Goal: Task Accomplishment & Management: Manage account settings

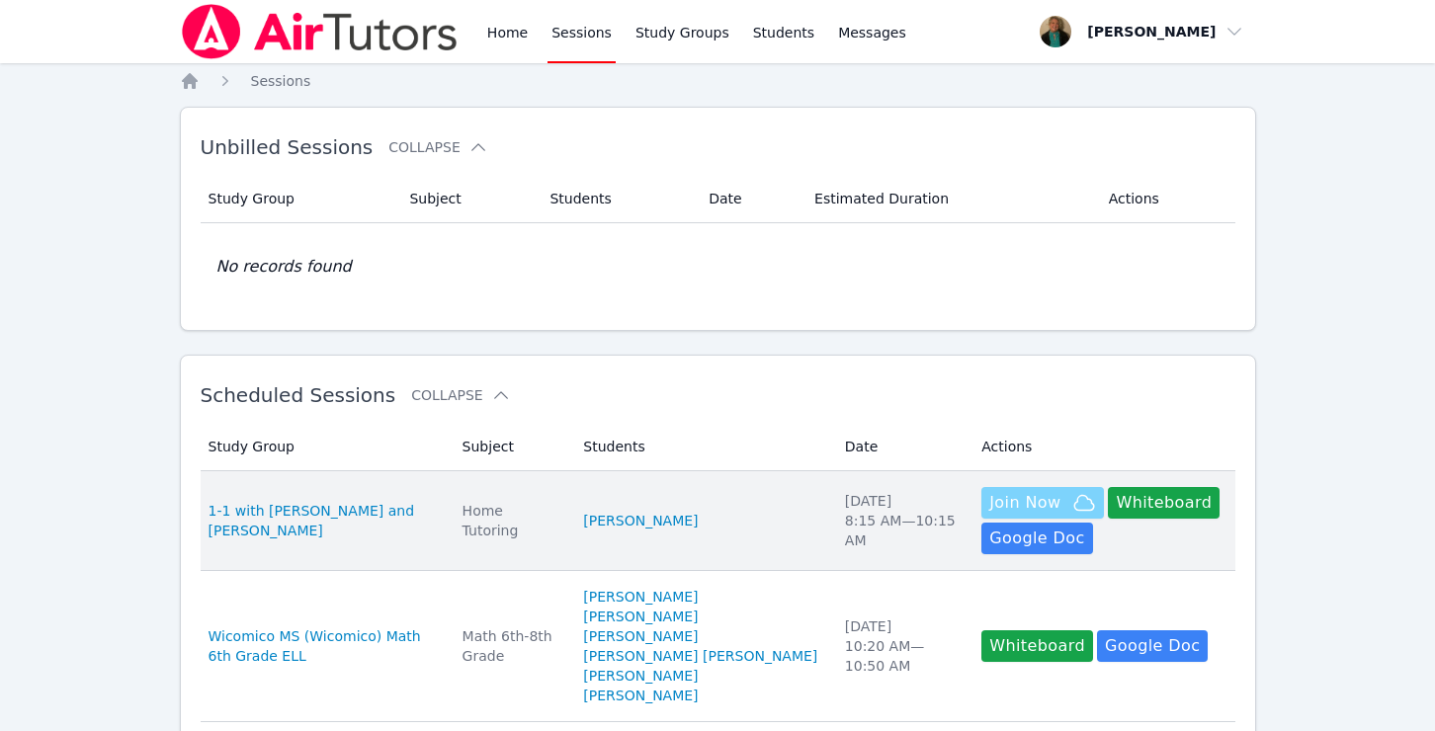
click at [989, 501] on span "Join Now" at bounding box center [1024, 503] width 71 height 24
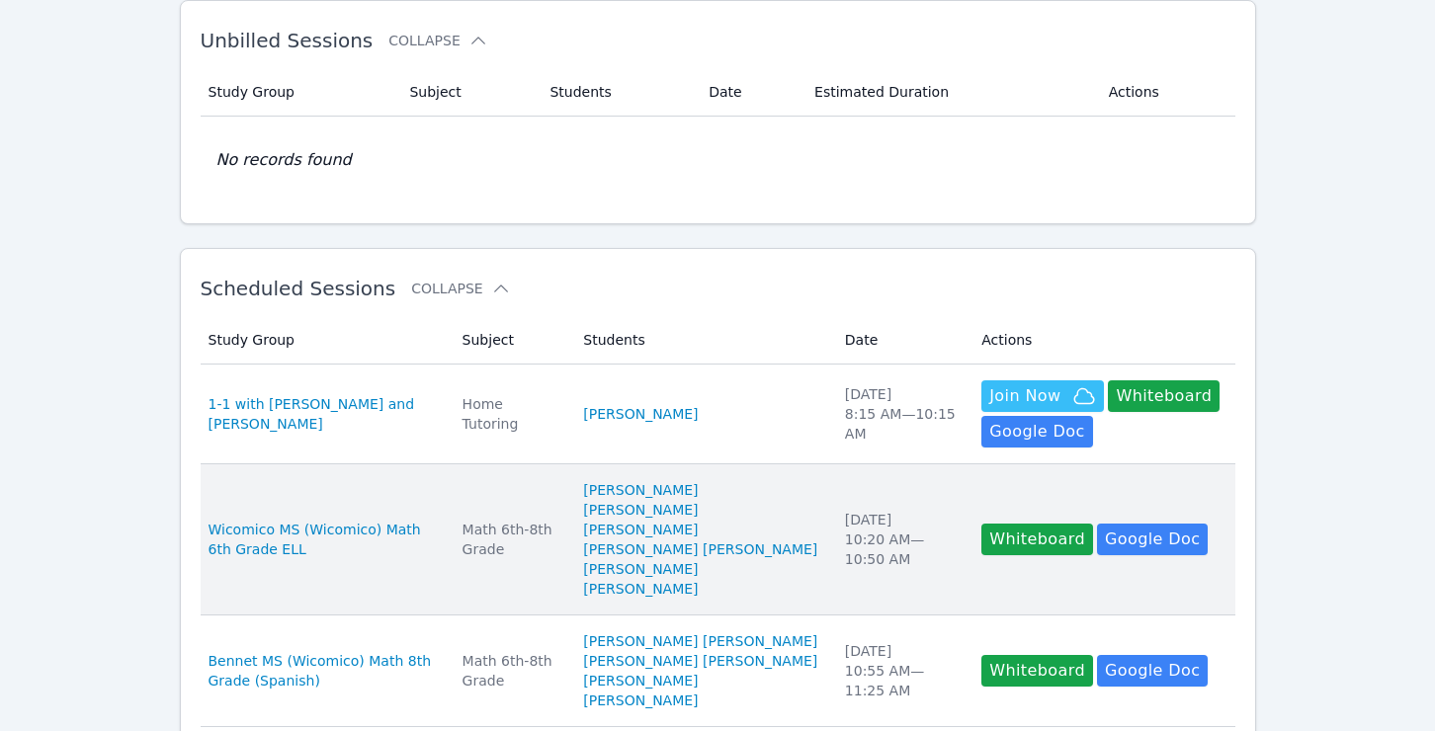
scroll to position [110, 0]
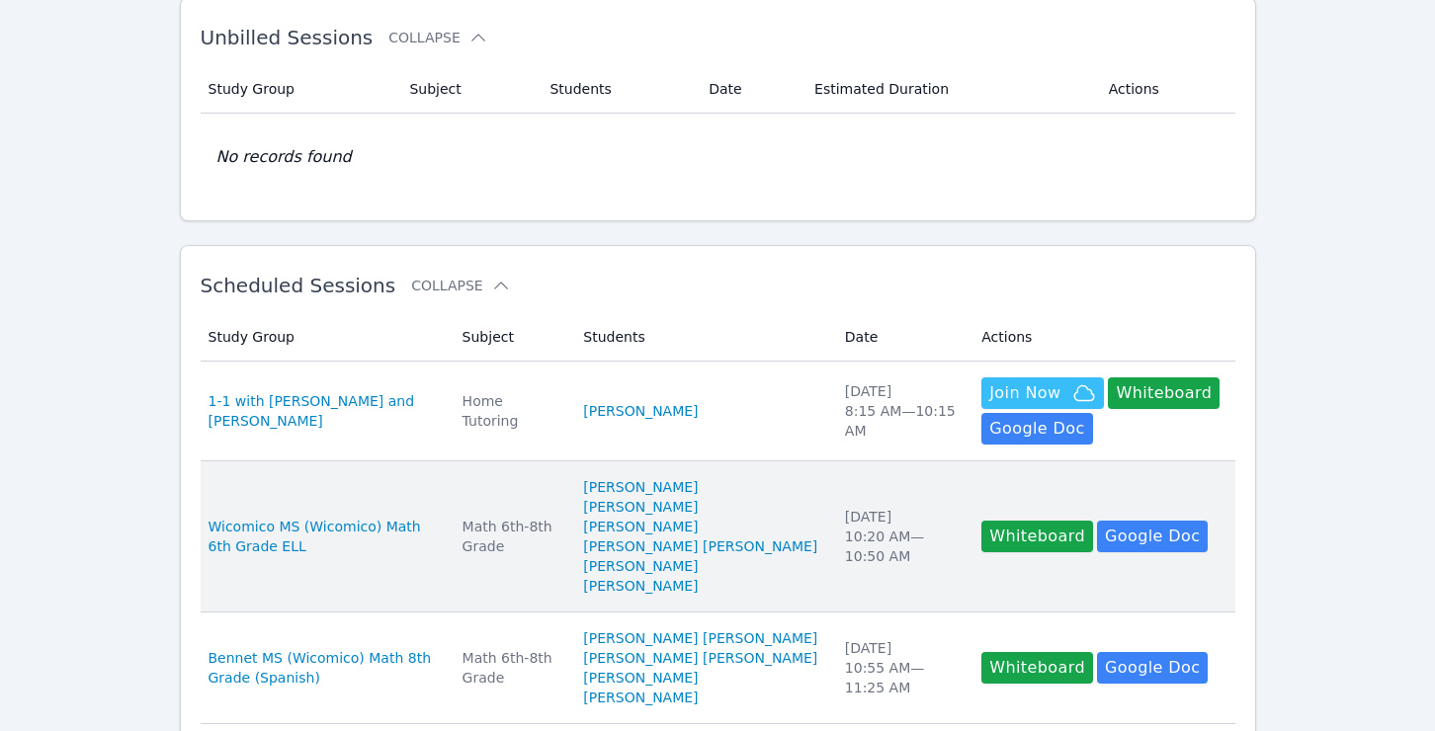
click at [537, 525] on div "Math 6th-8th Grade" at bounding box center [512, 537] width 98 height 40
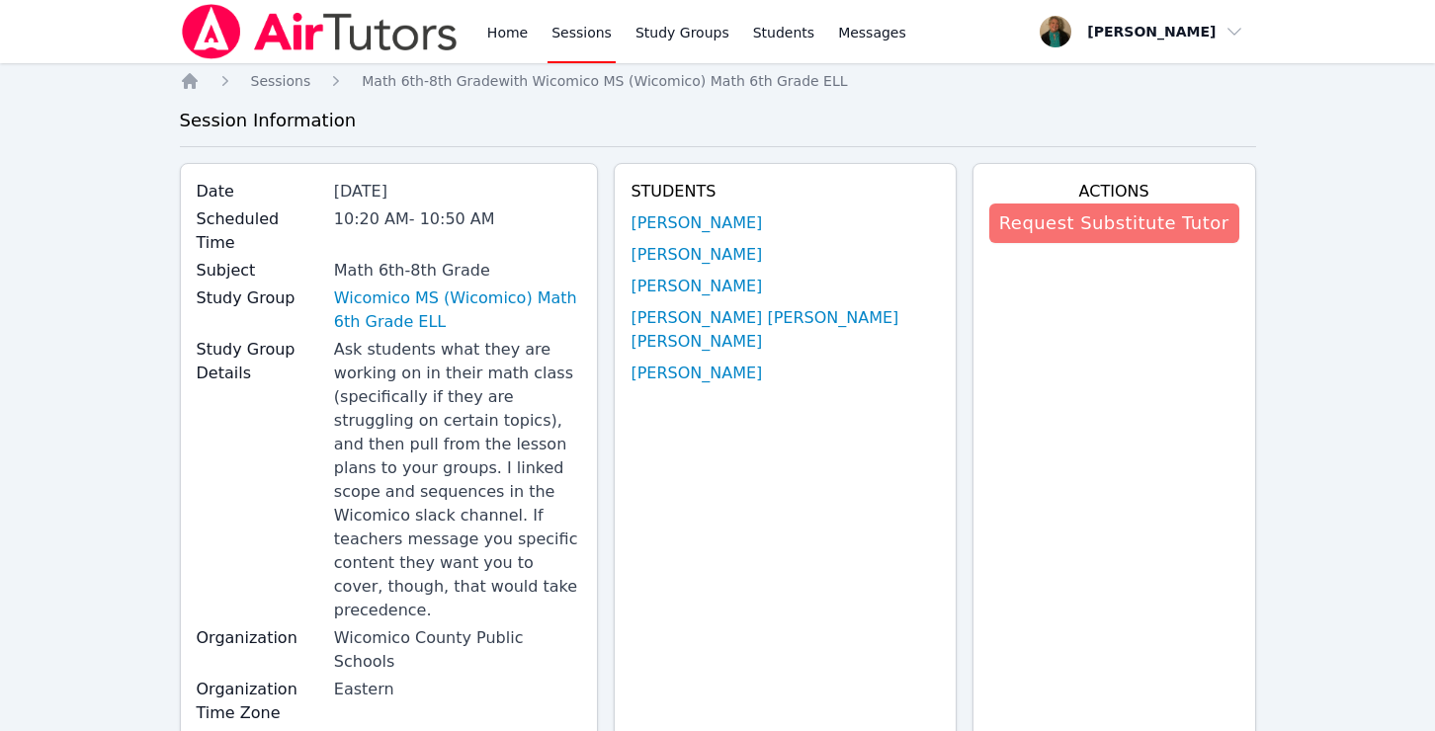
click at [1189, 219] on button "Request Substitute Tutor" at bounding box center [1114, 224] width 250 height 40
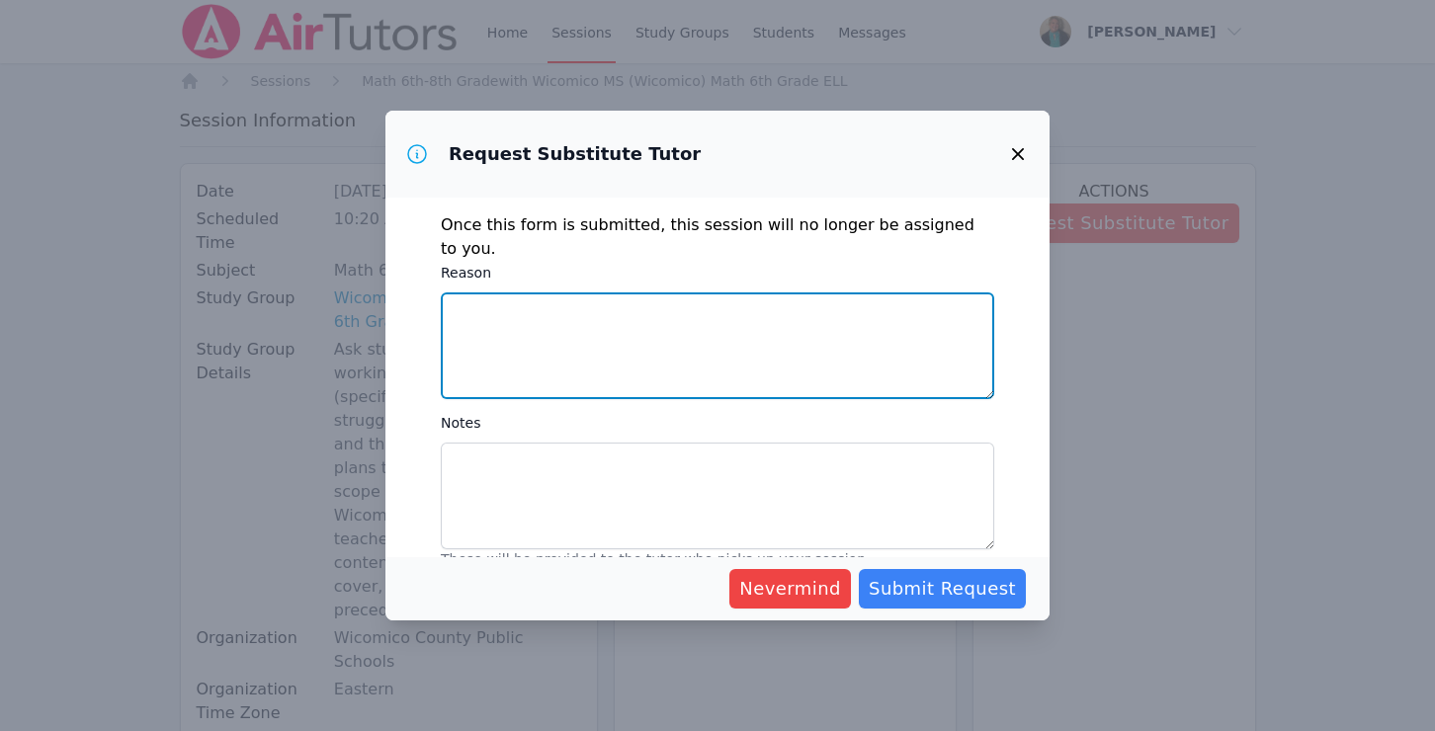
click at [710, 349] on textarea "Reason" at bounding box center [718, 346] width 554 height 107
type textarea "cannot sub sessioin"
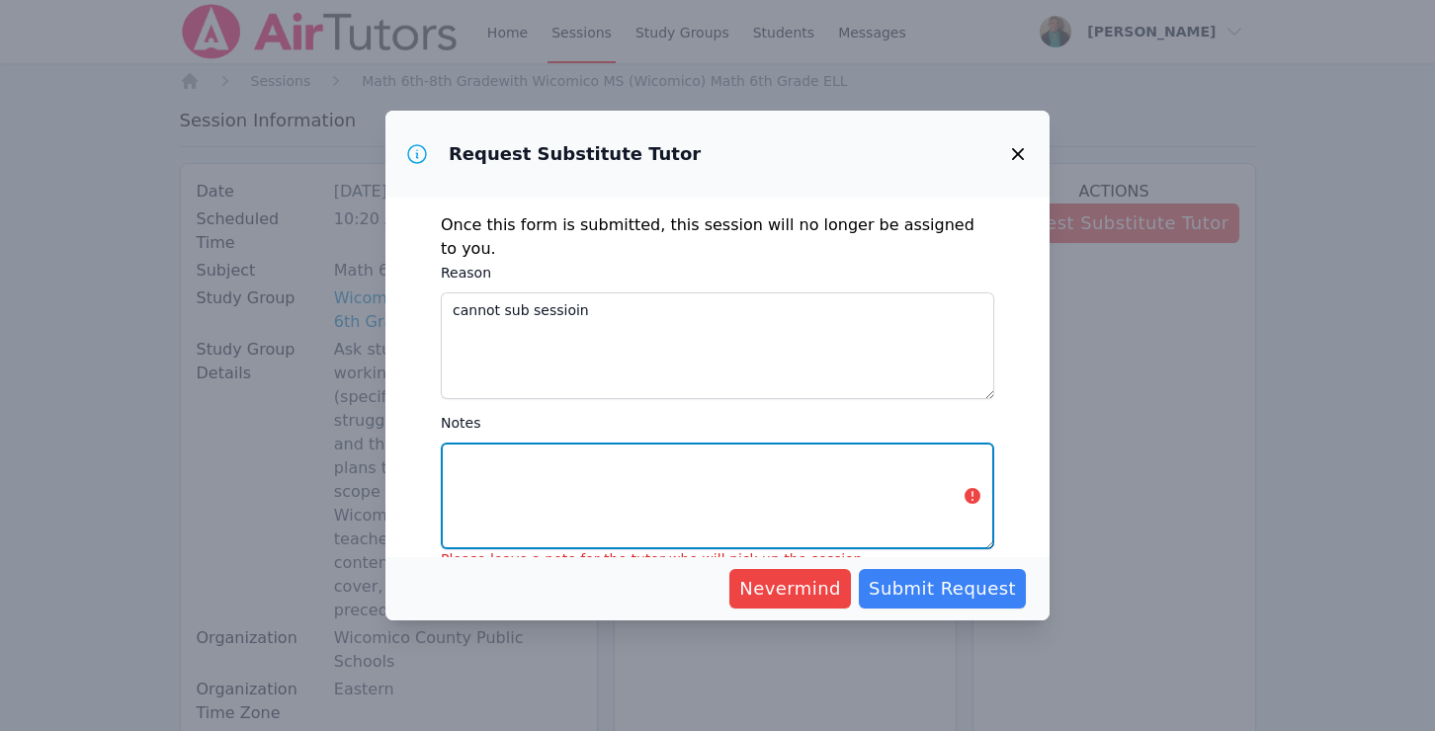
click at [684, 457] on textarea "Notes" at bounding box center [718, 496] width 554 height 107
type textarea "see notes from original tutor"
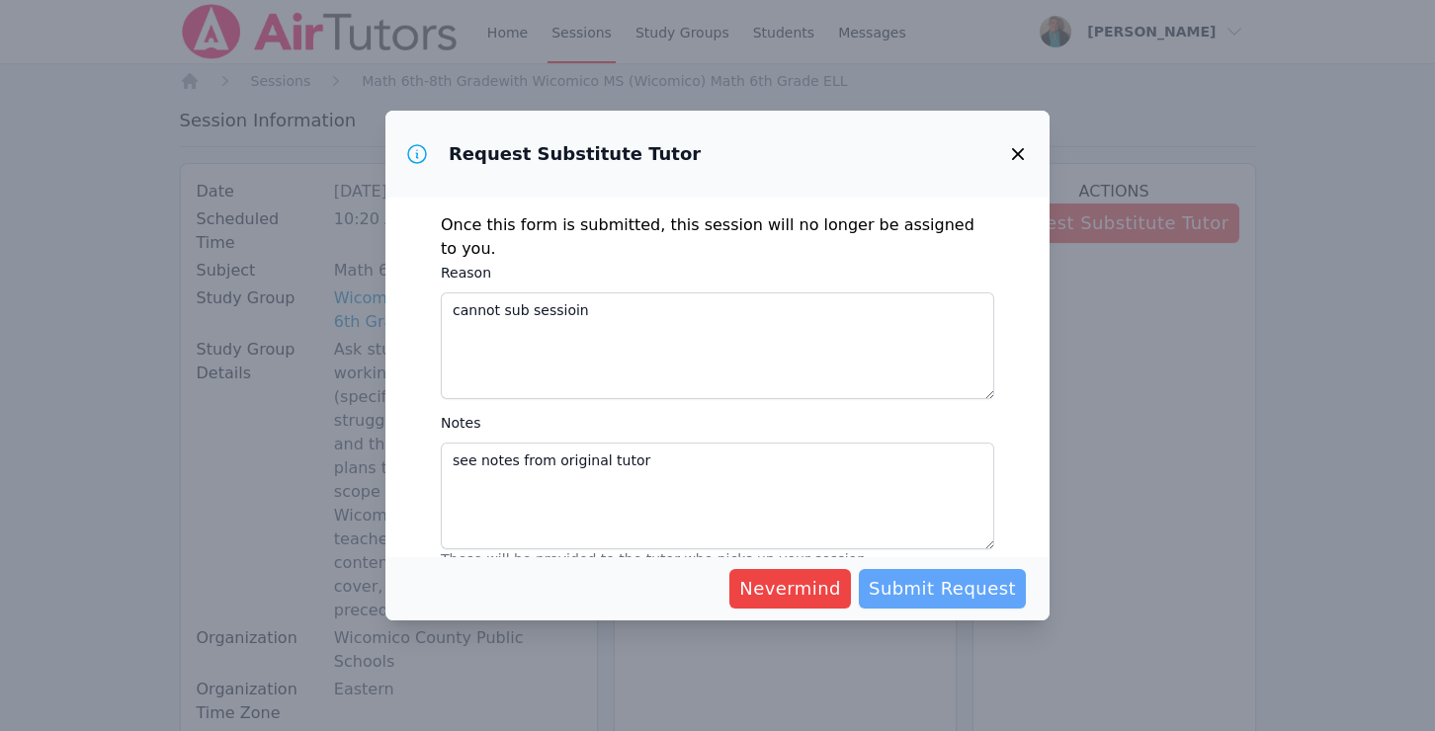
click at [917, 590] on span "Submit Request" at bounding box center [942, 589] width 147 height 28
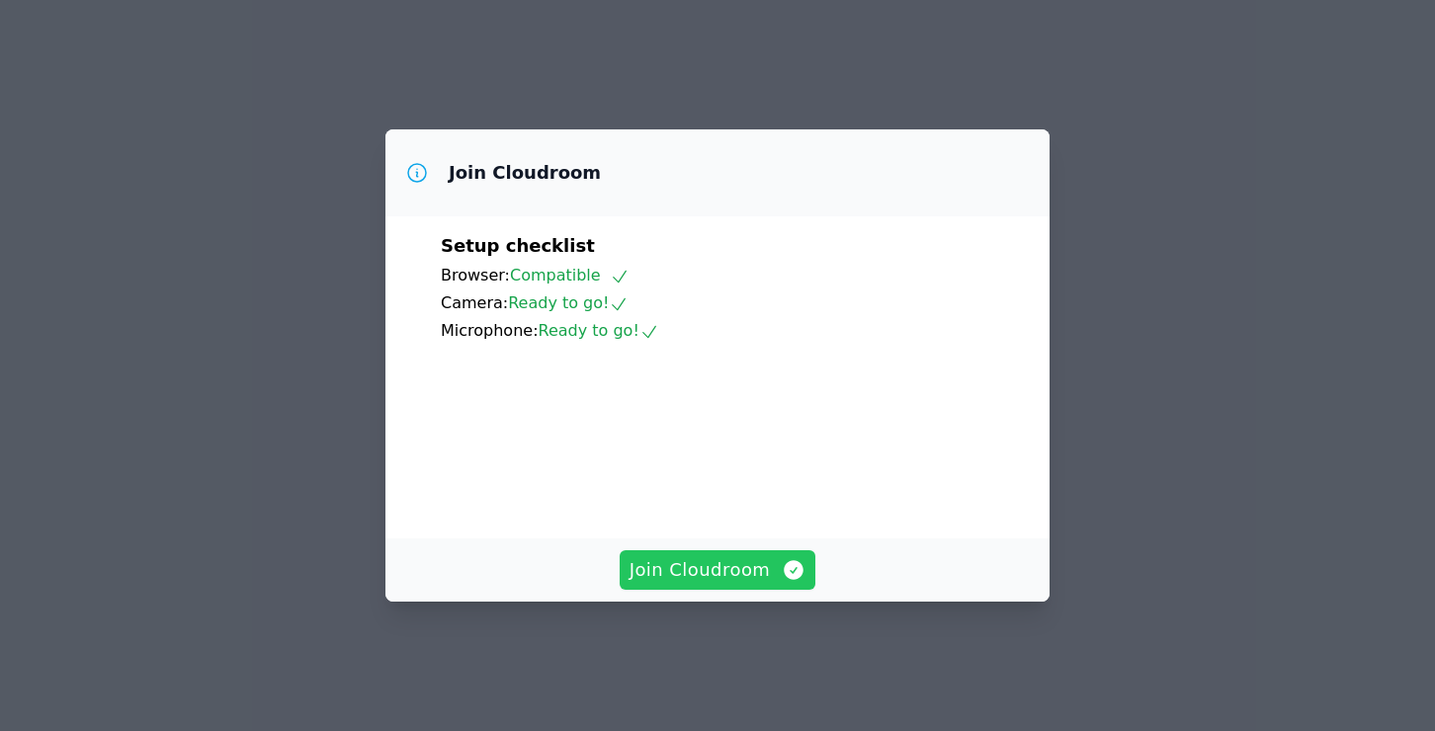
click at [733, 579] on span "Join Cloudroom" at bounding box center [718, 571] width 177 height 28
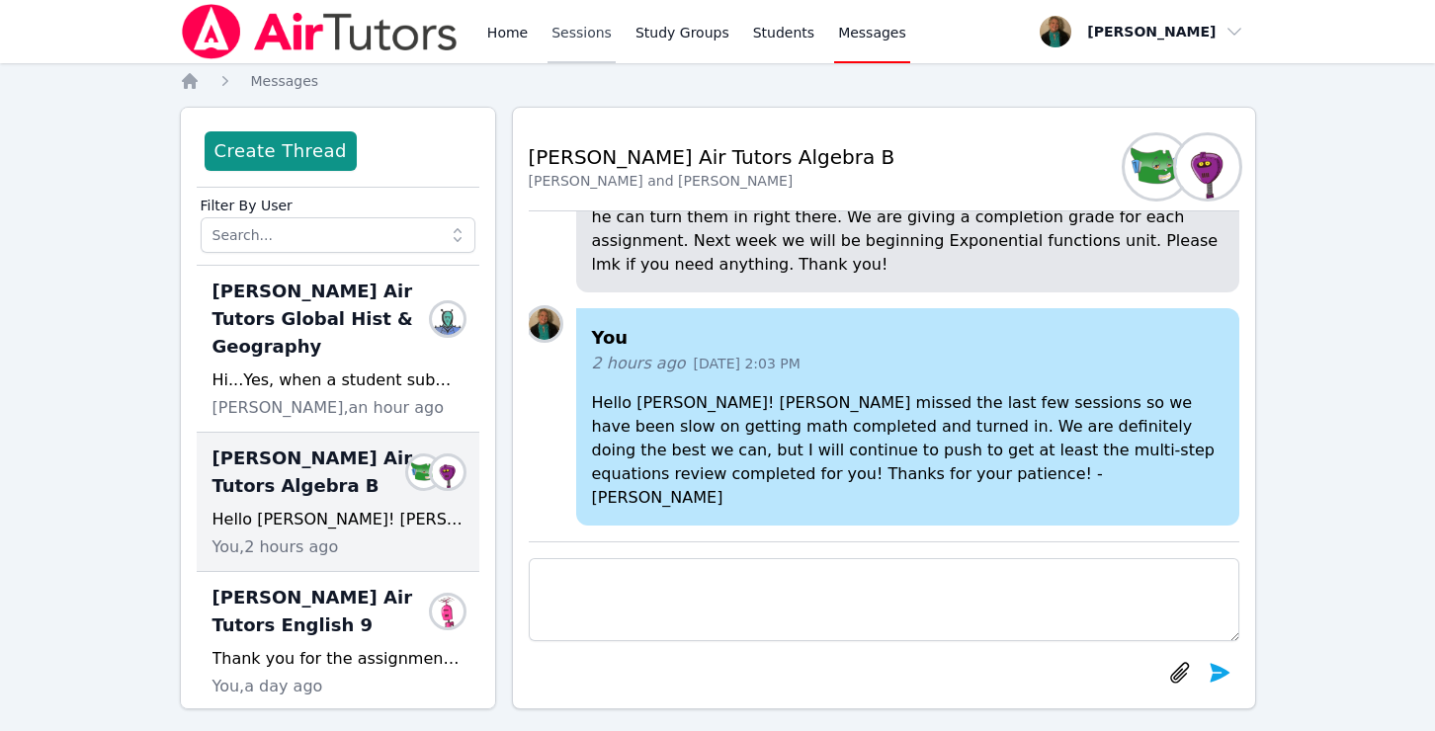
click at [573, 32] on link "Sessions" at bounding box center [582, 31] width 68 height 63
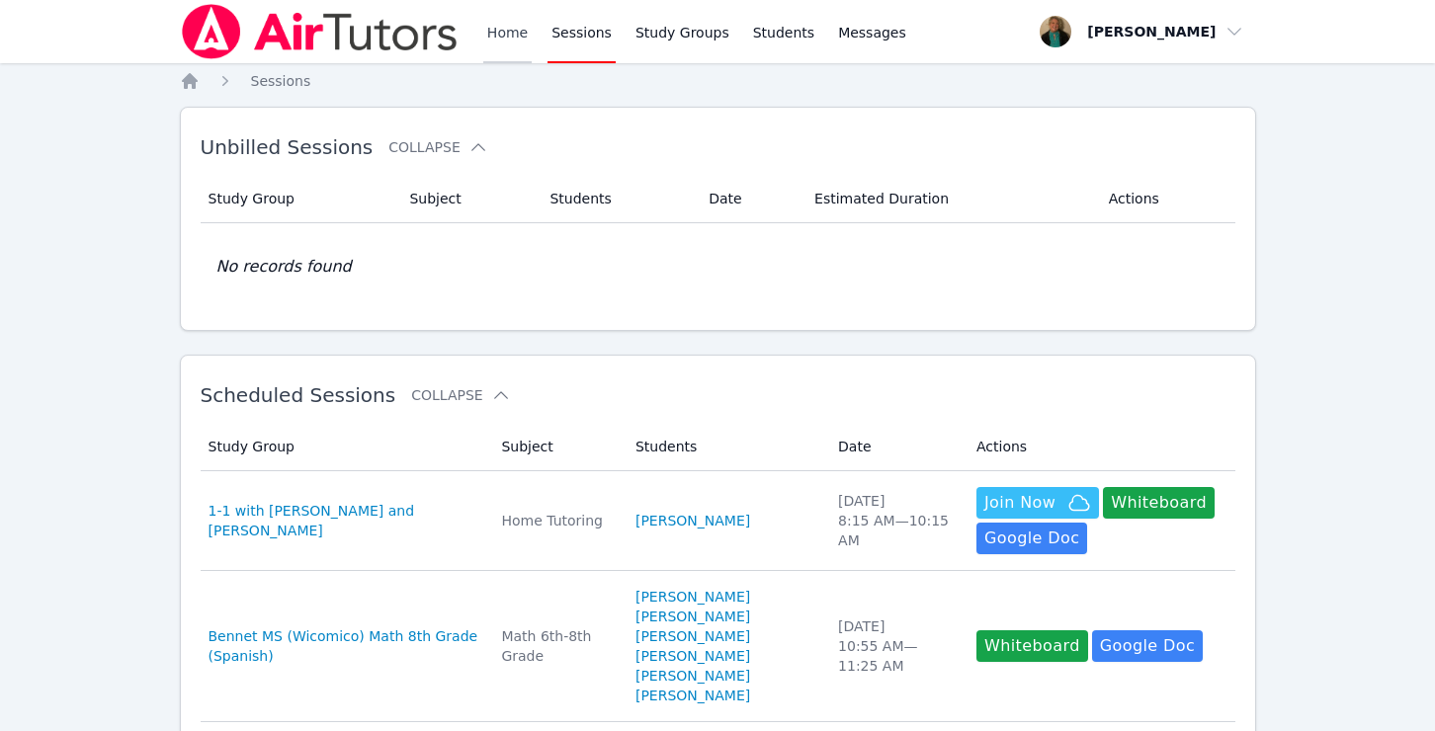
click at [508, 39] on link "Home" at bounding box center [507, 31] width 48 height 63
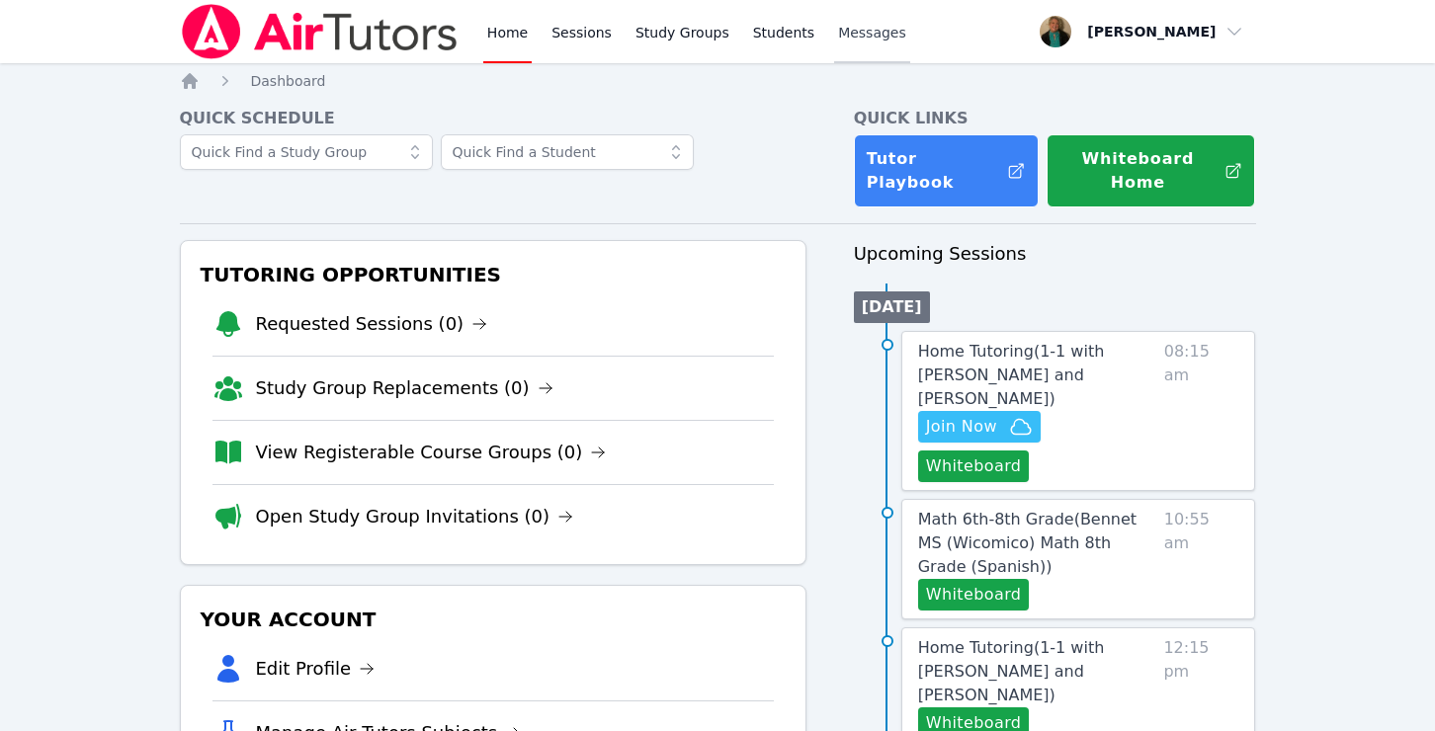
click at [851, 39] on span "Messages" at bounding box center [872, 33] width 68 height 20
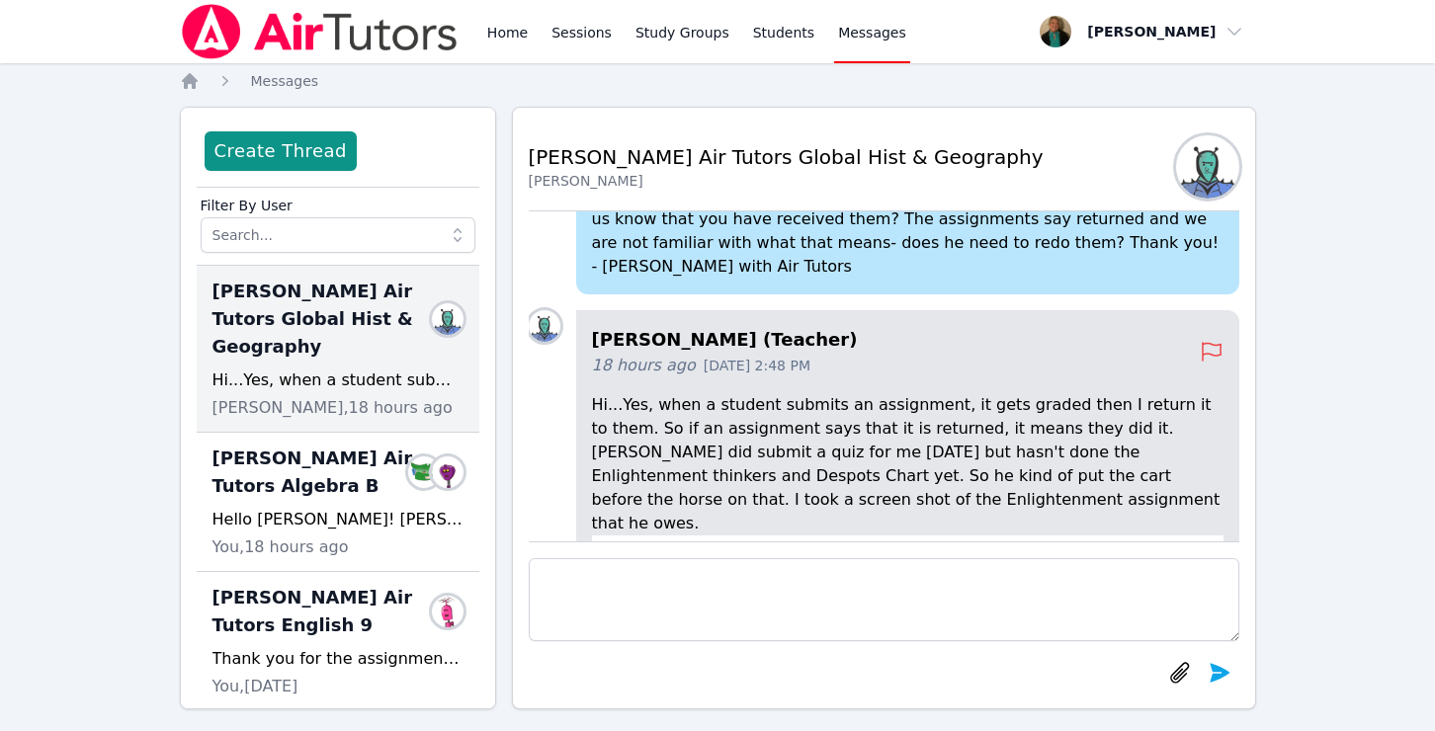
scroll to position [-345, 0]
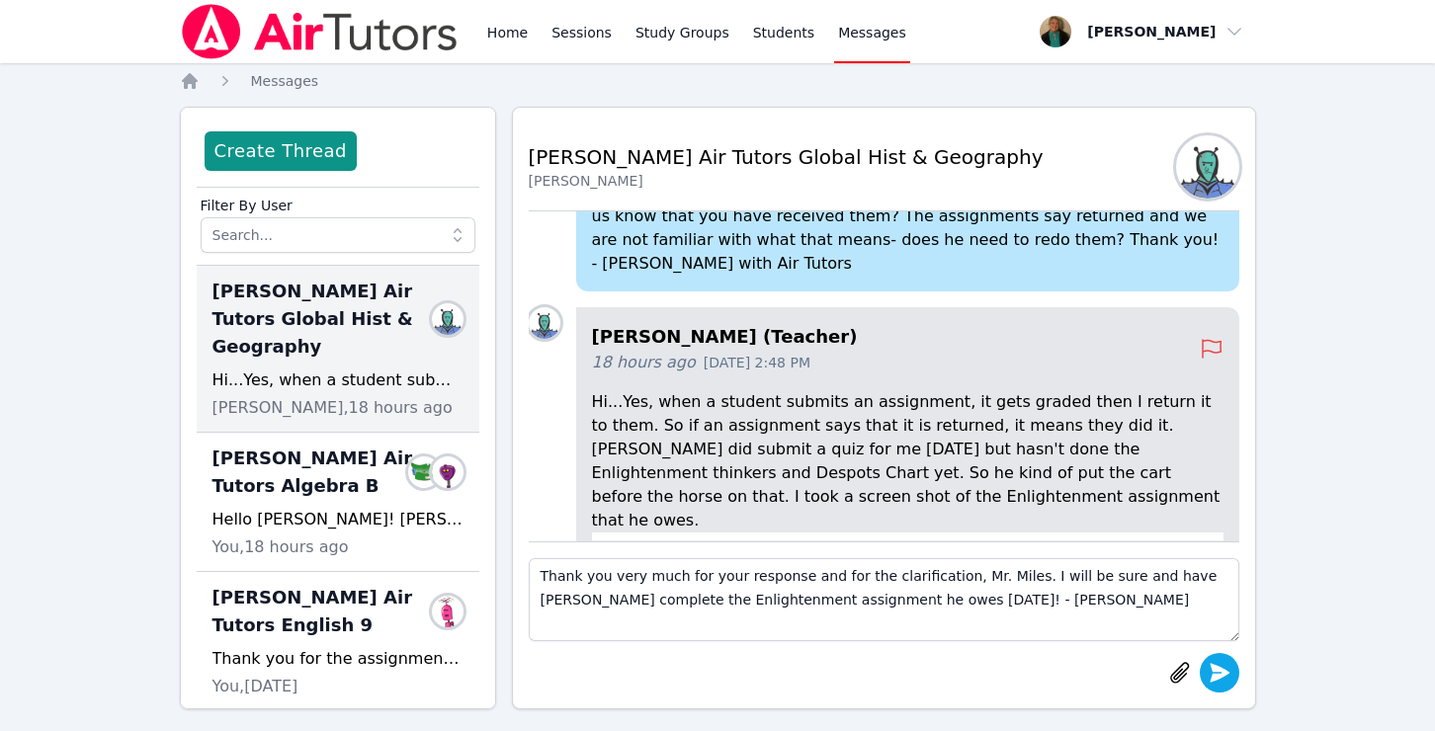
type textarea "Thank you very much for your response and for the clarification, Mr. Miles. I w…"
click at [1223, 665] on icon "submit" at bounding box center [1220, 673] width 24 height 24
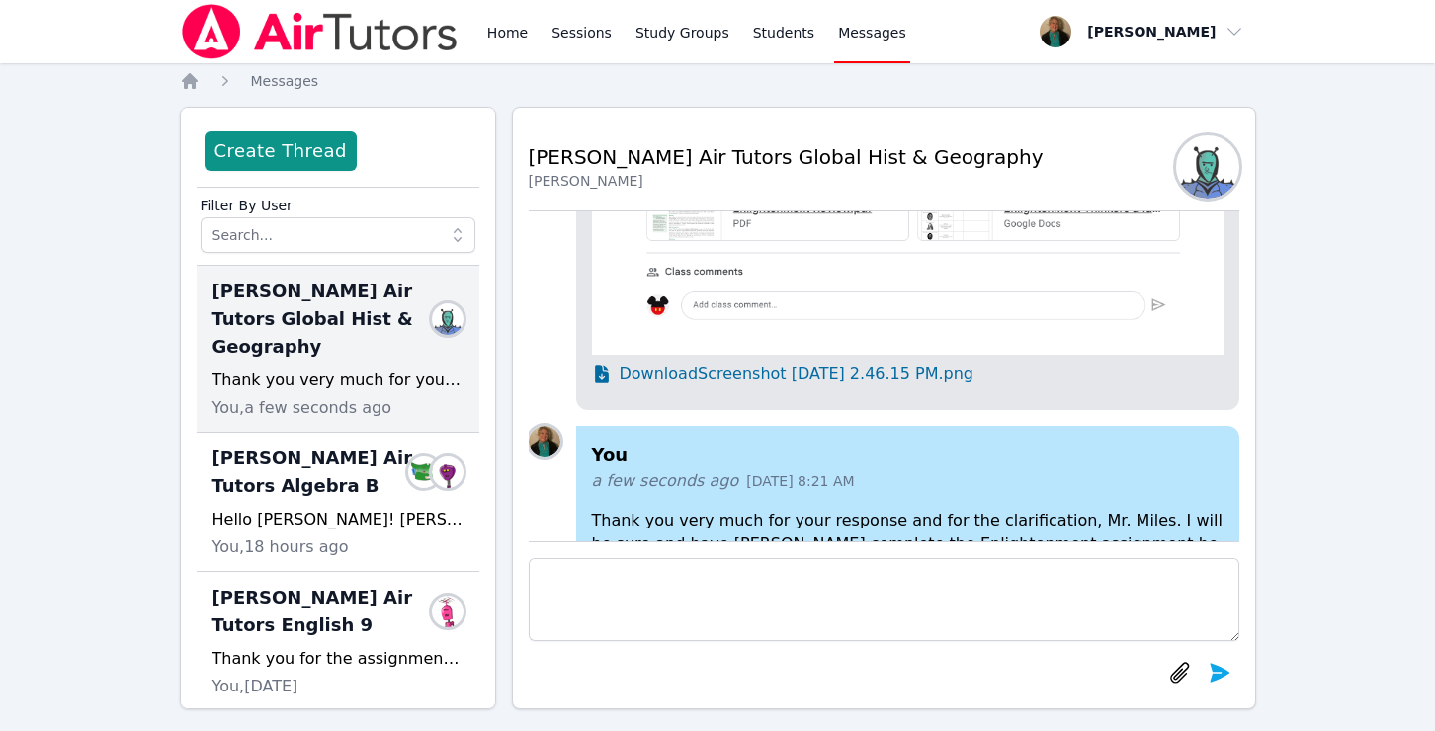
scroll to position [0, 0]
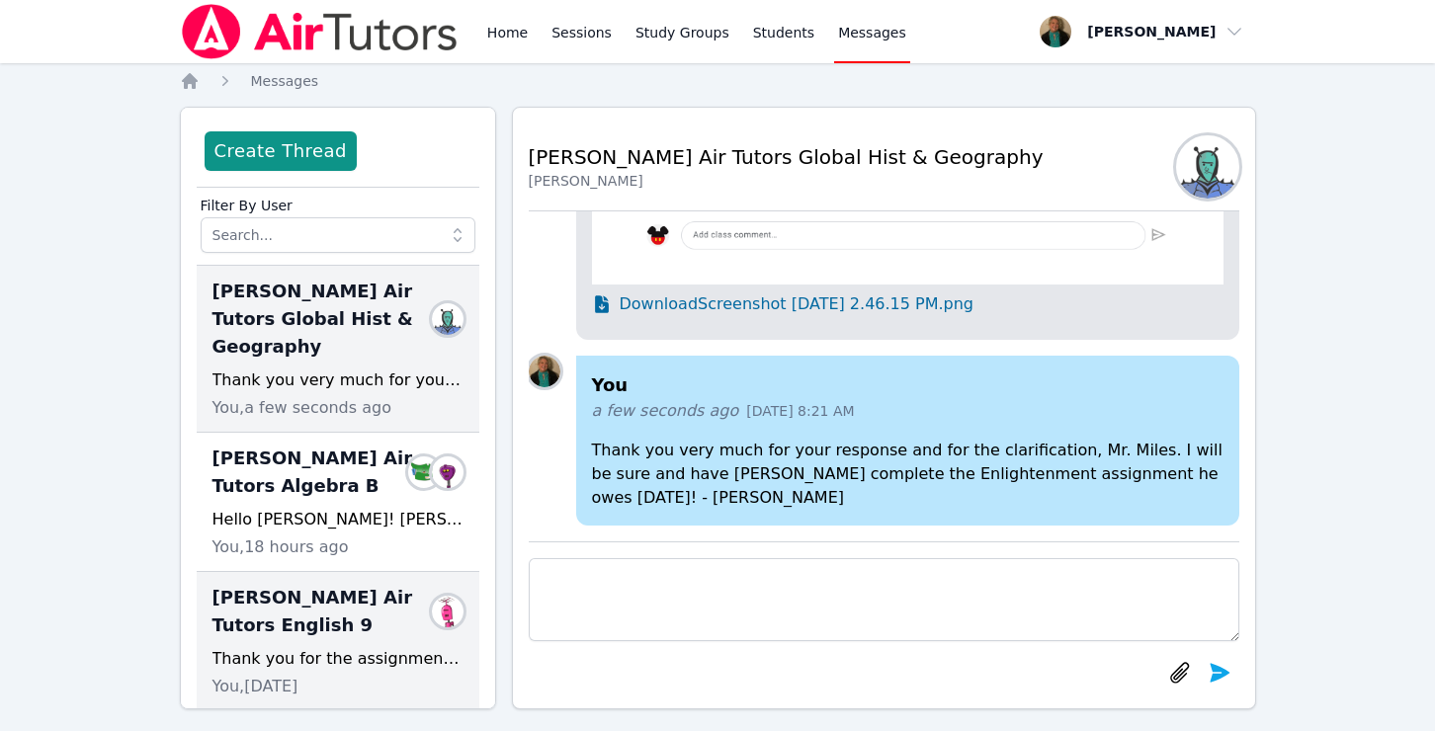
click at [347, 608] on span "Lacey Brunelle Air Tutors English 9" at bounding box center [326, 611] width 227 height 55
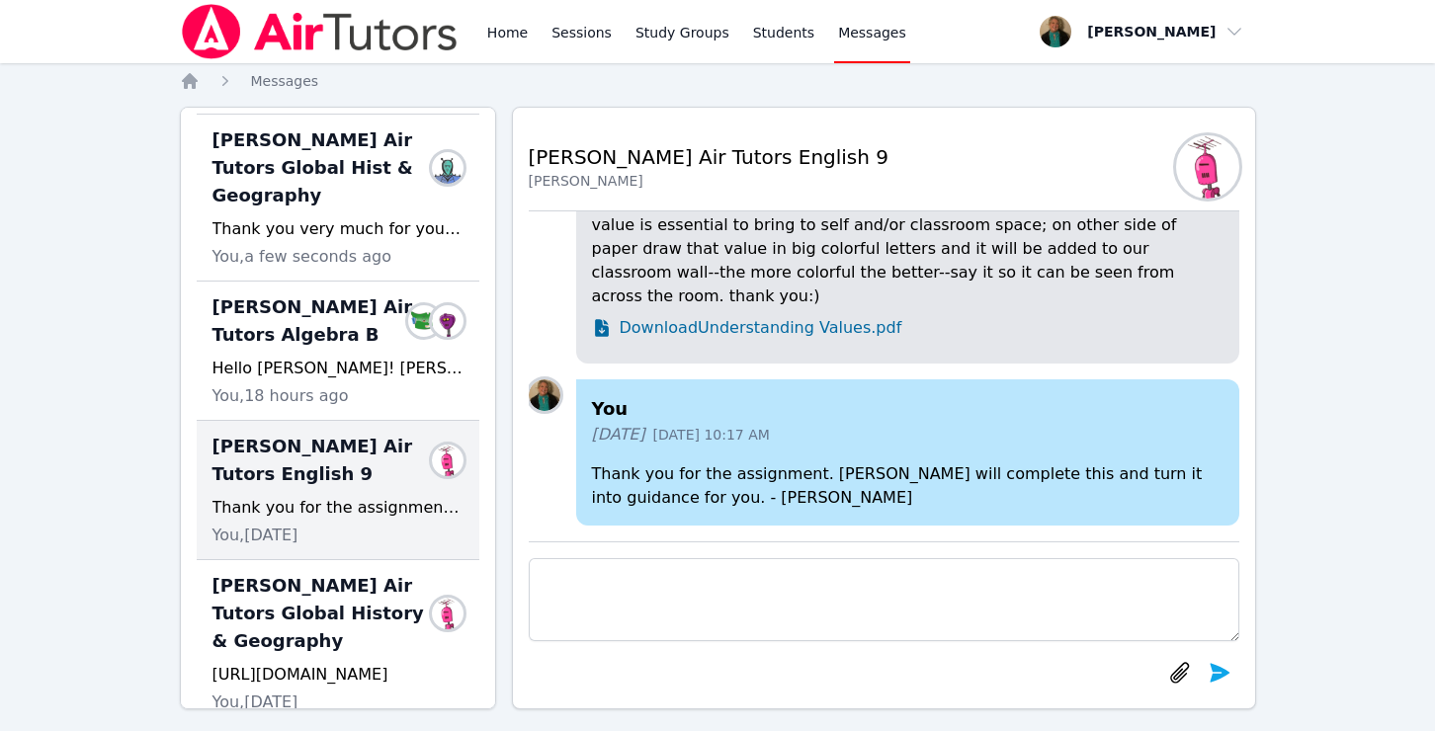
scroll to position [152, 0]
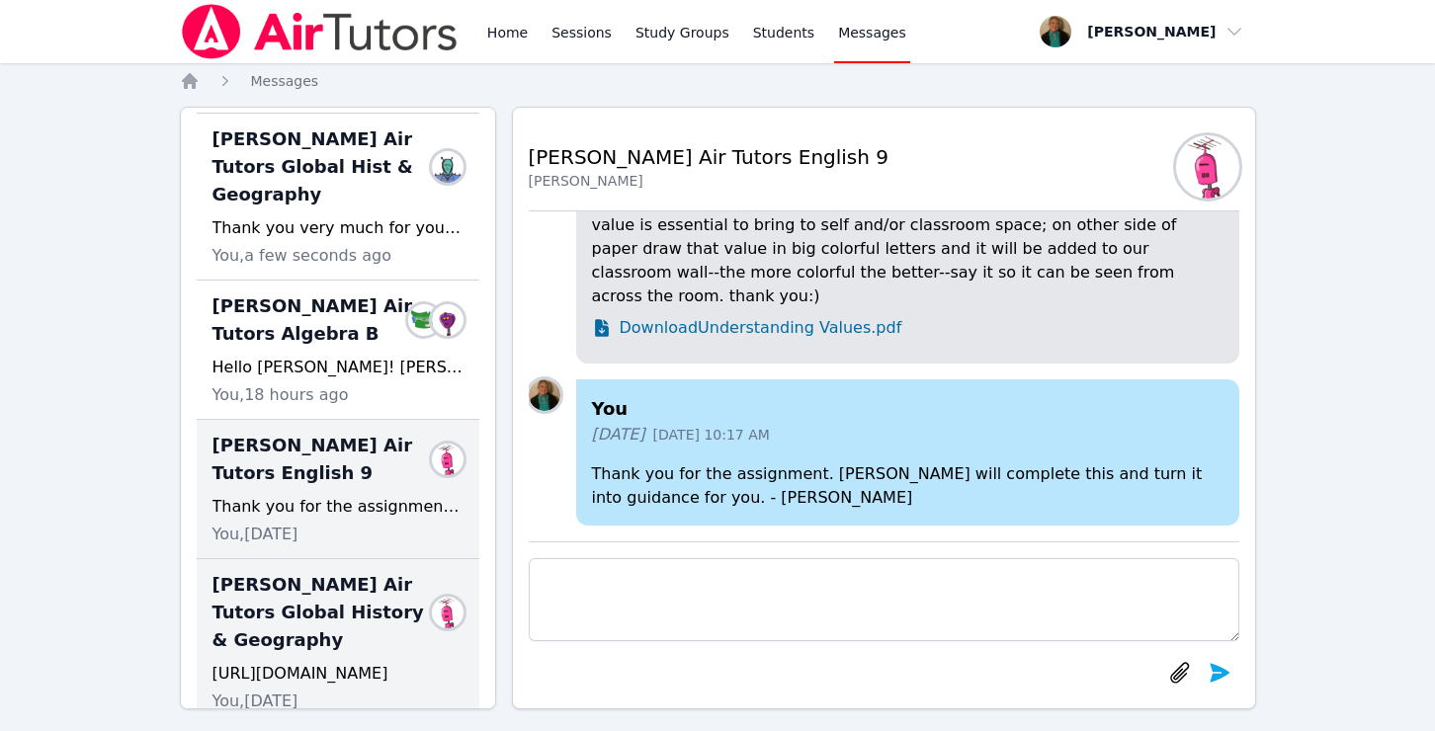
click at [300, 631] on span "Lacey Brunelle Air Tutors Global History & Geography" at bounding box center [326, 612] width 227 height 83
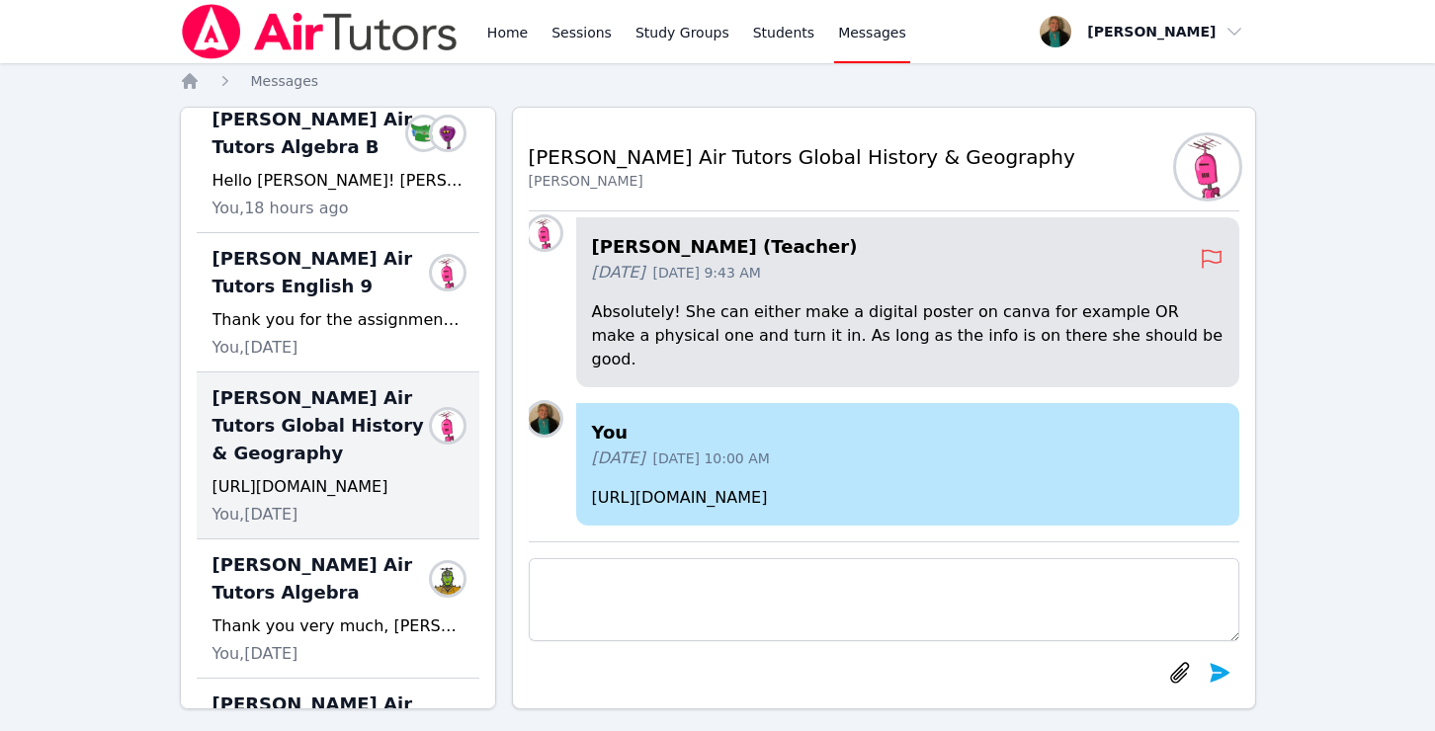
scroll to position [342, 0]
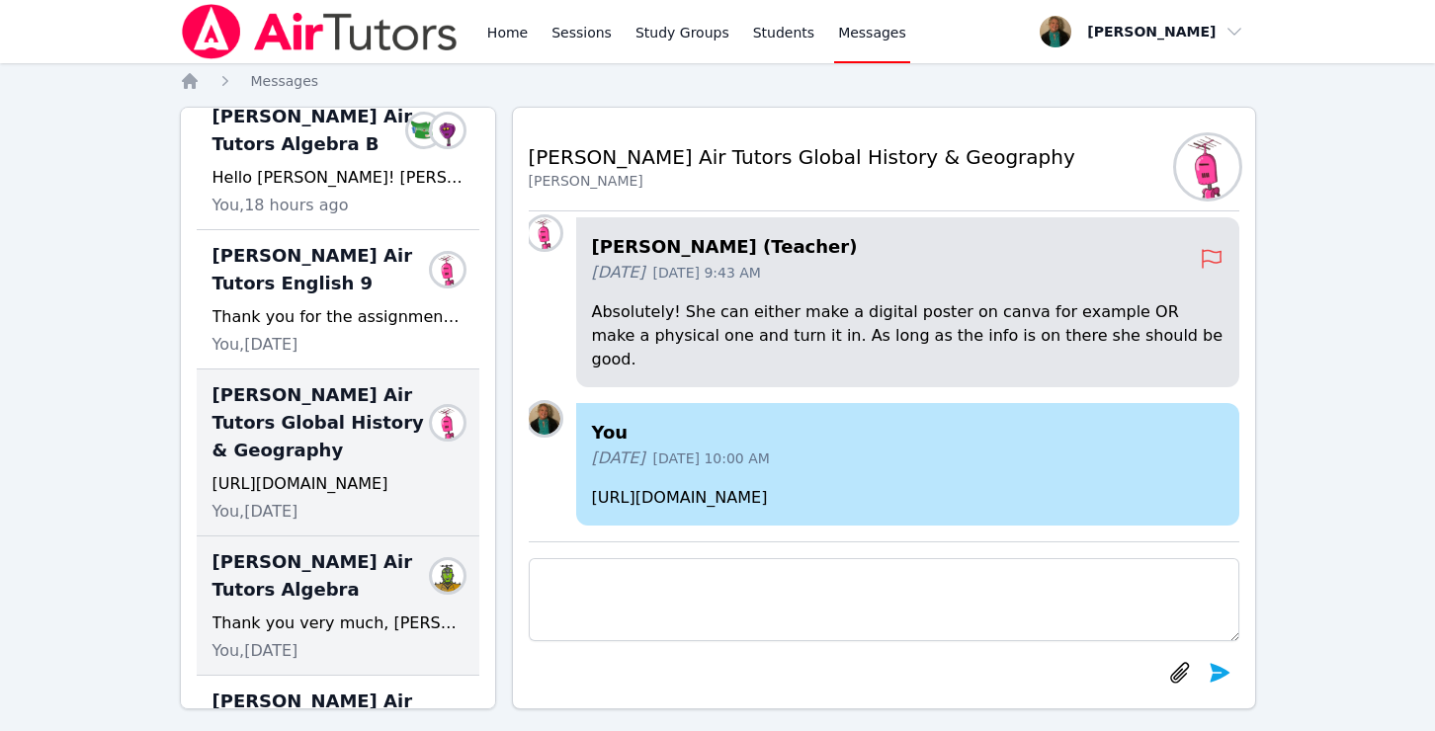
click at [344, 612] on div "Thank you very much, Jessica!! Have a wonderful day!! - Amy" at bounding box center [338, 624] width 251 height 24
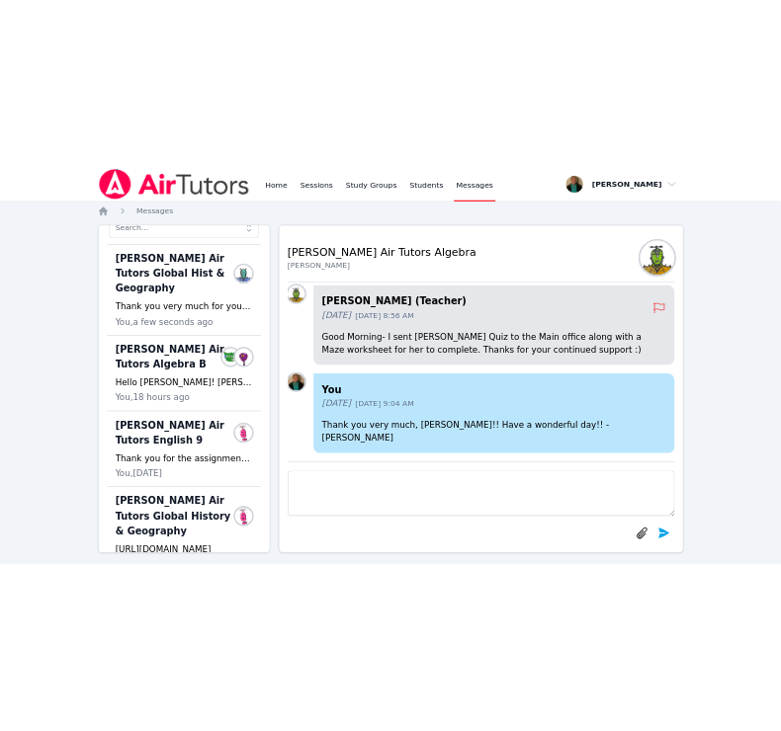
scroll to position [0, 0]
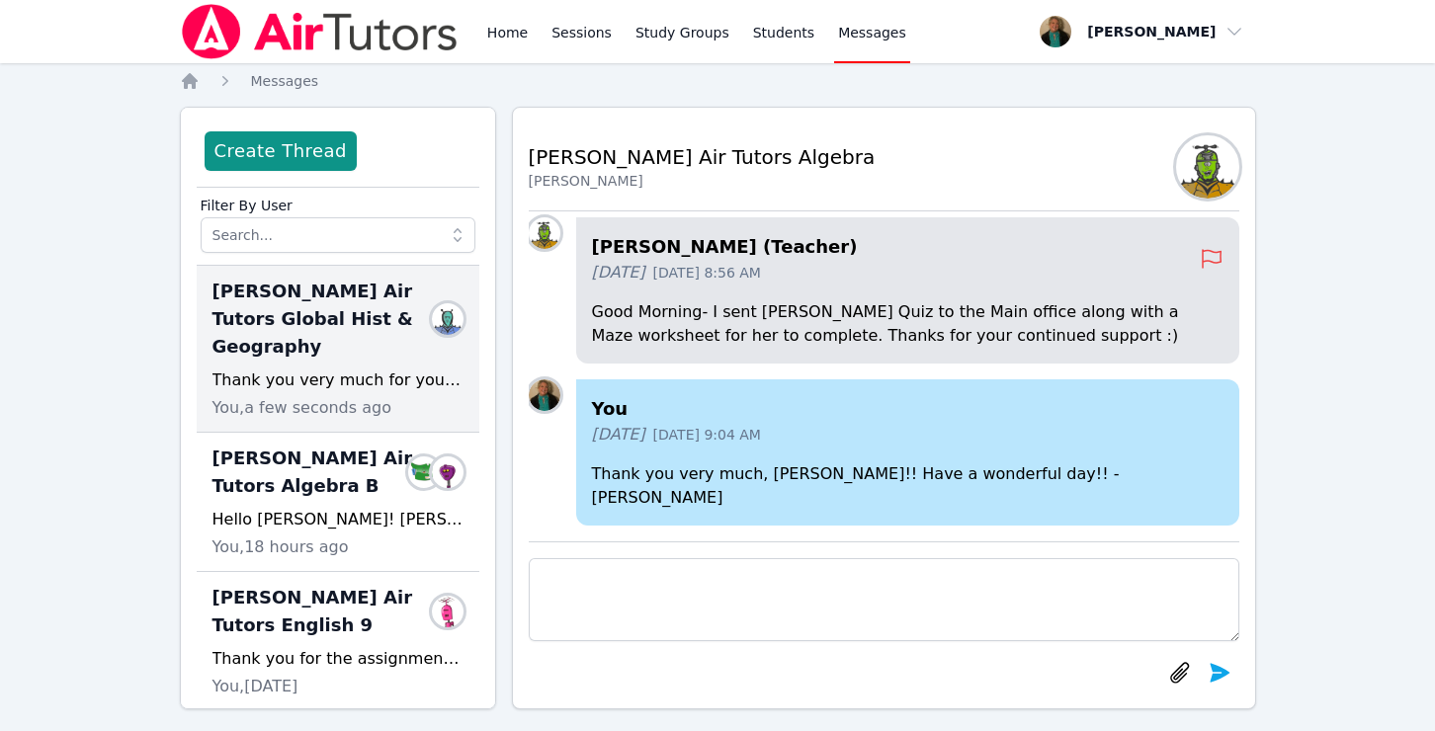
click at [347, 369] on div "Thank you very much for your response and for the clarification, Mr. Miles. I w…" at bounding box center [338, 381] width 251 height 24
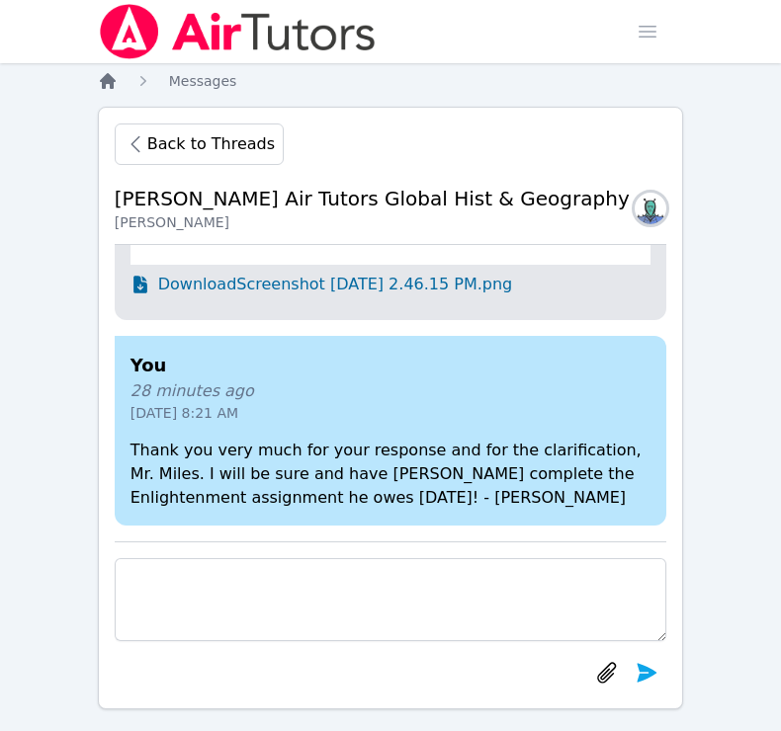
click at [108, 83] on icon "Breadcrumb" at bounding box center [108, 81] width 16 height 16
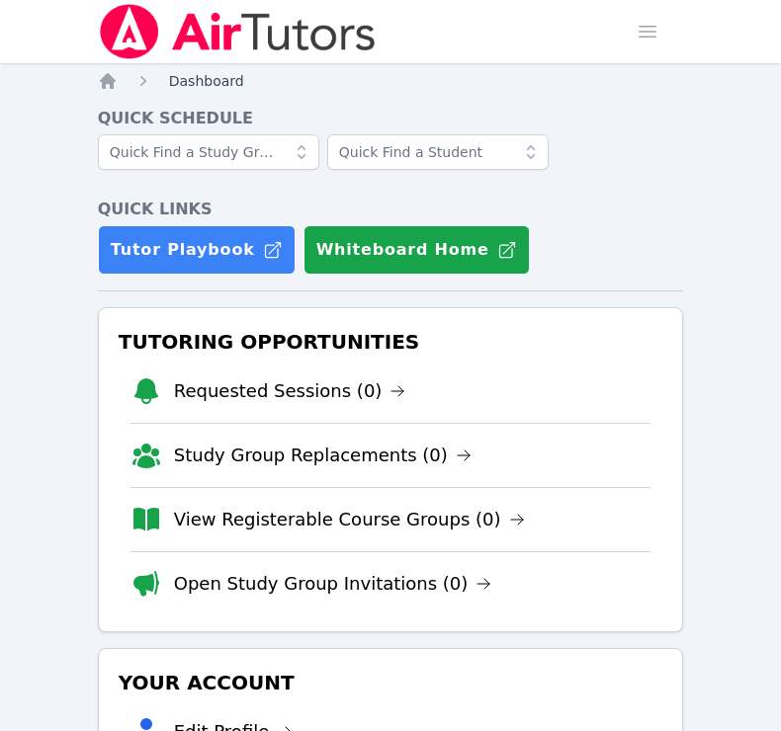
click at [207, 80] on span "Dashboard" at bounding box center [206, 81] width 75 height 16
click at [111, 84] on icon "Breadcrumb" at bounding box center [108, 81] width 16 height 16
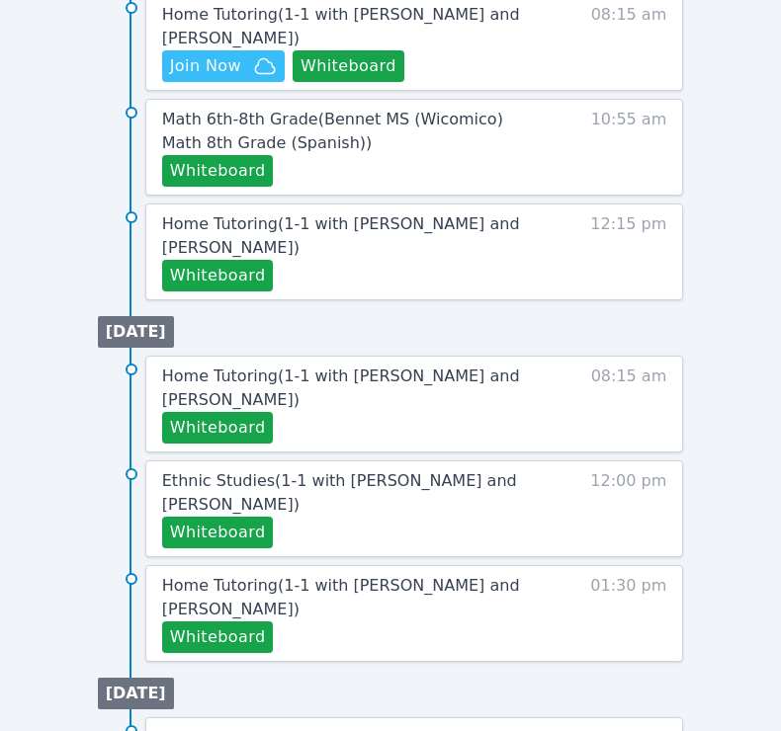
scroll to position [1089, 0]
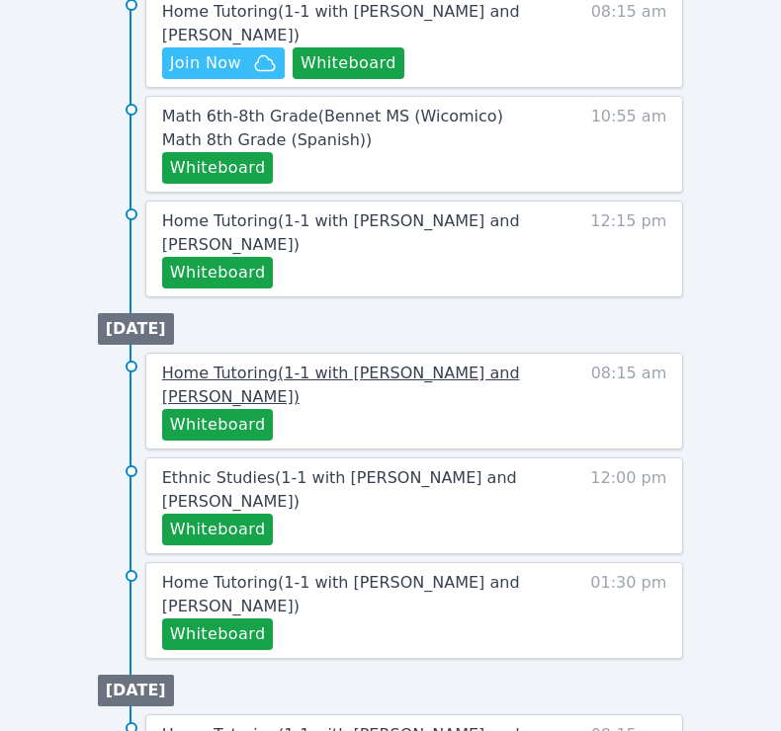
click at [269, 376] on span "Home Tutoring ( 1-1 with Lacey Brunelle and Amy Ayers )" at bounding box center [341, 385] width 358 height 43
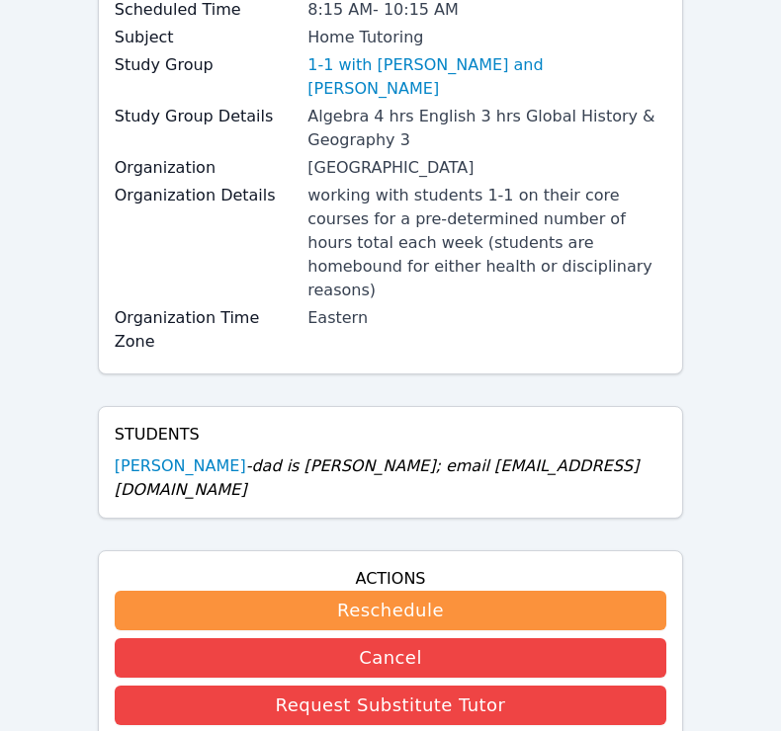
scroll to position [280, 0]
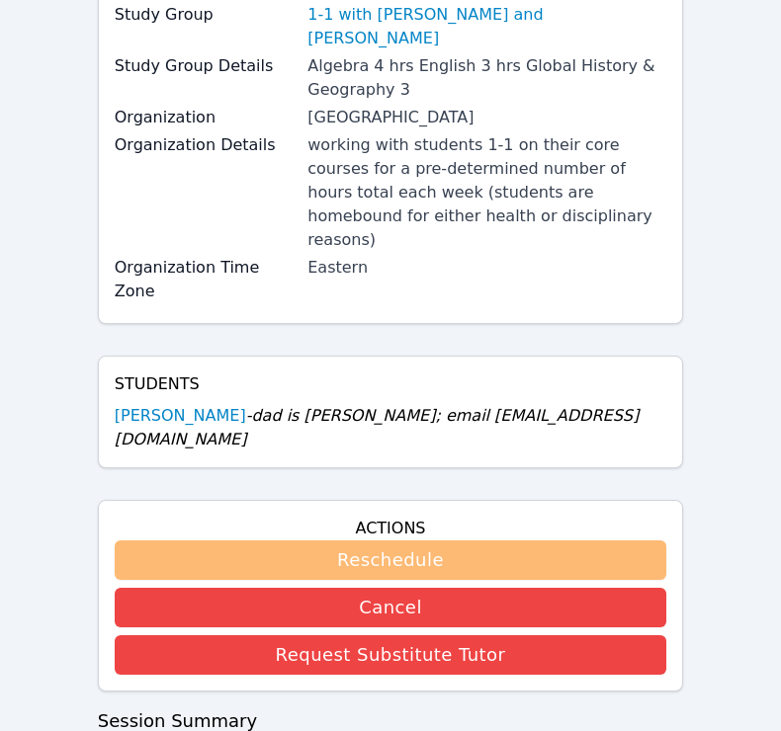
click at [326, 541] on button "Reschedule" at bounding box center [391, 561] width 553 height 40
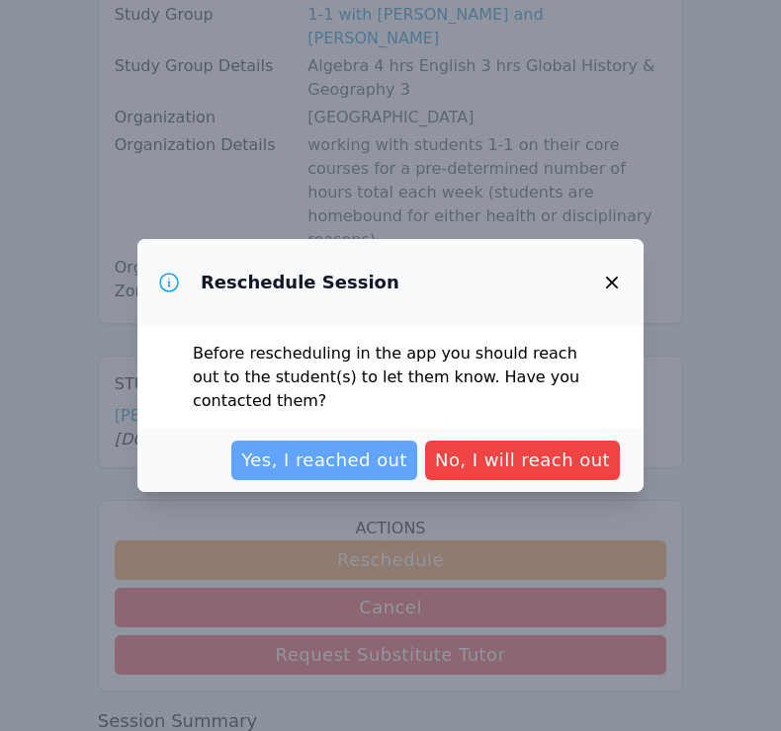
click at [330, 455] on span "Yes, I reached out" at bounding box center [324, 461] width 166 height 28
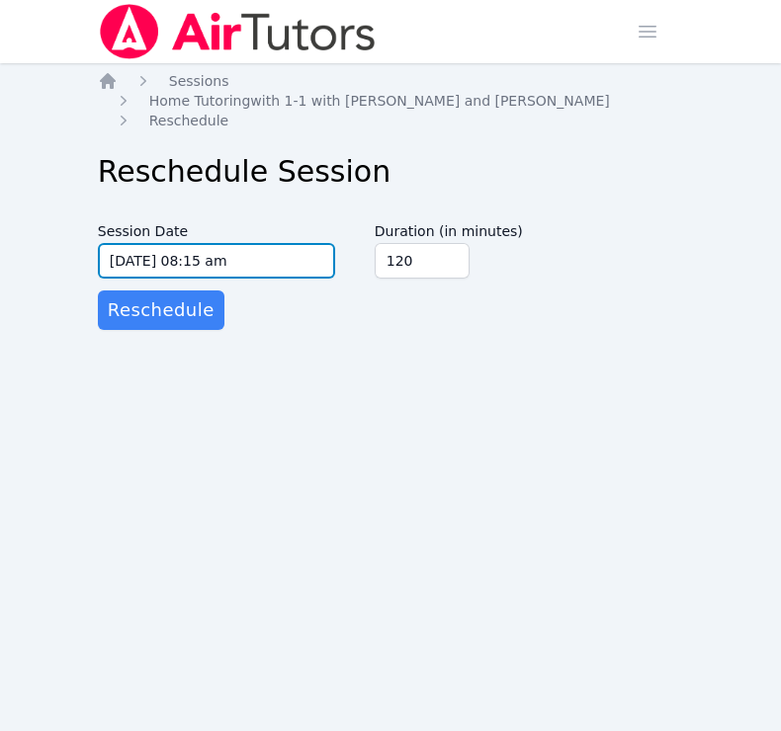
click at [300, 243] on input "09/26/2025 08:15 am" at bounding box center [216, 261] width 237 height 36
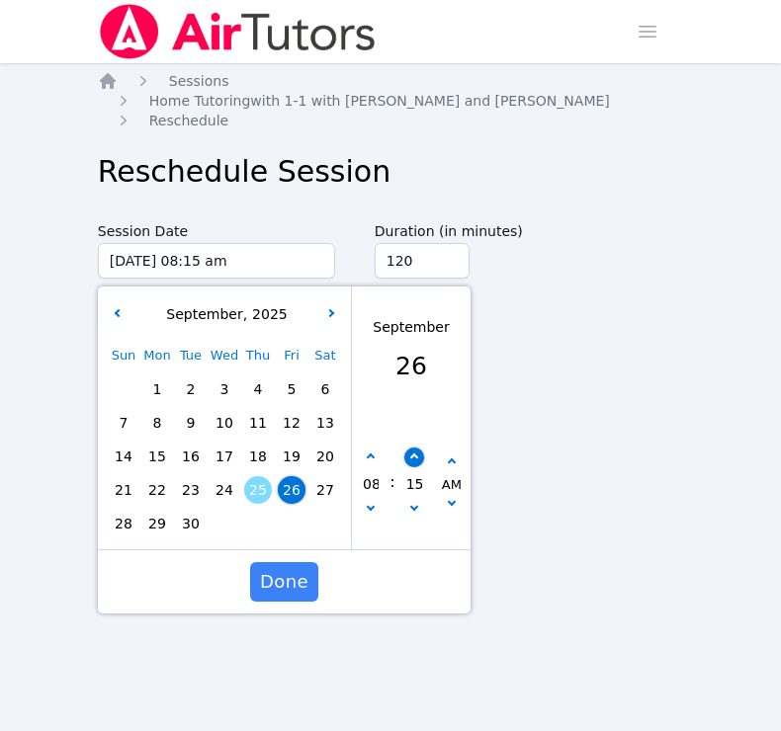
click at [409, 454] on icon "button" at bounding box center [413, 458] width 8 height 8
type input "09/26/2025 08:20 am"
type input "20"
click at [409, 454] on icon "button" at bounding box center [413, 458] width 8 height 8
type input "09/26/2025 08:25 am"
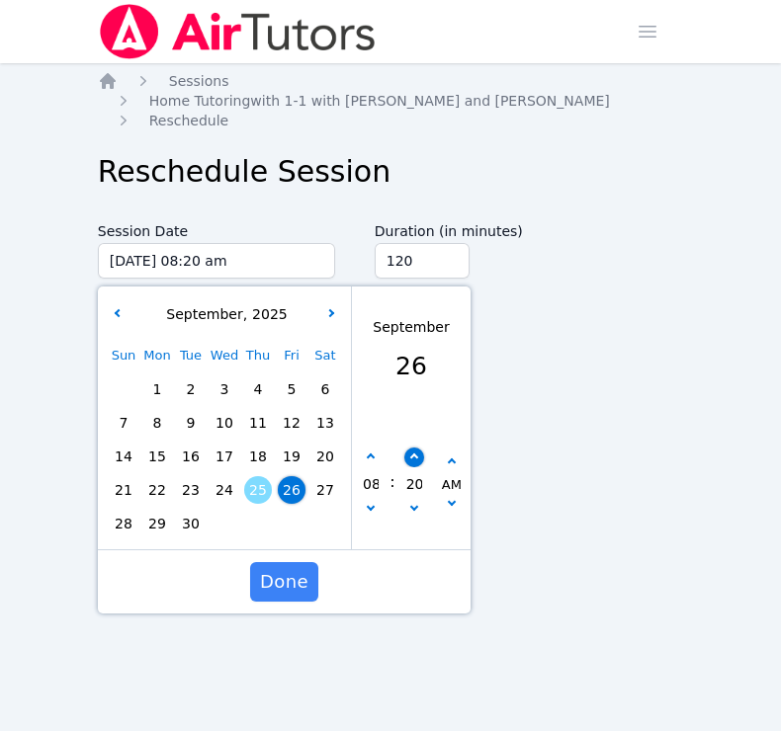
type input "25"
click at [409, 454] on icon "button" at bounding box center [413, 458] width 8 height 8
type input "09/26/2025 08:30 am"
type input "30"
click at [288, 568] on span "Done" at bounding box center [284, 582] width 48 height 28
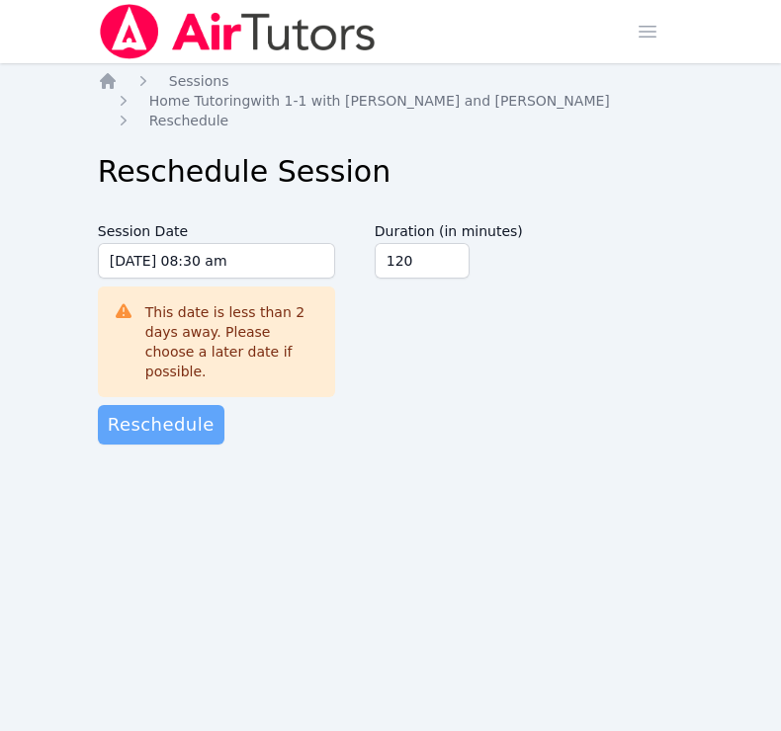
click at [178, 411] on span "Reschedule" at bounding box center [161, 425] width 107 height 28
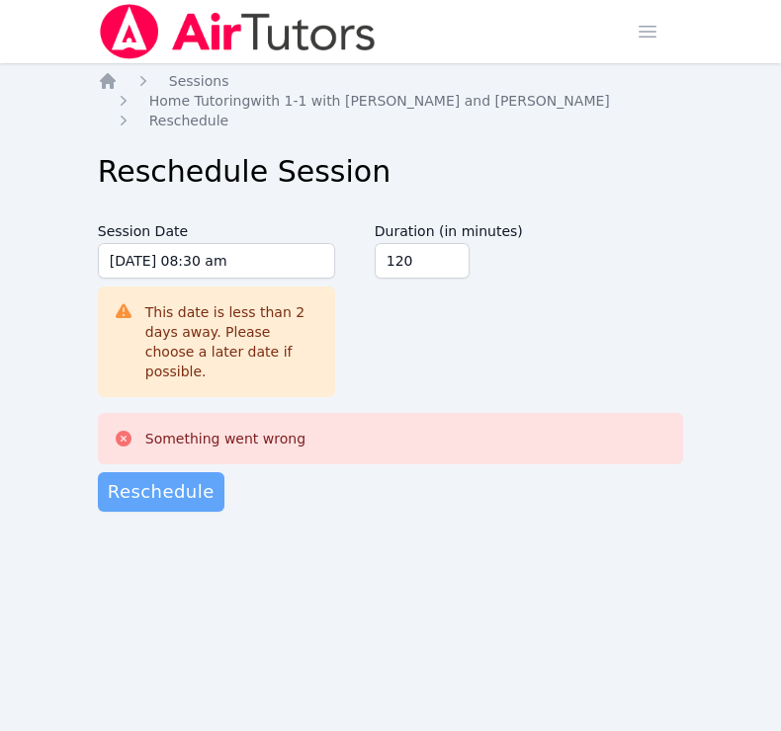
click at [166, 478] on span "Reschedule" at bounding box center [161, 492] width 107 height 28
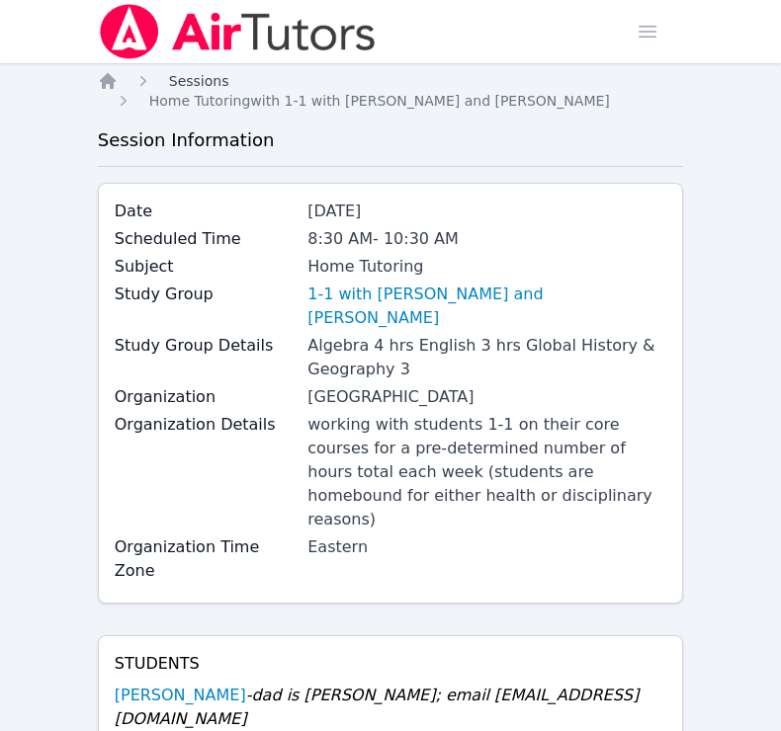
click at [207, 79] on span "Sessions" at bounding box center [199, 81] width 60 height 16
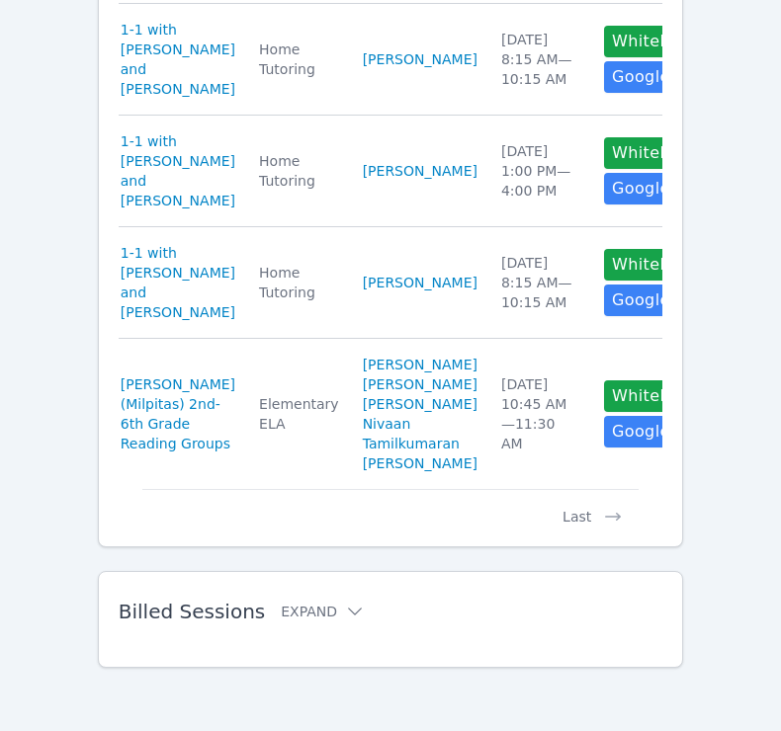
scroll to position [1320, 0]
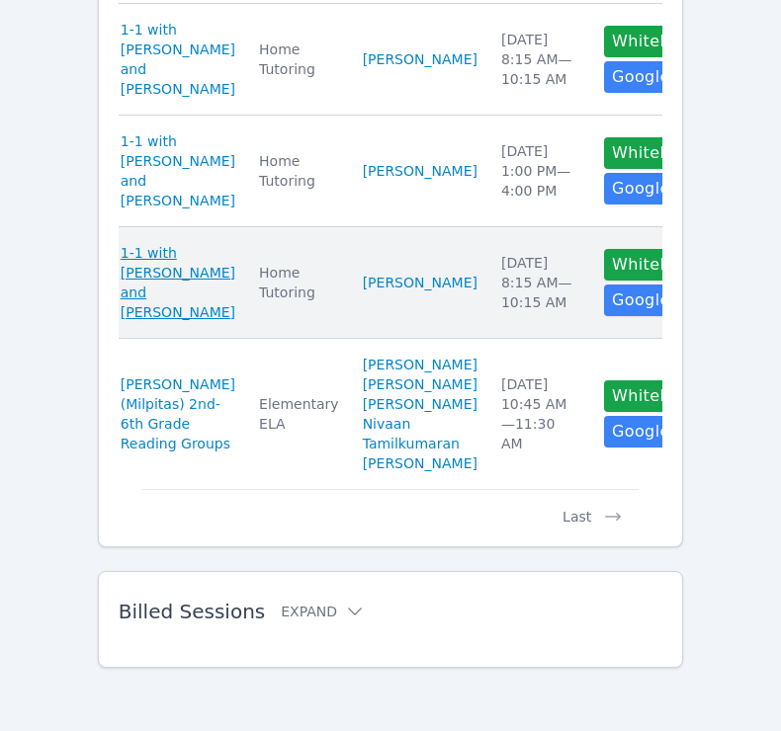
click at [143, 322] on span "1-1 with [PERSON_NAME] and [PERSON_NAME]" at bounding box center [178, 282] width 115 height 79
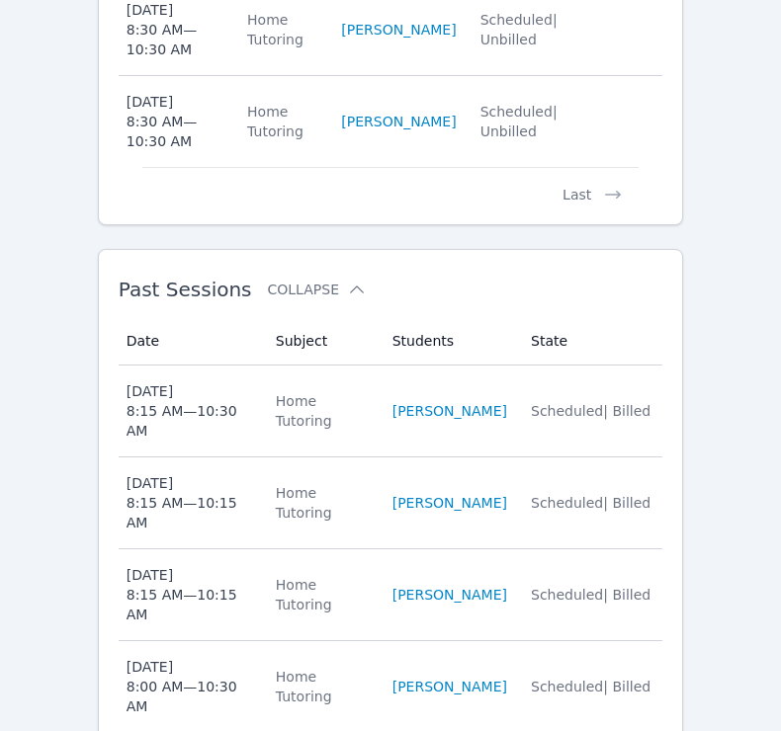
scroll to position [1861, 0]
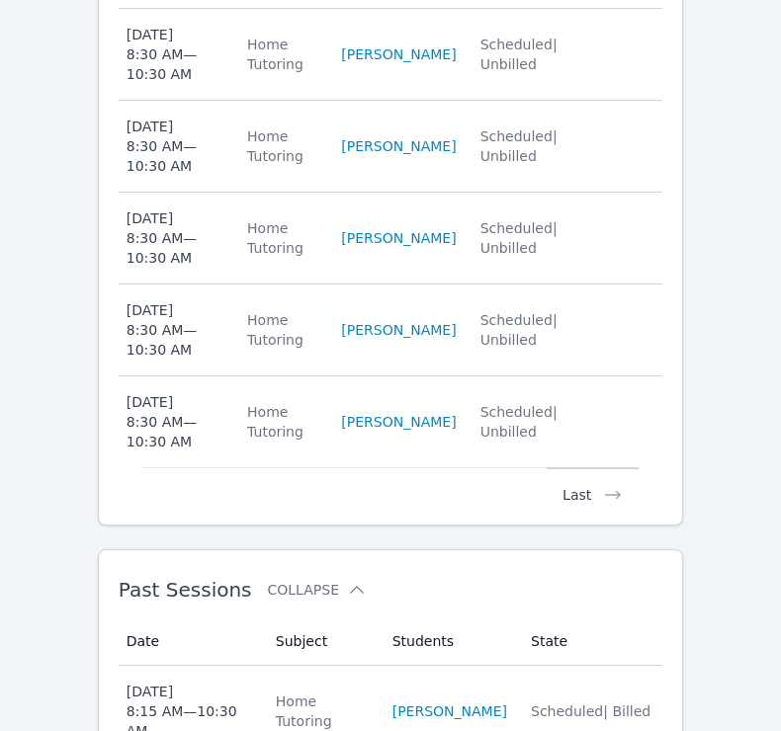
click at [589, 468] on button "Last" at bounding box center [593, 487] width 92 height 38
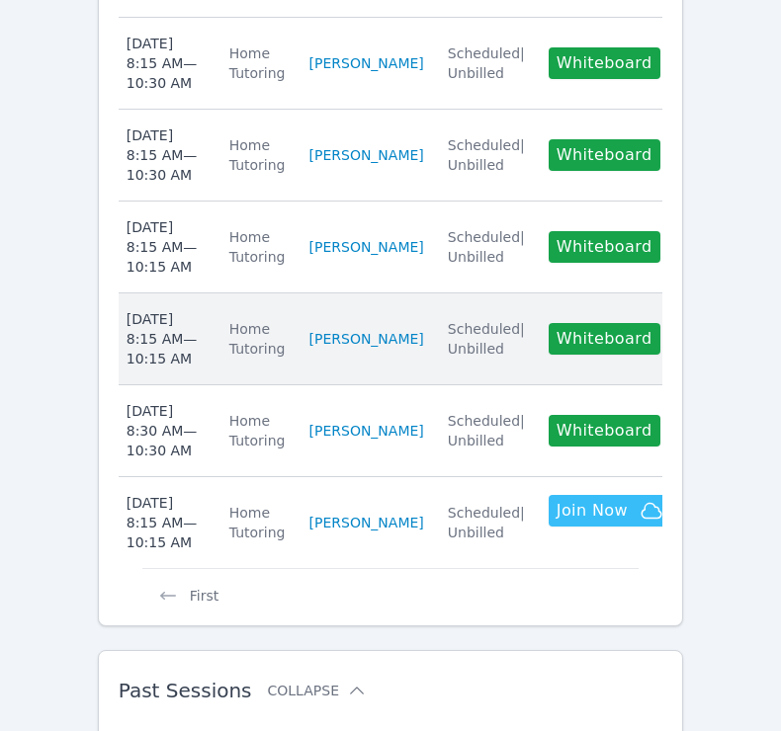
scroll to position [1168, 0]
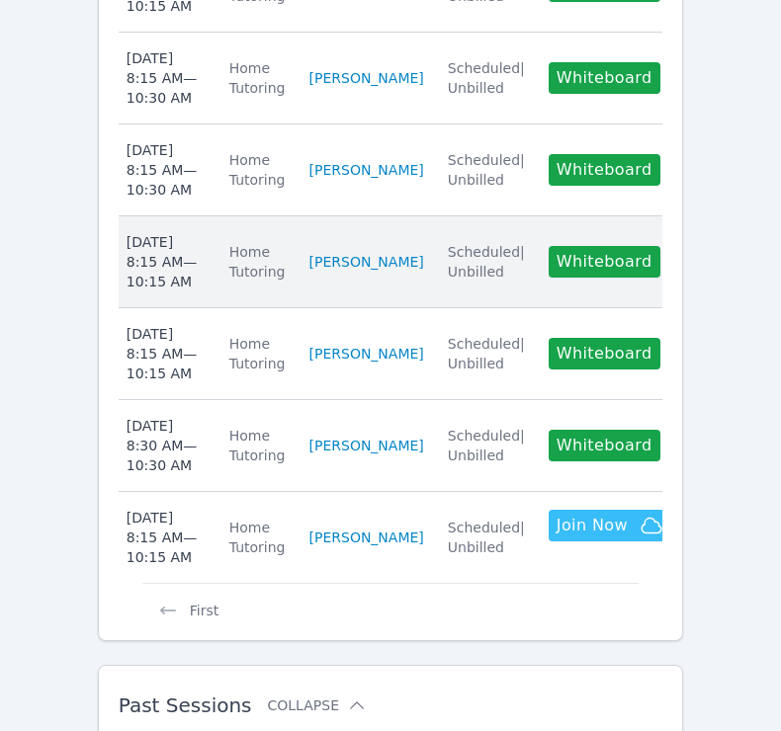
click at [151, 232] on div "Tue Sep 30 8:15 AM — 10:15 AM" at bounding box center [166, 261] width 79 height 59
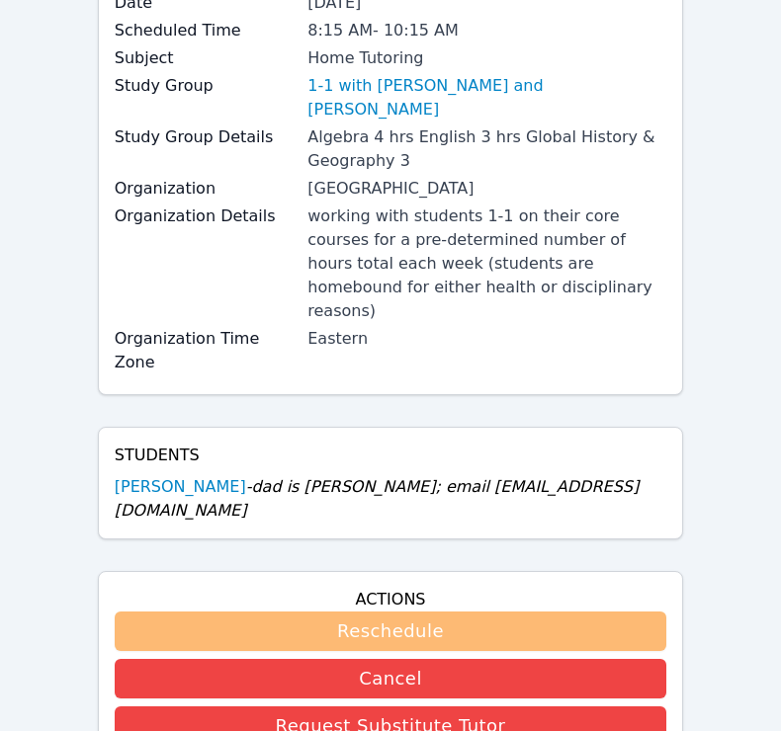
scroll to position [211, 0]
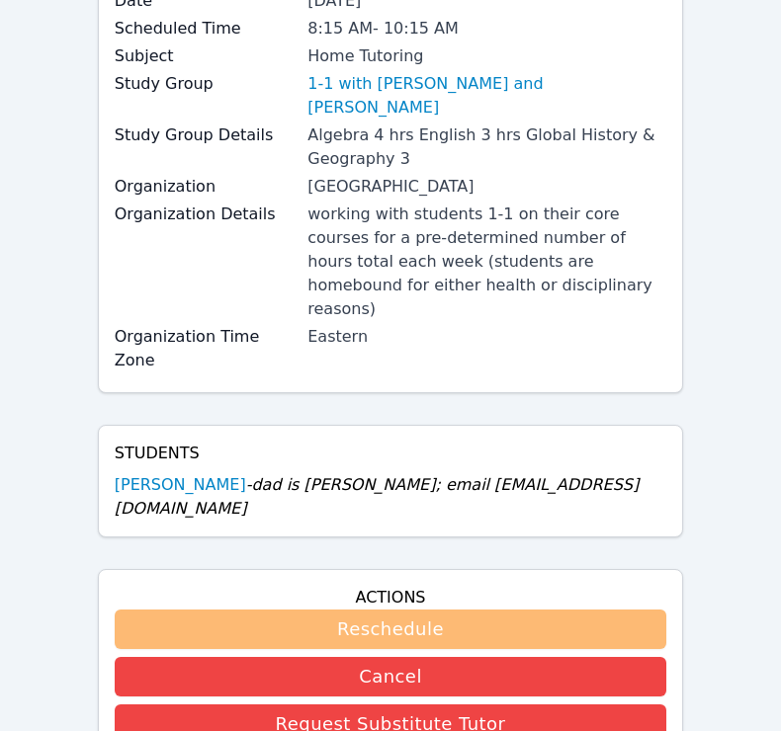
click at [334, 610] on button "Reschedule" at bounding box center [391, 630] width 553 height 40
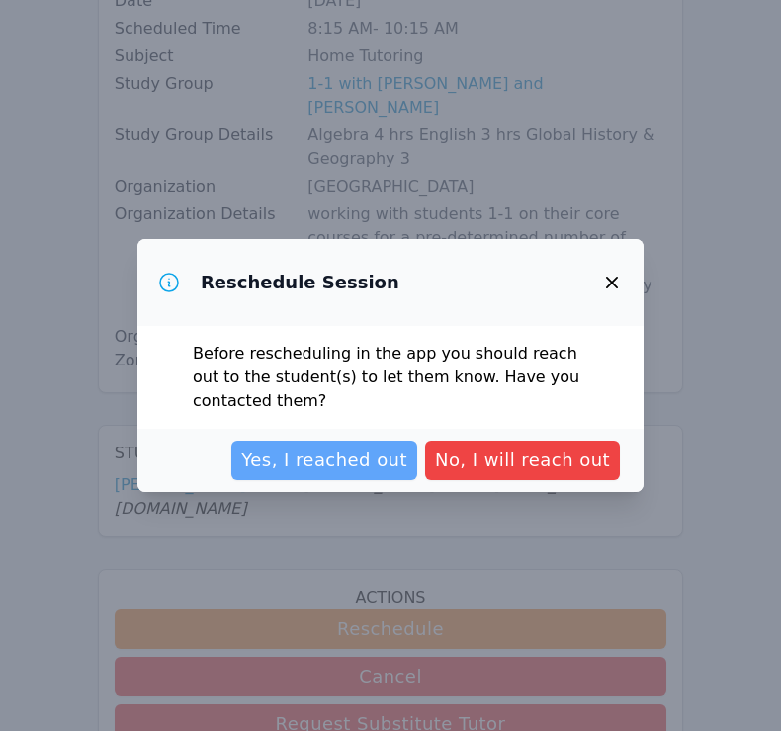
click at [349, 467] on span "Yes, I reached out" at bounding box center [324, 461] width 166 height 28
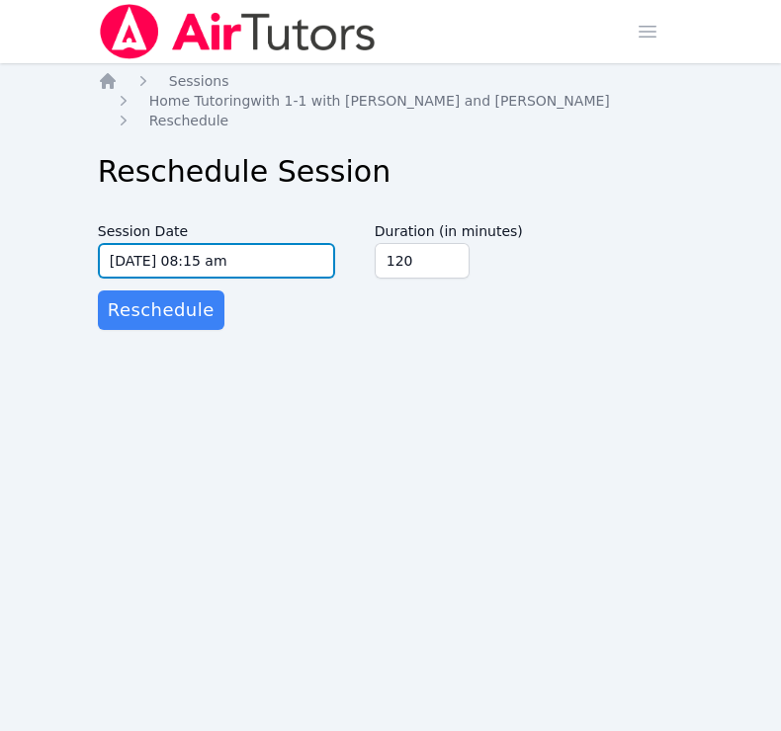
click at [327, 243] on input "09/30/2025 08:15 am" at bounding box center [216, 261] width 237 height 36
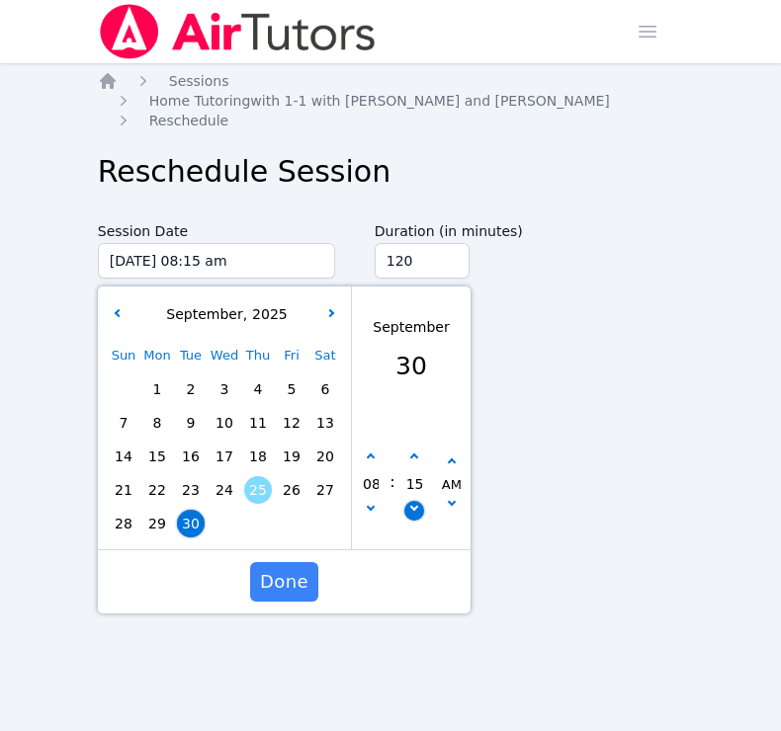
click at [414, 503] on icon "button" at bounding box center [413, 507] width 8 height 8
type input "09/30/2025 08:10 am"
type input "10"
click at [414, 503] on icon "button" at bounding box center [413, 507] width 8 height 8
type input "09/30/2025 08:05 am"
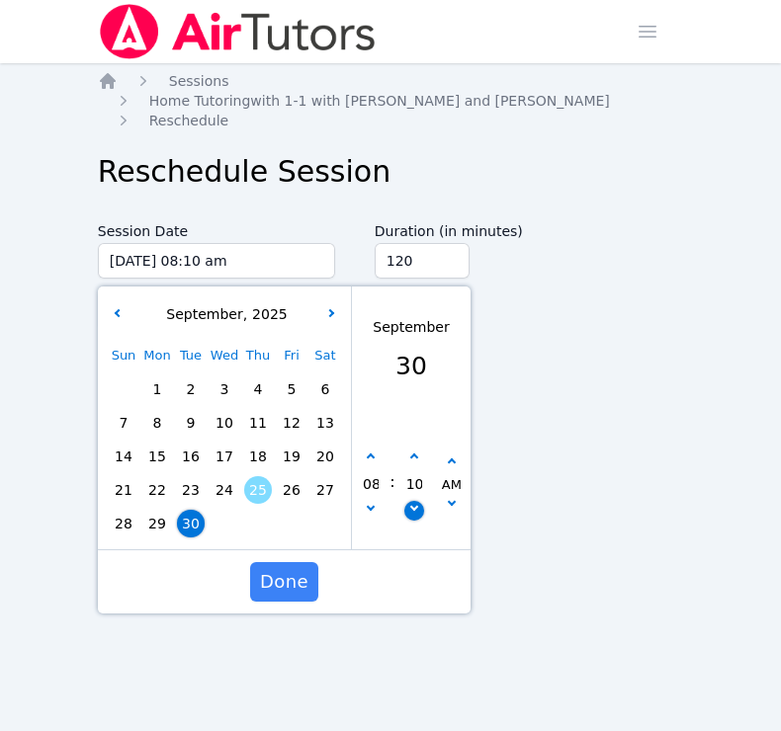
type input "05"
click at [414, 503] on icon "button" at bounding box center [413, 507] width 8 height 8
type input "09/30/2025 08:00 am"
type input "00"
click at [447, 243] on input "135" at bounding box center [422, 261] width 95 height 36
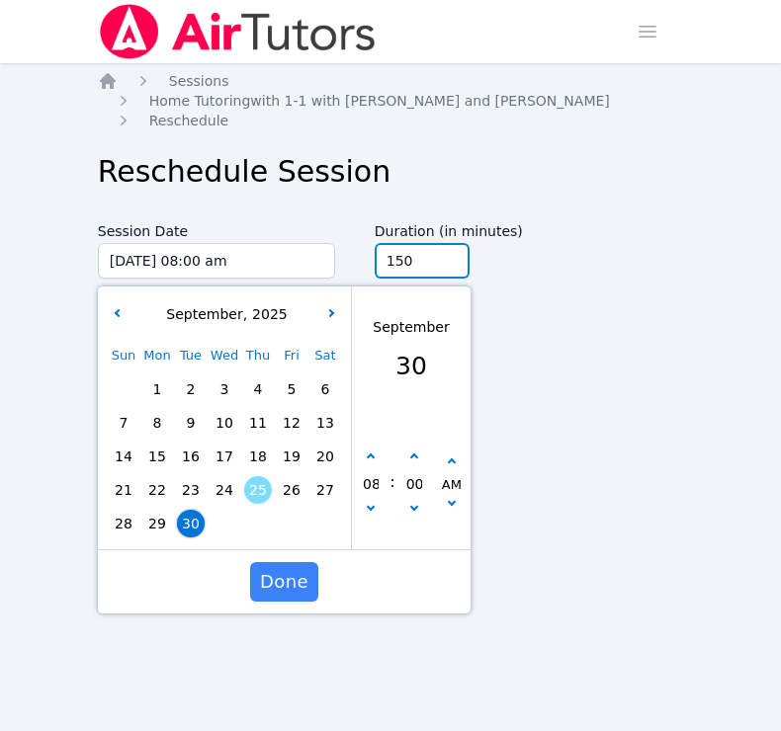
type input "150"
click at [447, 243] on input "150" at bounding box center [422, 261] width 95 height 36
click at [289, 568] on span "Done" at bounding box center [284, 582] width 48 height 28
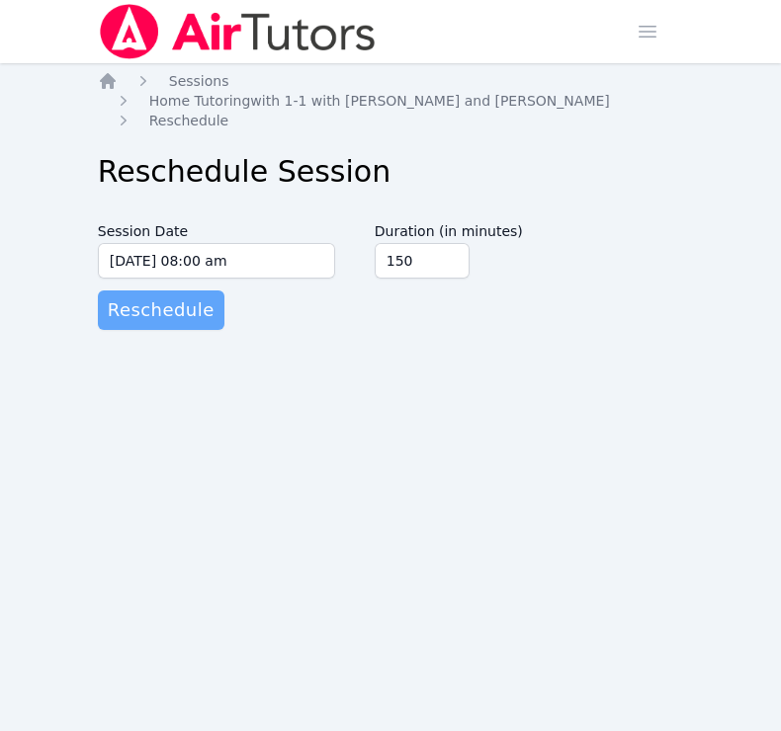
click at [170, 297] on span "Reschedule" at bounding box center [161, 311] width 107 height 28
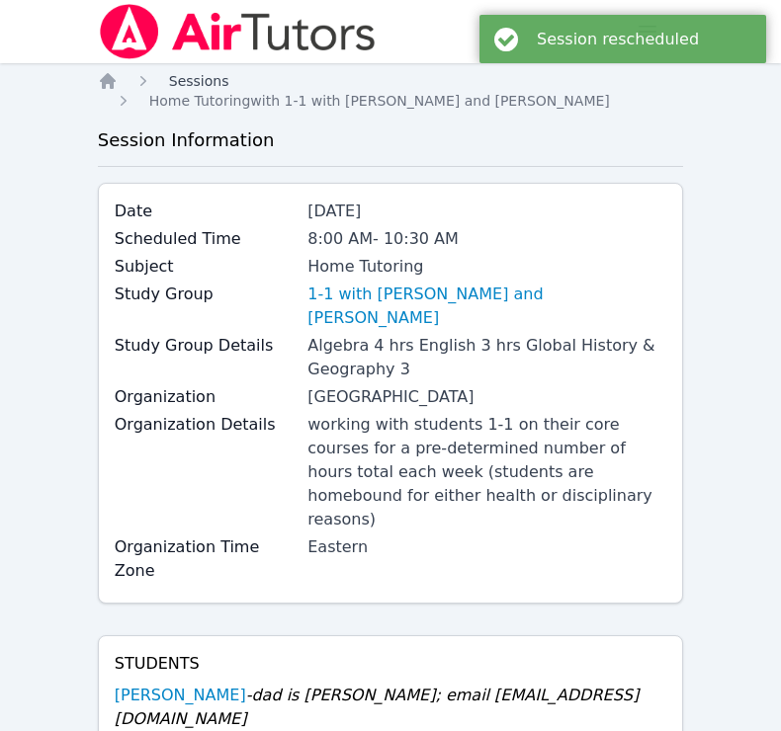
click at [194, 82] on span "Sessions" at bounding box center [199, 81] width 60 height 16
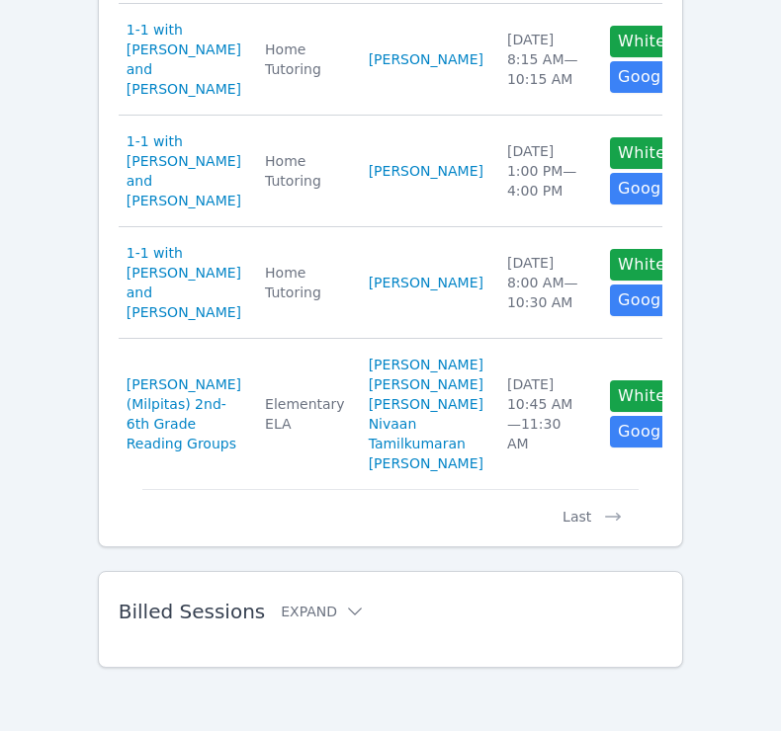
scroll to position [1438, 0]
click at [577, 519] on button "Last" at bounding box center [593, 508] width 92 height 38
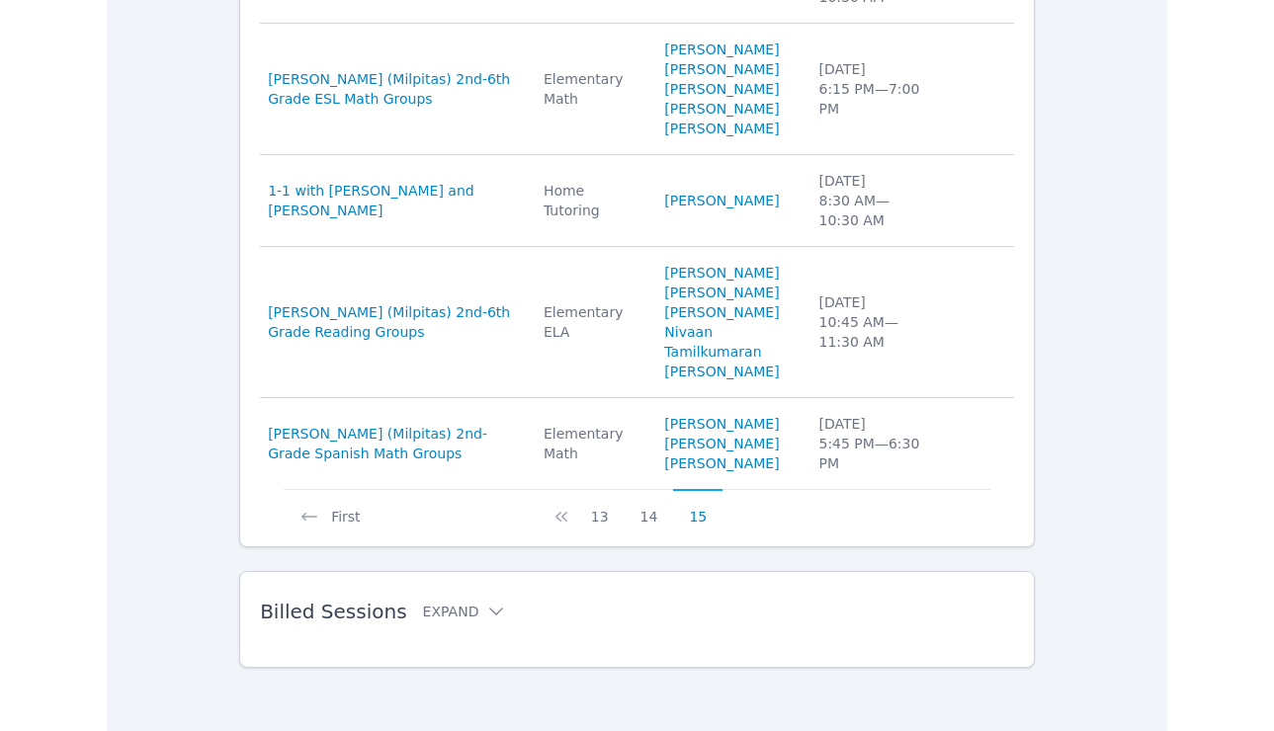
scroll to position [980, 0]
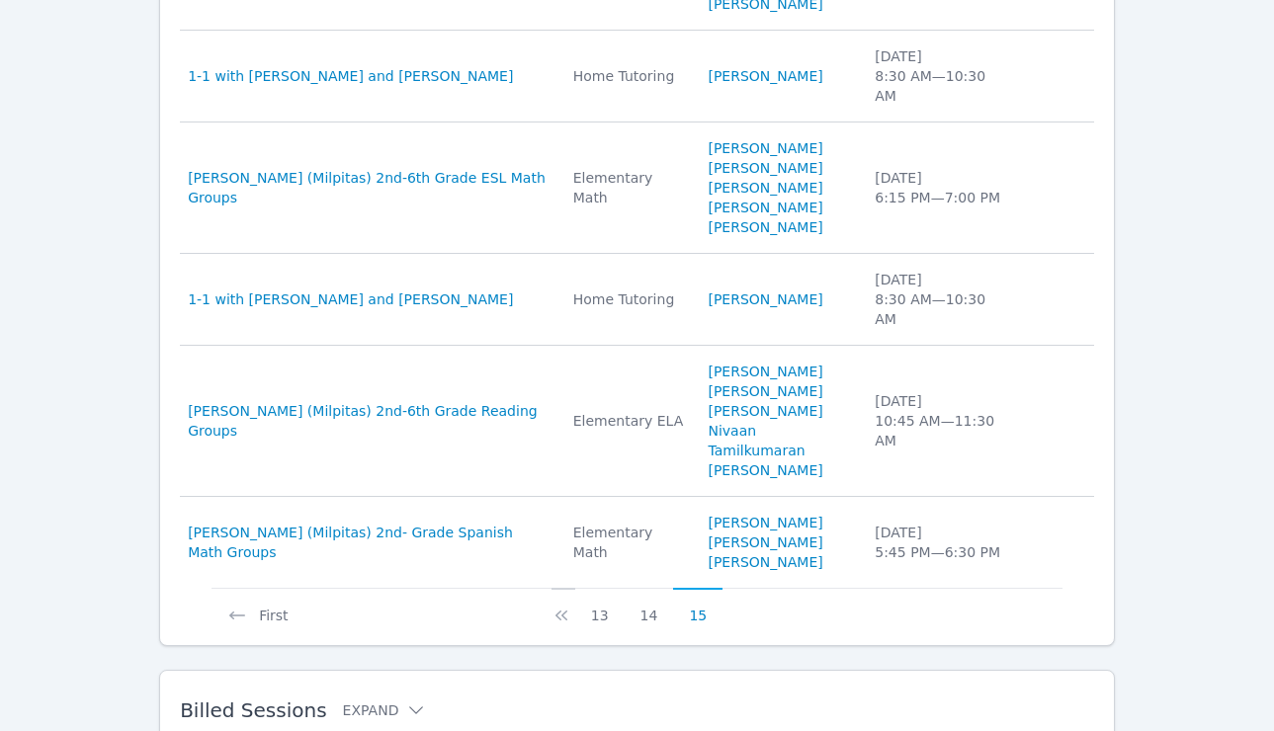
click at [559, 611] on icon at bounding box center [562, 616] width 12 height 10
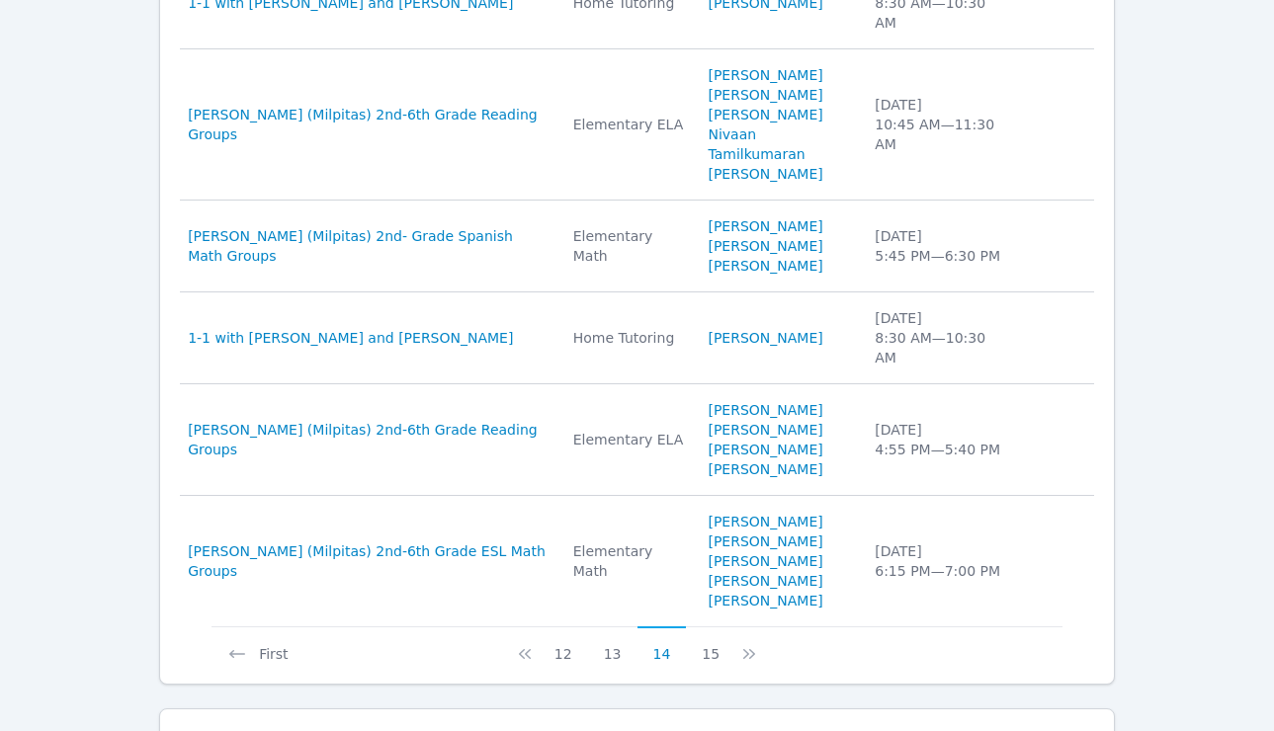
scroll to position [943, 0]
click at [531, 647] on icon at bounding box center [525, 652] width 12 height 10
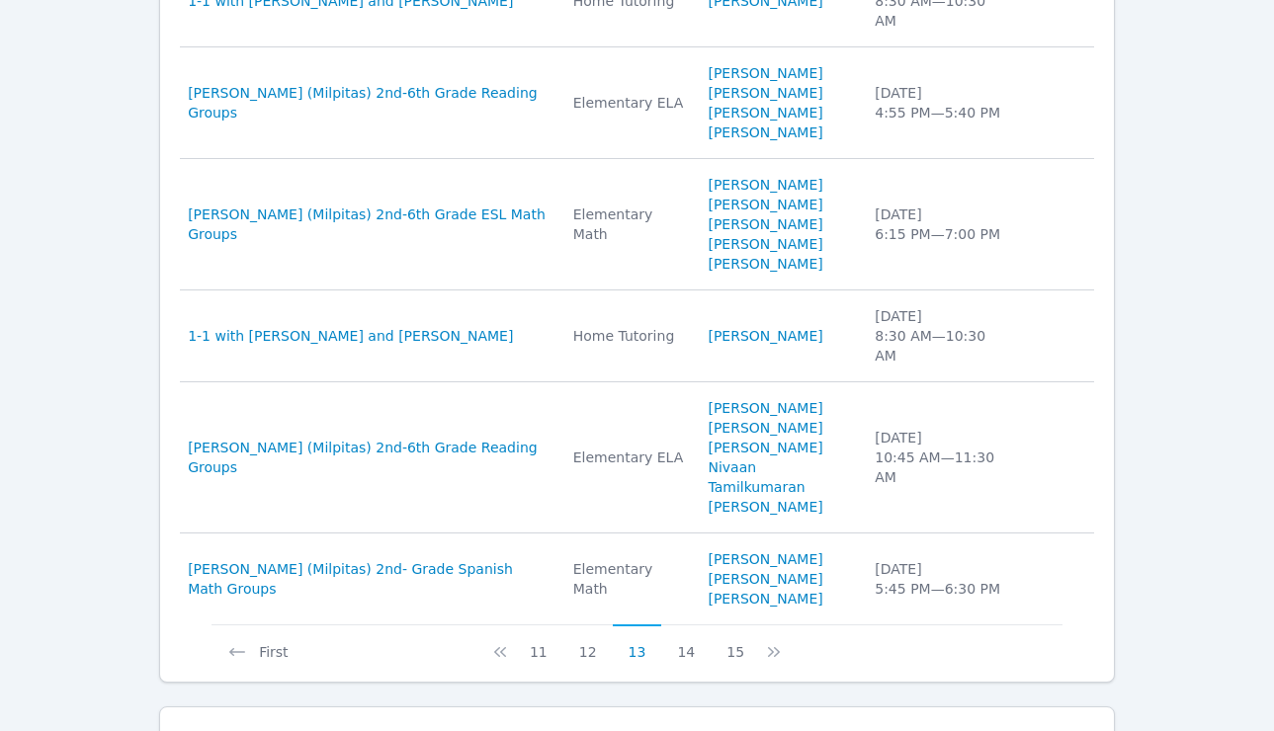
scroll to position [1039, 0]
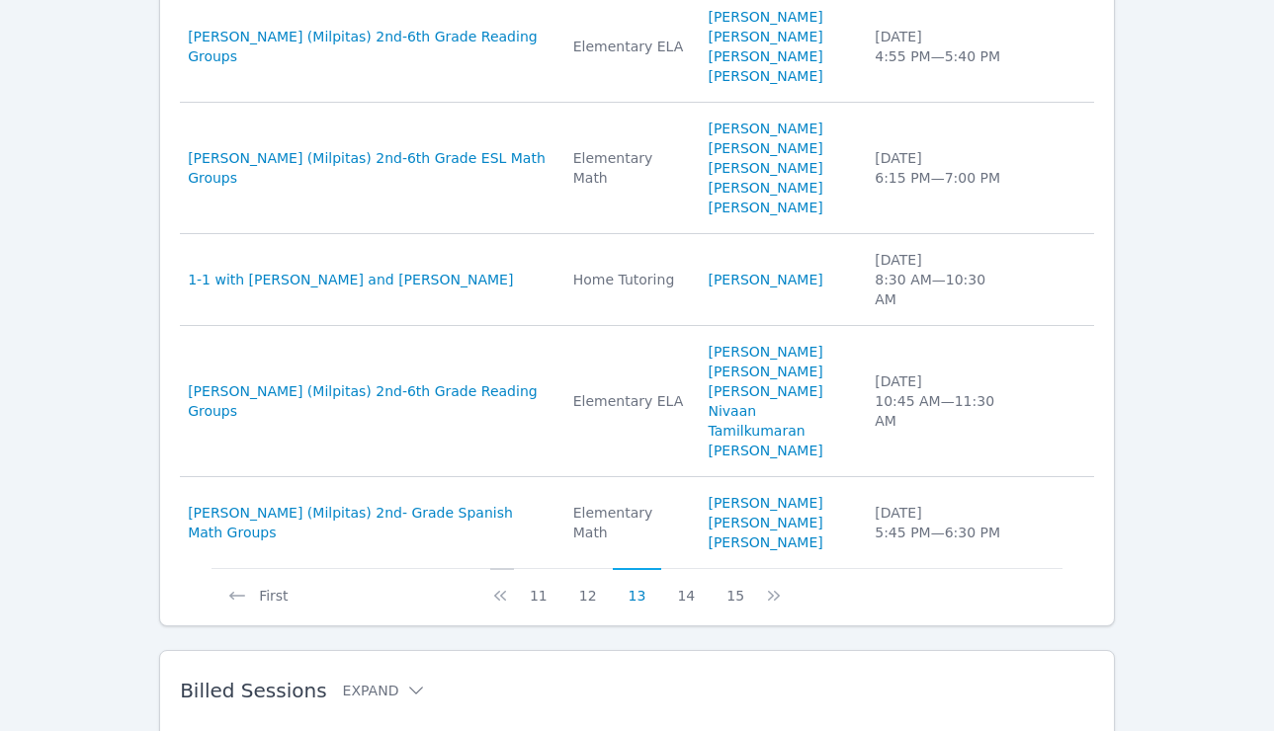
click at [507, 586] on icon at bounding box center [500, 596] width 20 height 20
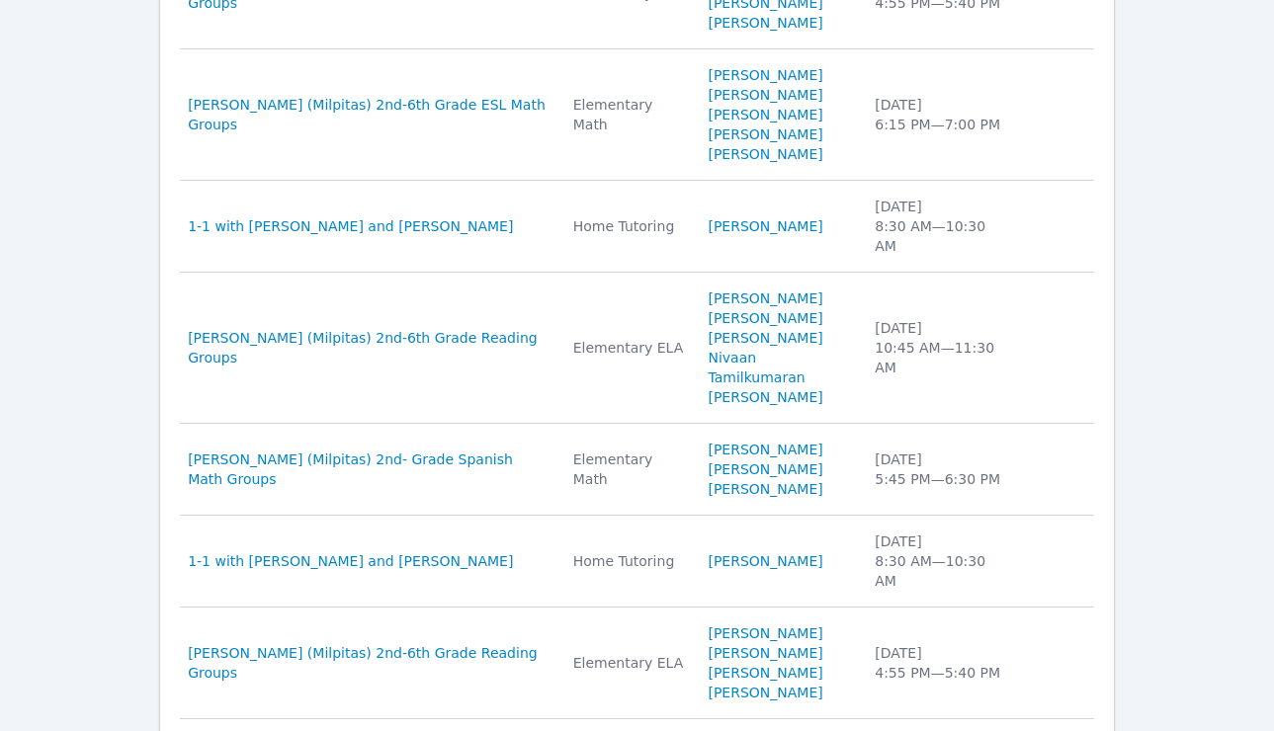
scroll to position [980, 0]
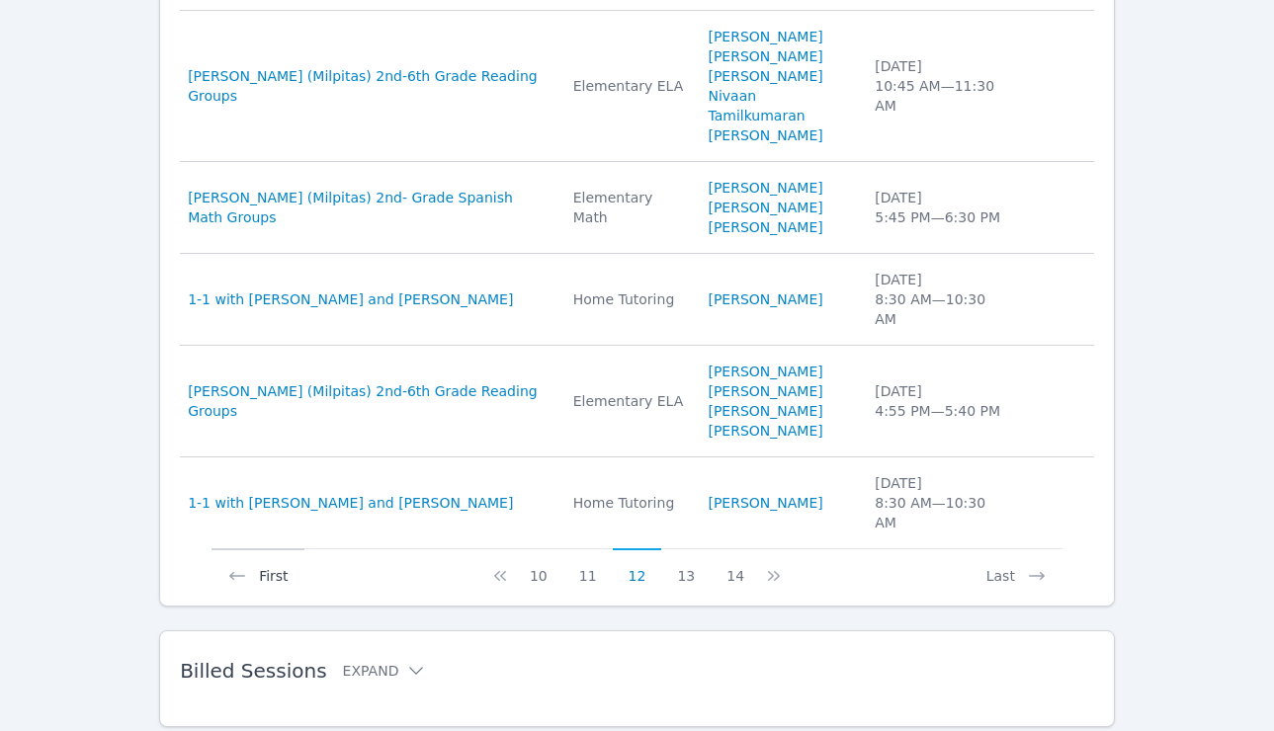
click at [266, 549] on button "First" at bounding box center [258, 568] width 92 height 38
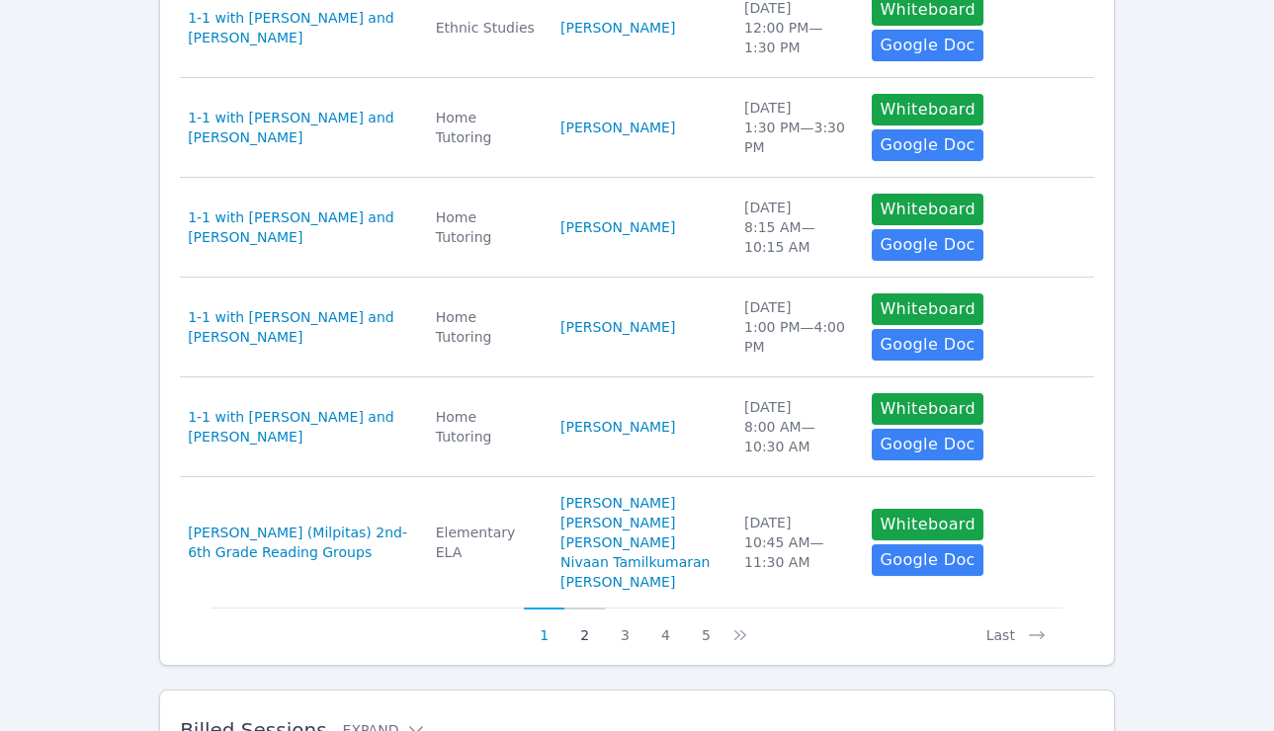
click at [587, 608] on button "2" at bounding box center [584, 627] width 41 height 38
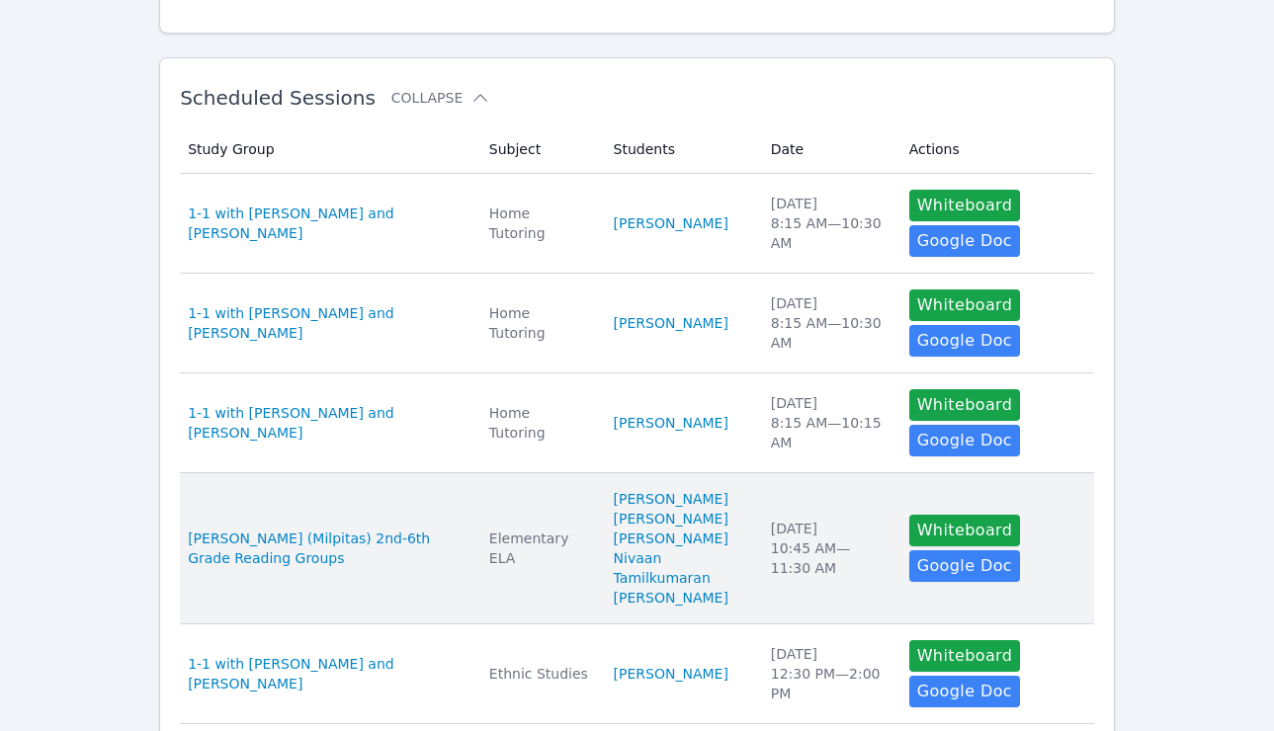
scroll to position [296, 0]
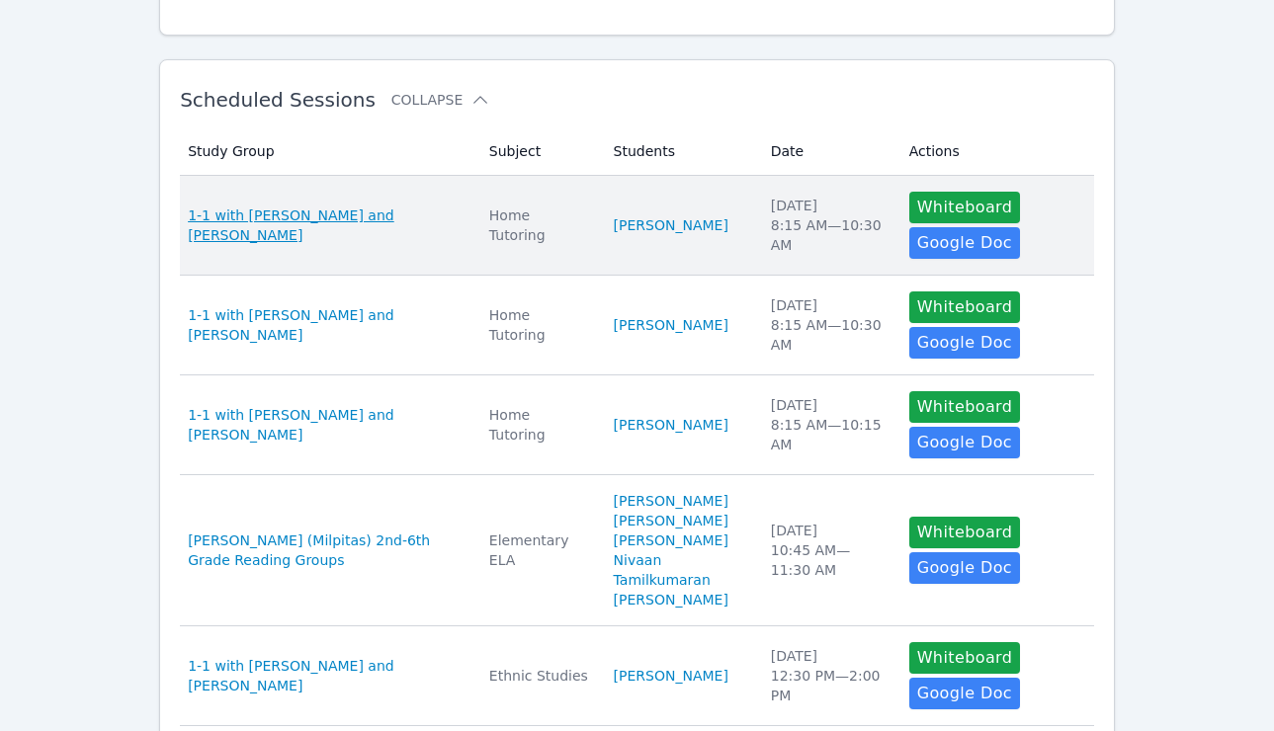
click at [375, 226] on span "1-1 with [PERSON_NAME] and [PERSON_NAME]" at bounding box center [327, 226] width 278 height 40
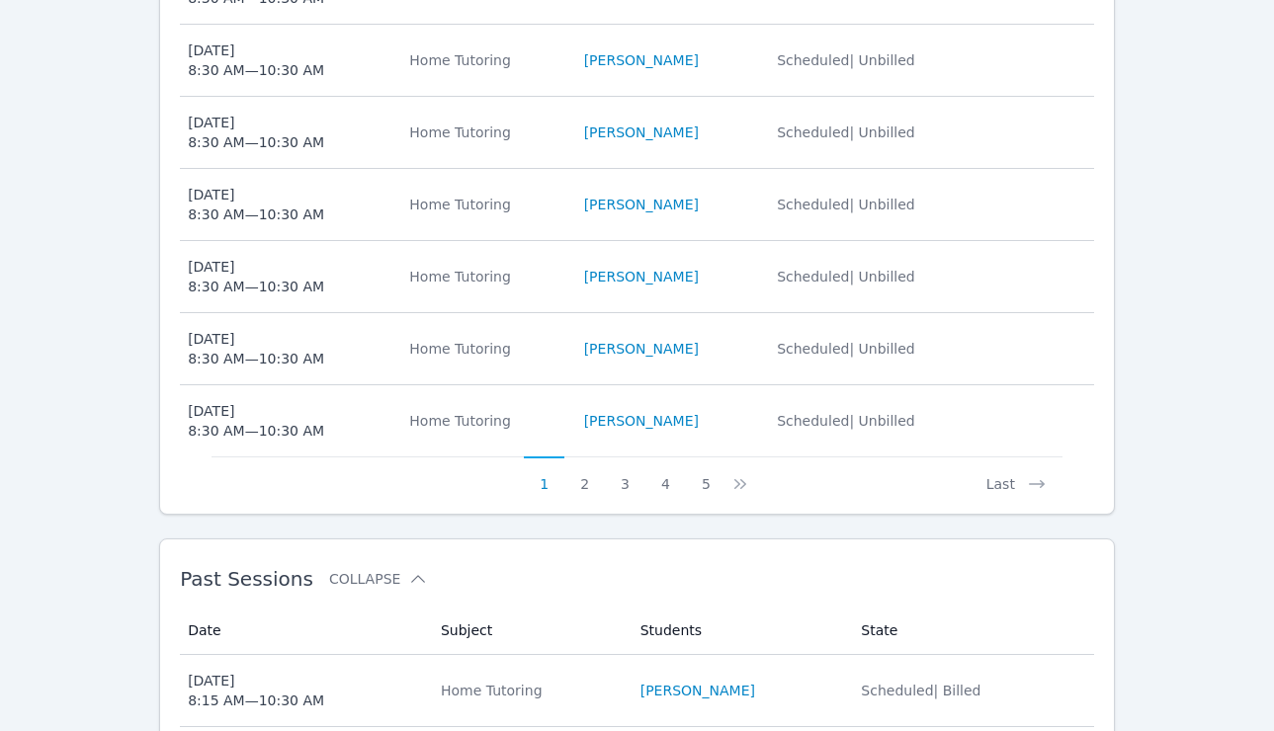
scroll to position [1144, 0]
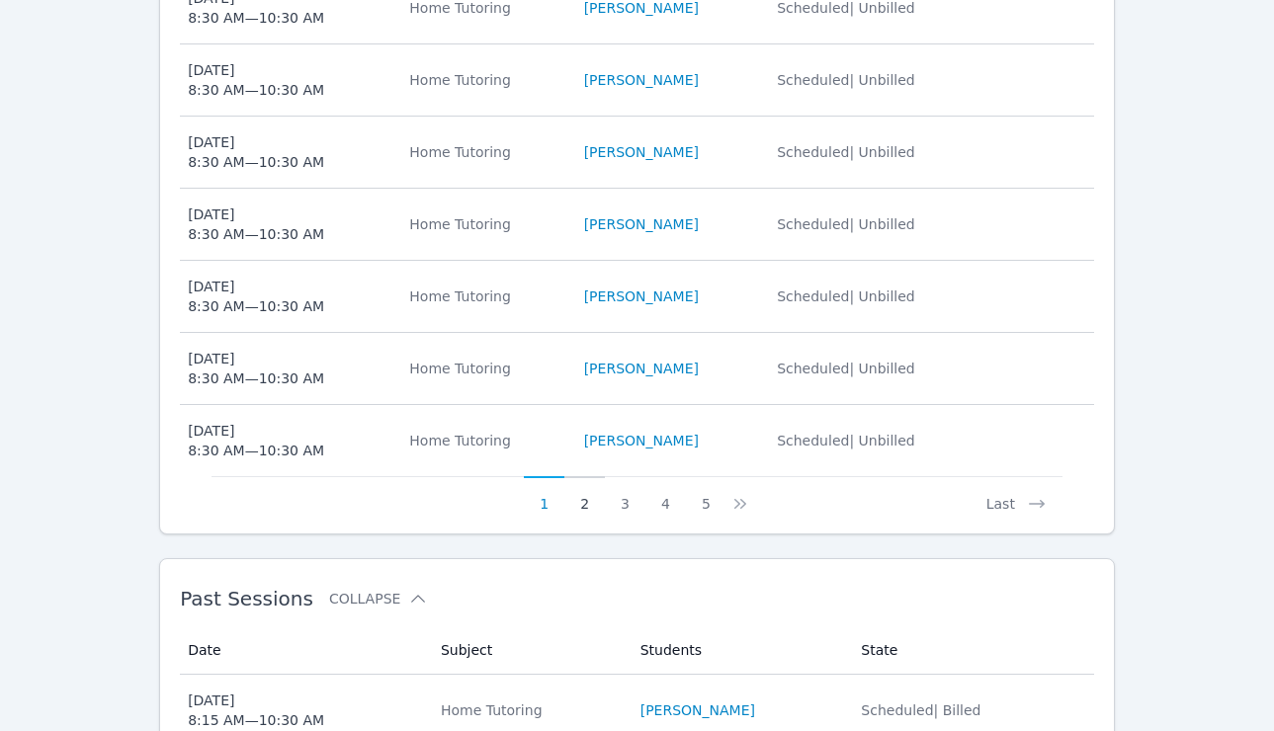
click at [582, 476] on button "2" at bounding box center [584, 495] width 41 height 38
click at [632, 476] on button "3" at bounding box center [637, 495] width 41 height 38
click at [671, 476] on button "4" at bounding box center [677, 495] width 41 height 38
click at [712, 476] on button "6" at bounding box center [718, 495] width 41 height 38
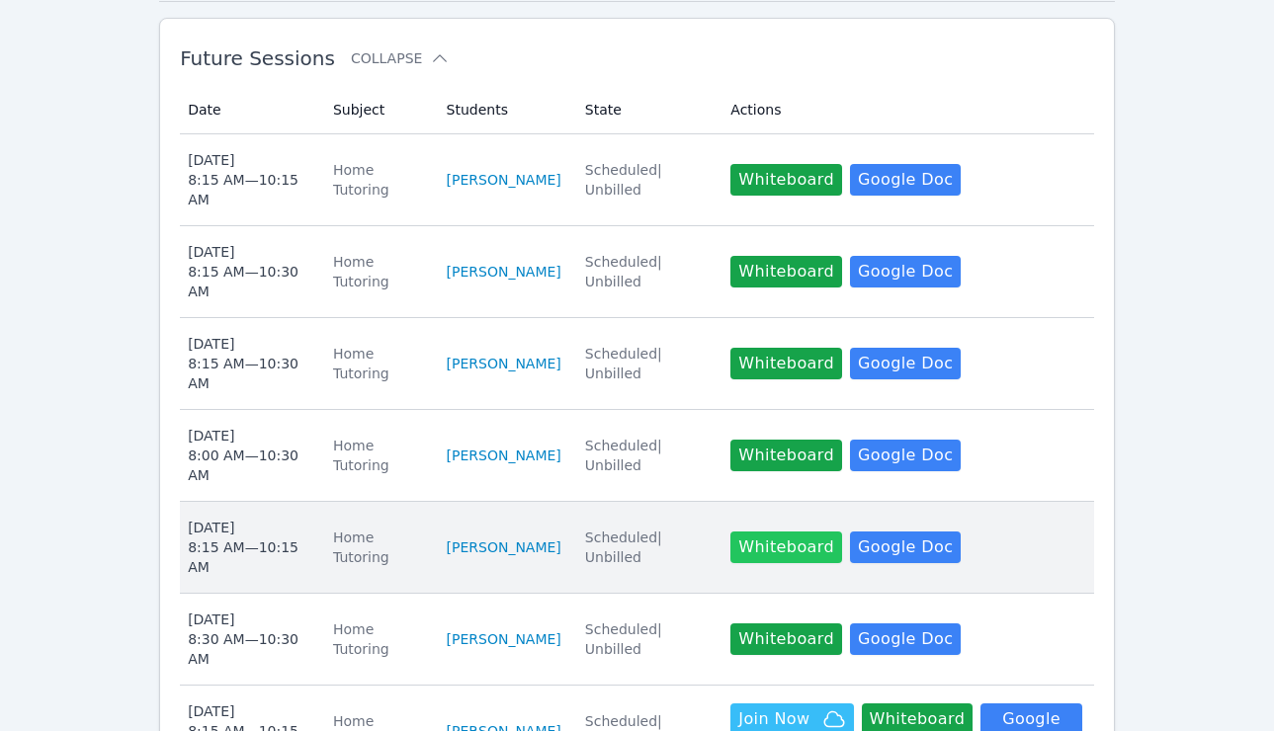
scroll to position [763, 0]
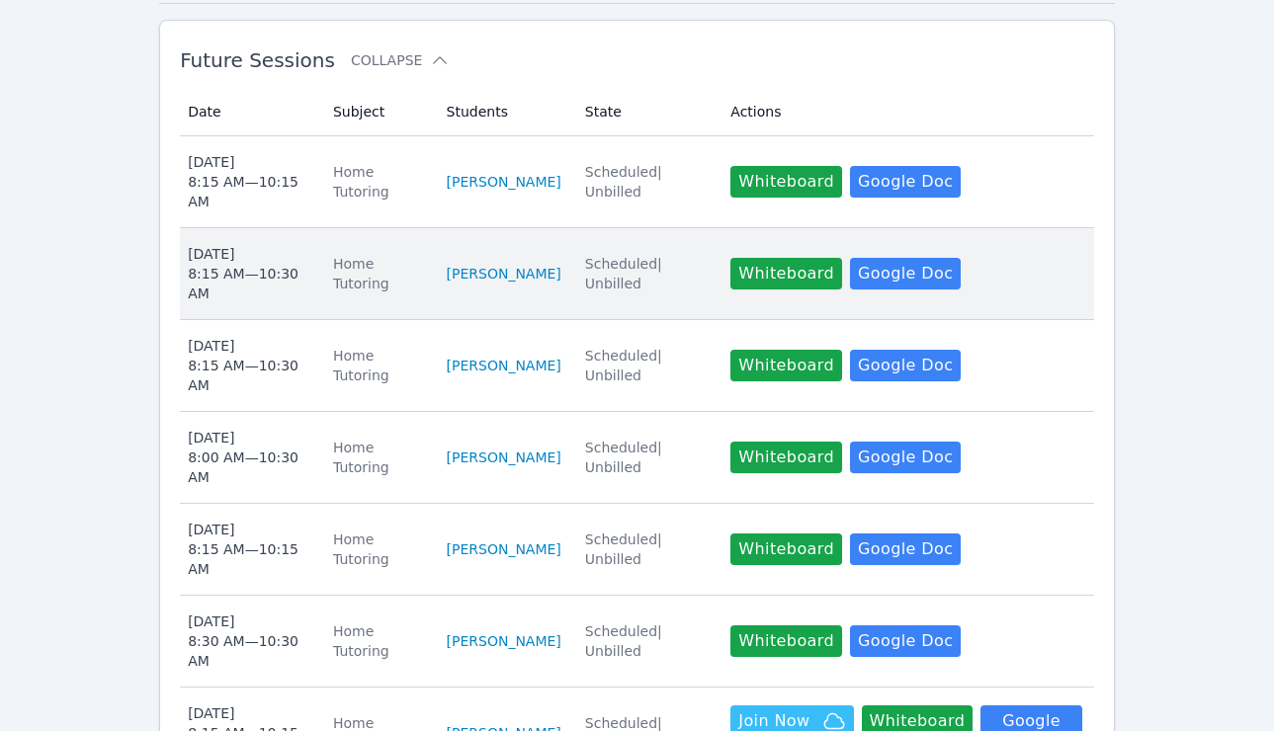
click at [271, 244] on div "Thu Oct 2 8:15 AM — 10:30 AM" at bounding box center [249, 273] width 122 height 59
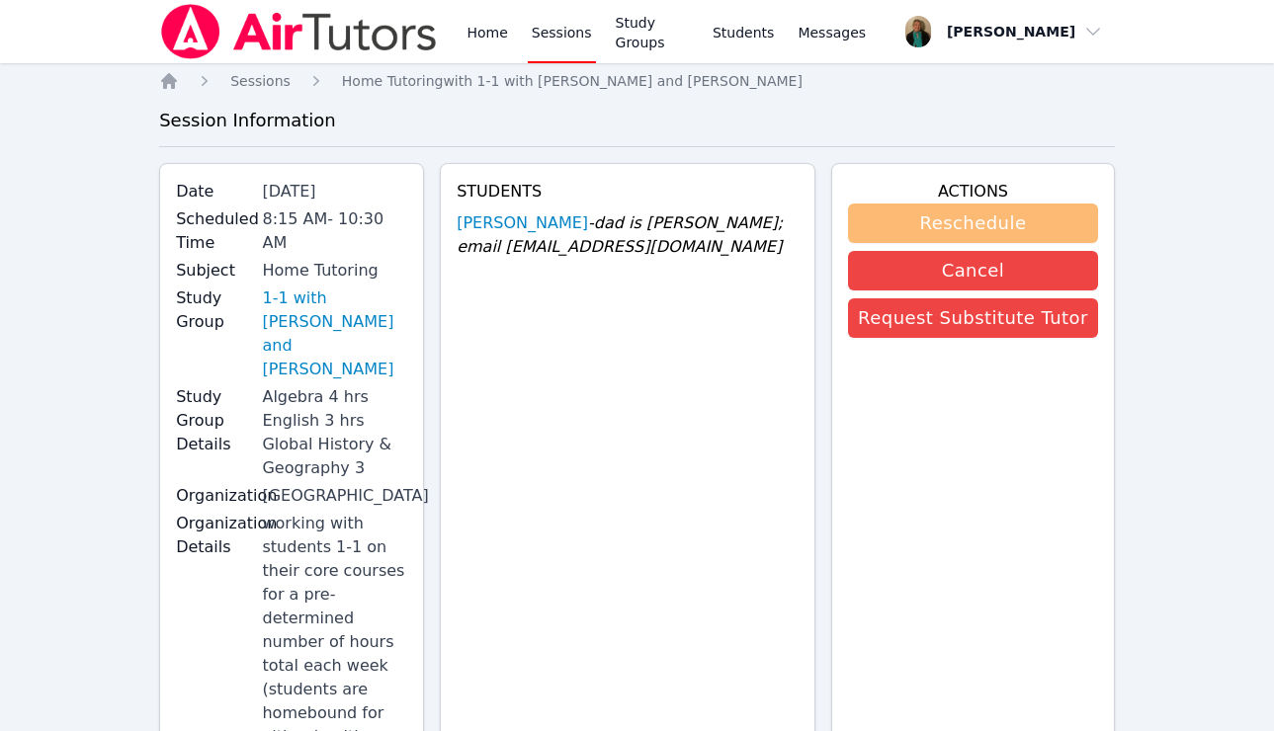
click at [780, 227] on button "Reschedule" at bounding box center [973, 224] width 250 height 40
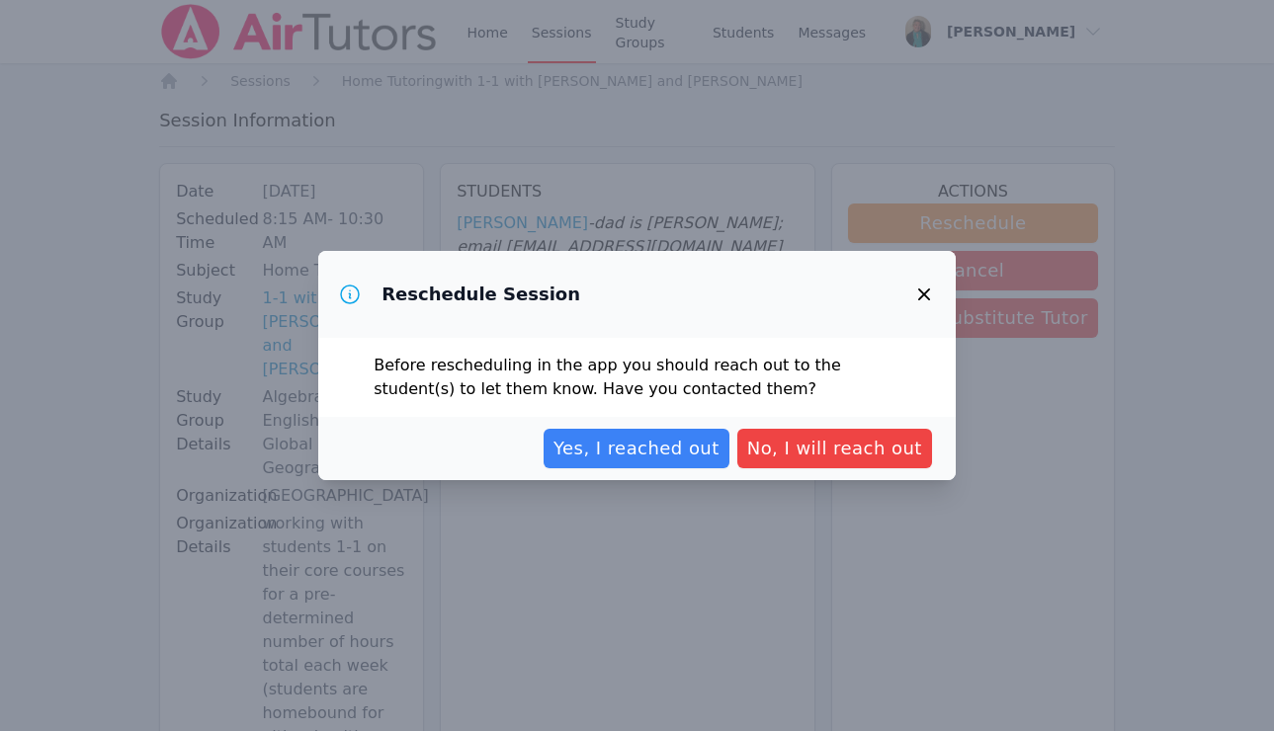
click at [780, 293] on icon "button" at bounding box center [924, 295] width 24 height 24
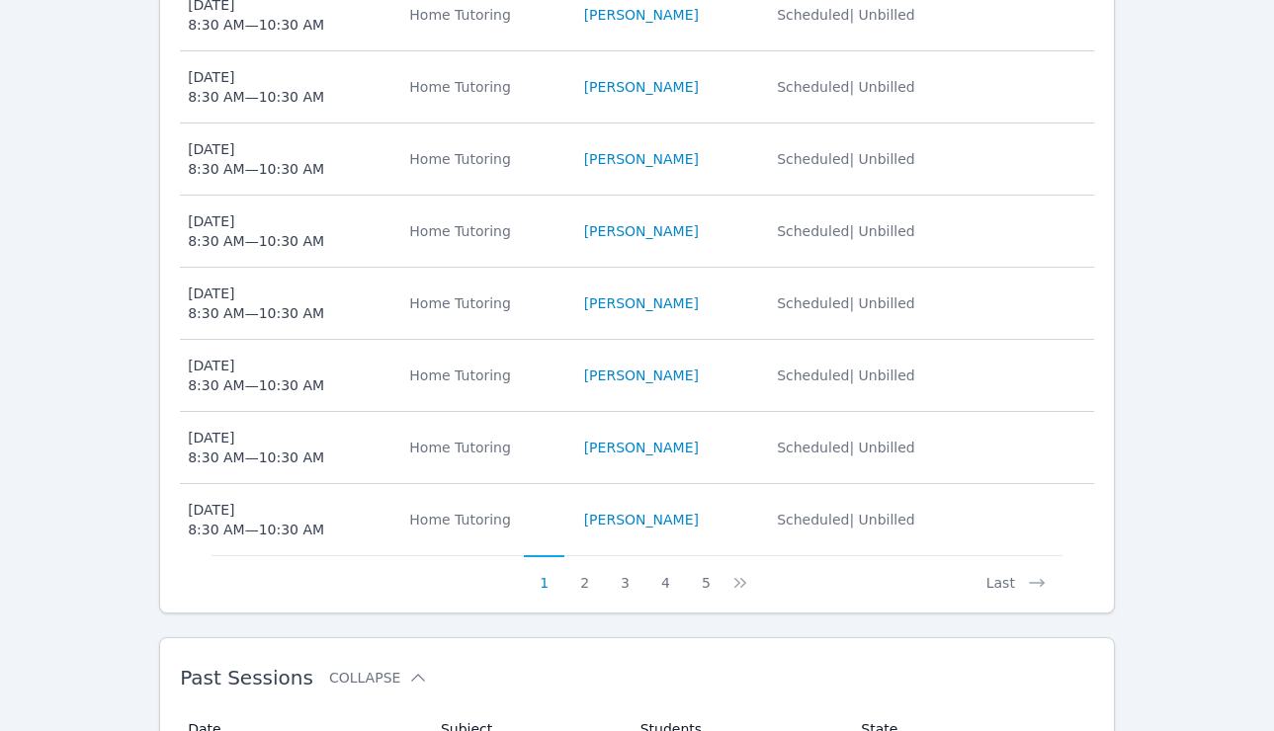
scroll to position [1089, 0]
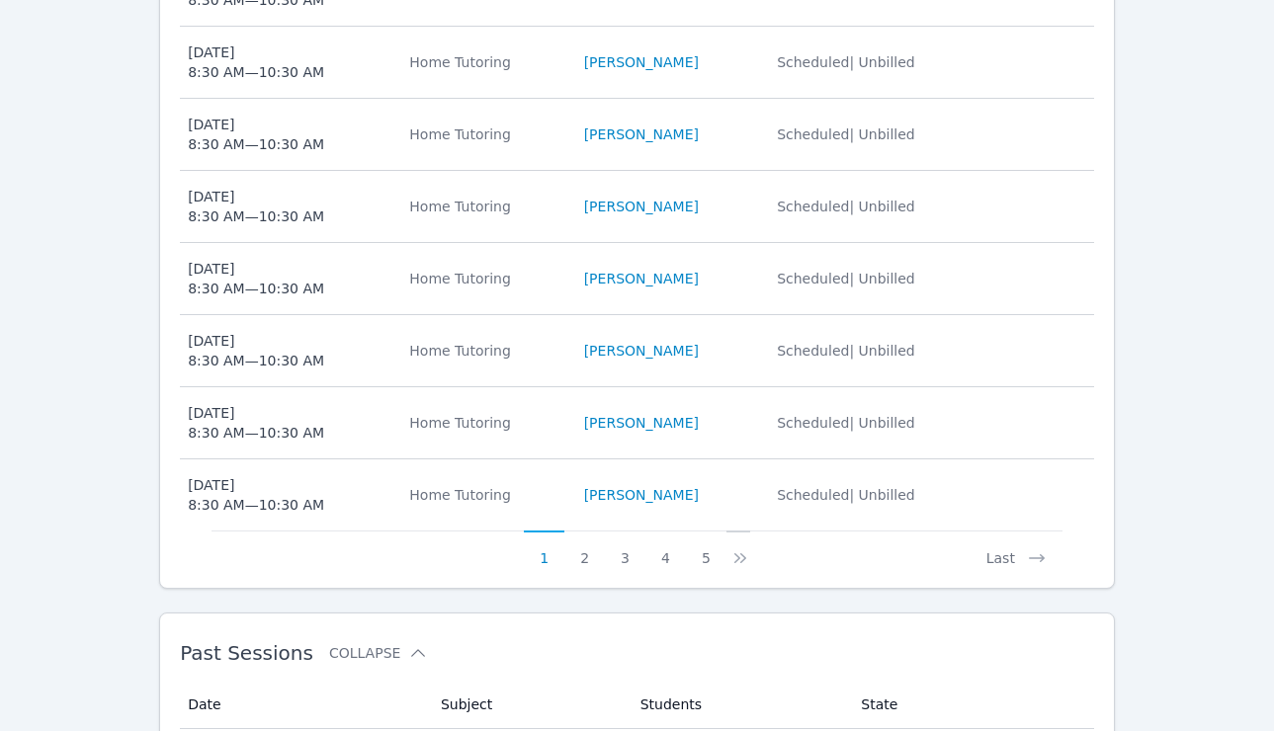
click at [734, 554] on icon at bounding box center [737, 559] width 6 height 10
click at [733, 531] on button "5" at bounding box center [718, 550] width 41 height 38
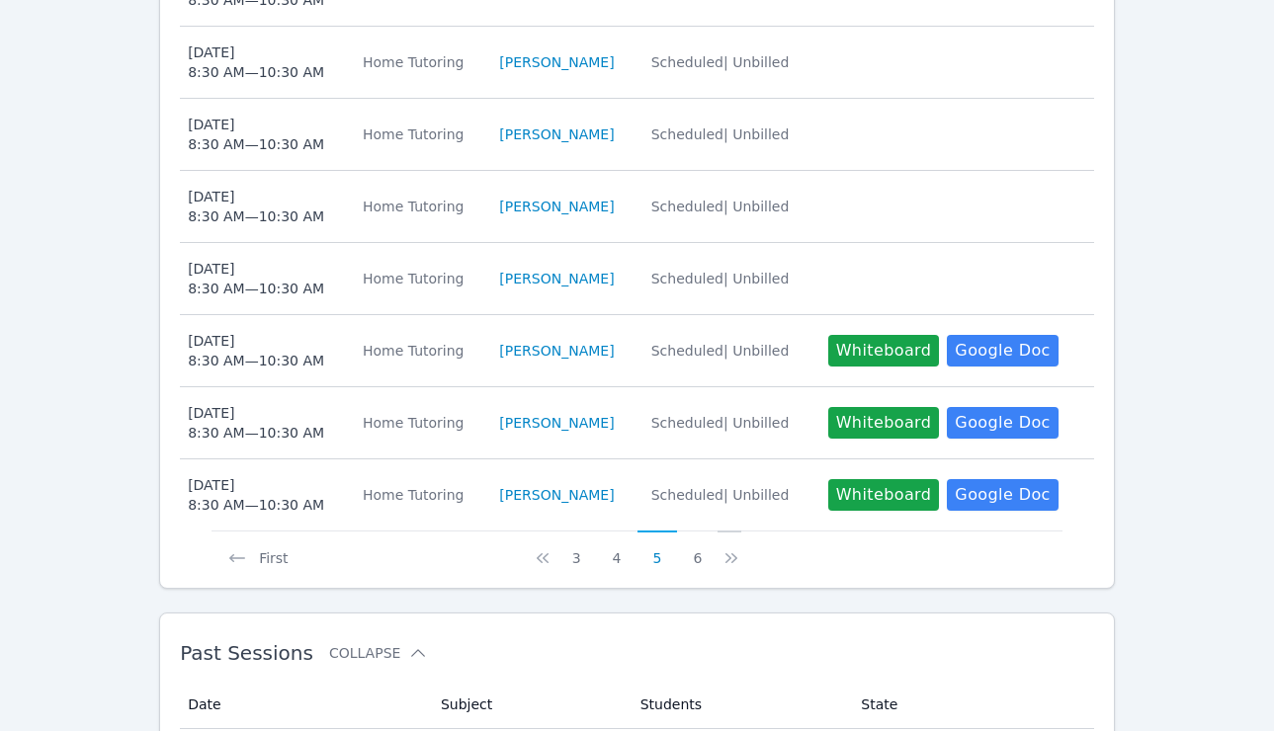
click at [727, 549] on icon at bounding box center [732, 559] width 20 height 20
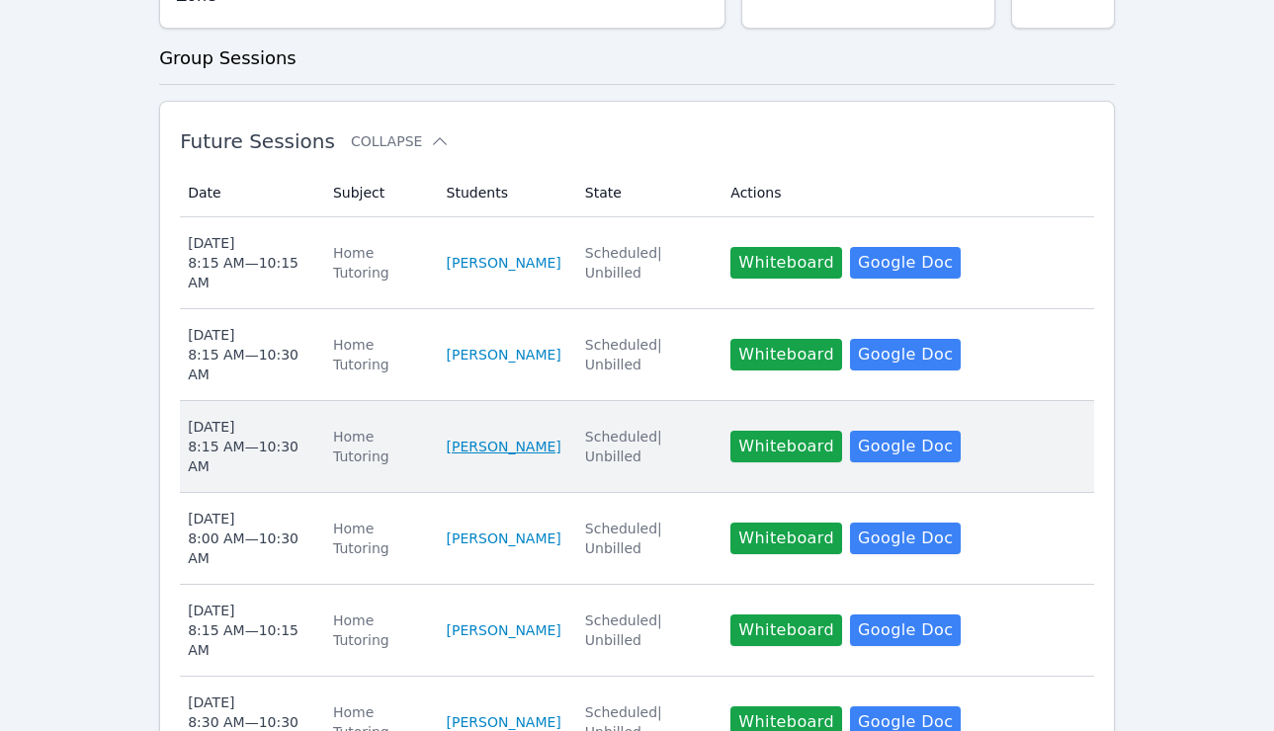
scroll to position [679, 0]
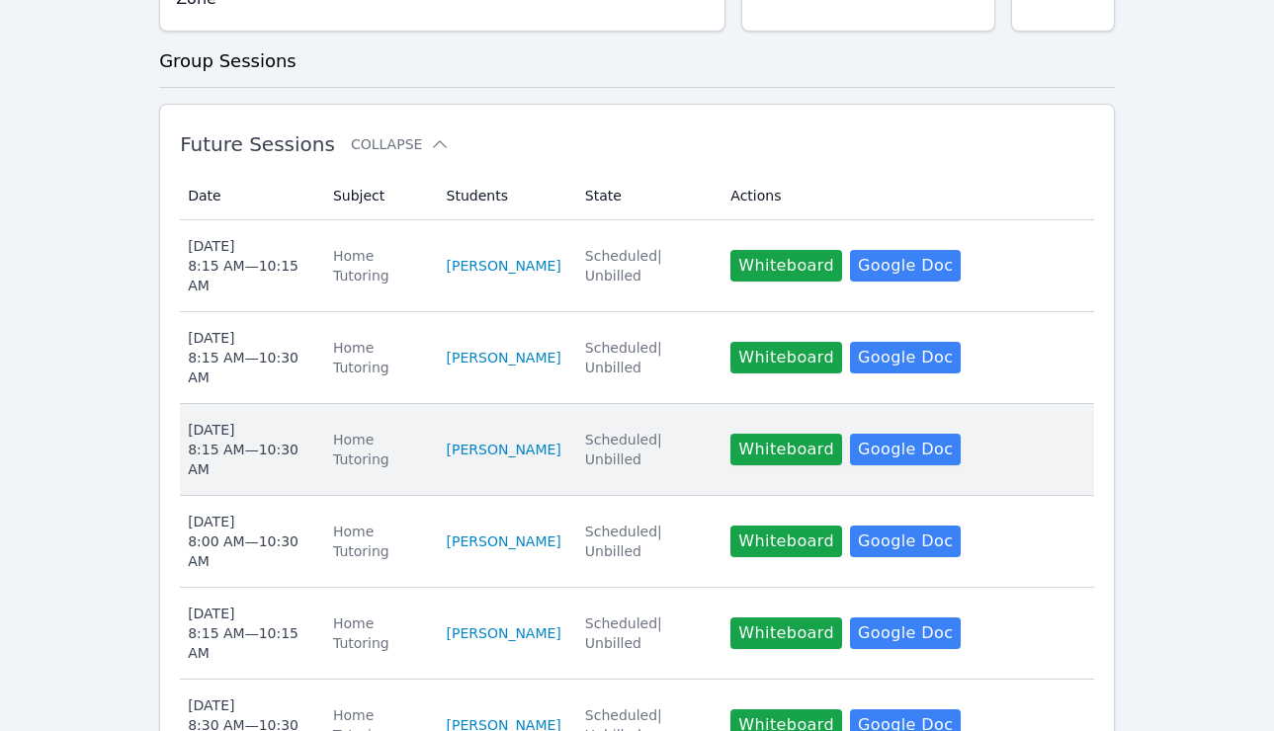
click at [228, 420] on div "Wed Oct 1 8:15 AM — 10:30 AM" at bounding box center [249, 449] width 122 height 59
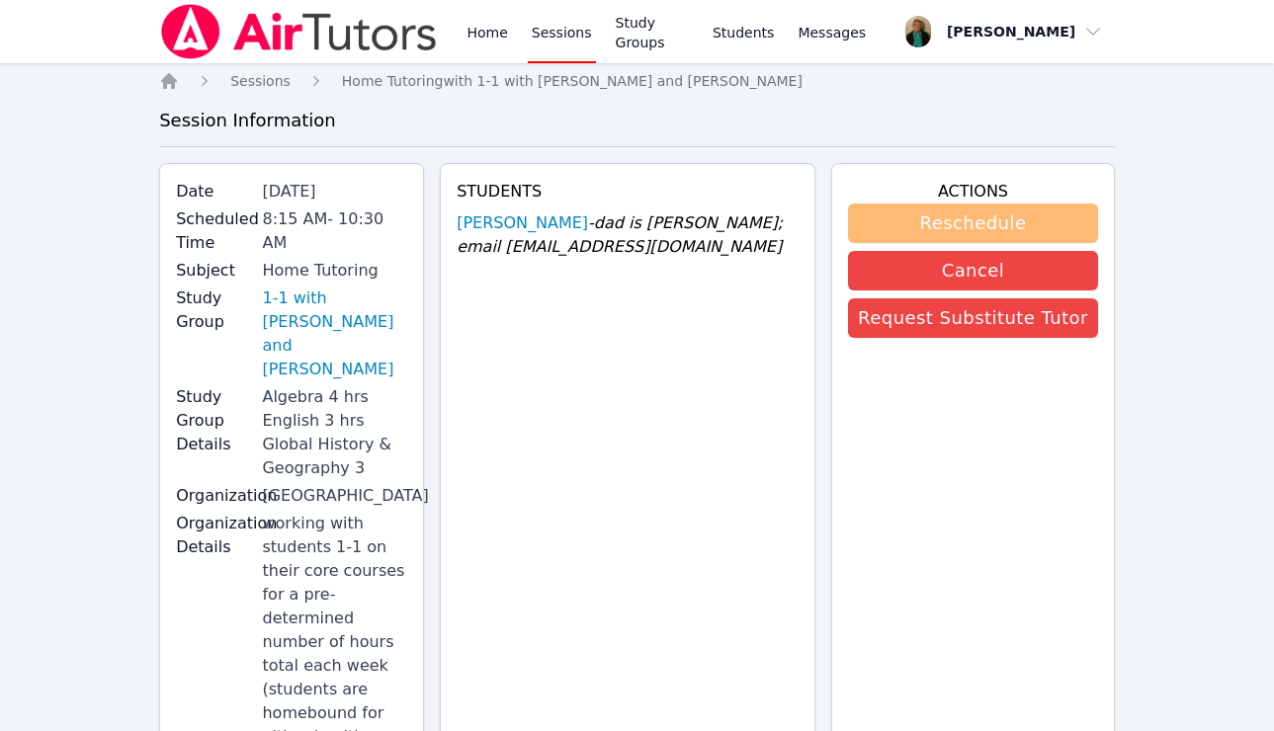
click at [780, 216] on button "Reschedule" at bounding box center [973, 224] width 250 height 40
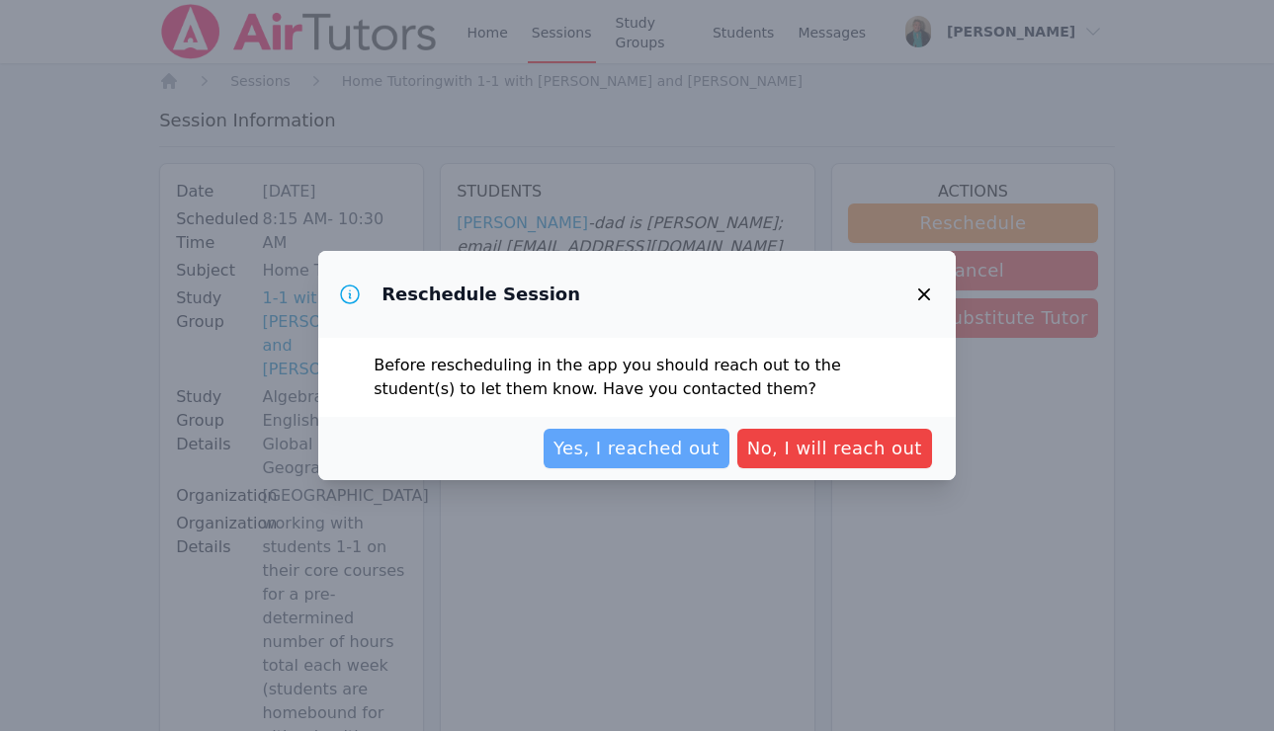
click at [712, 442] on span "Yes, I reached out" at bounding box center [637, 449] width 166 height 28
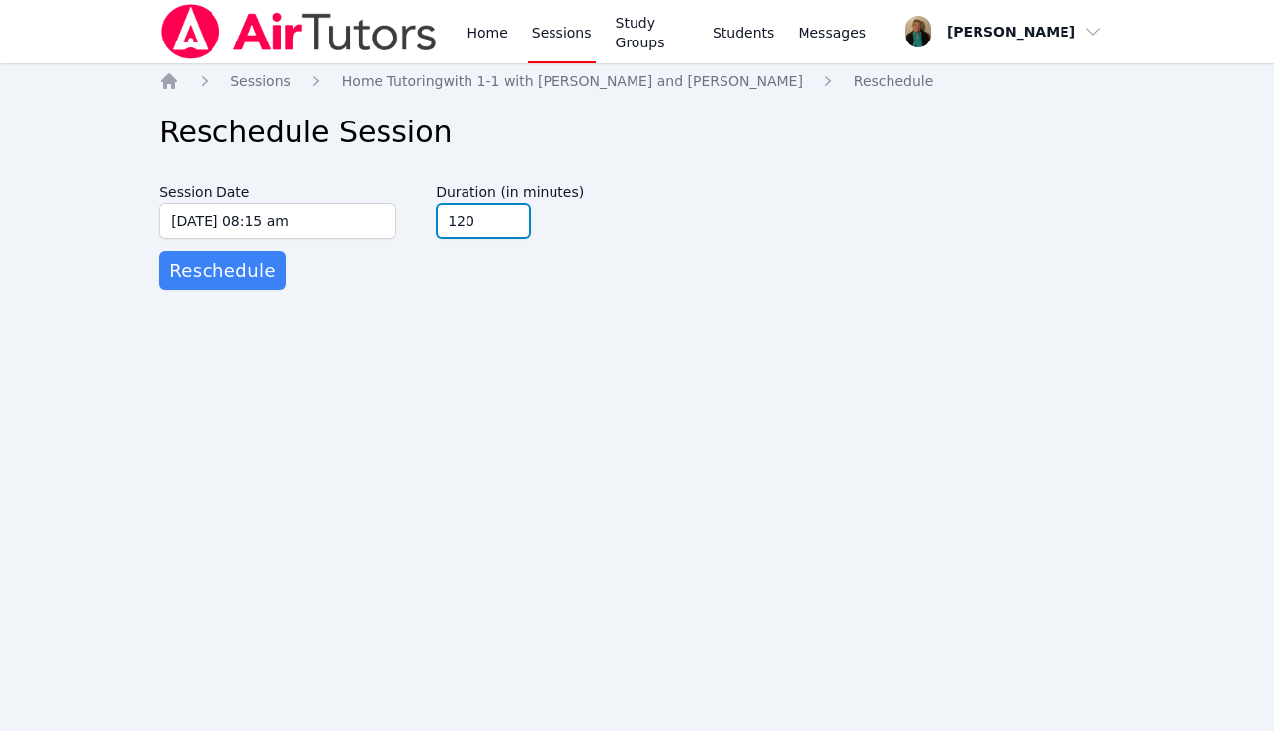
type input "120"
click at [513, 228] on input "120" at bounding box center [483, 222] width 95 height 36
click at [256, 275] on span "Reschedule" at bounding box center [222, 271] width 107 height 28
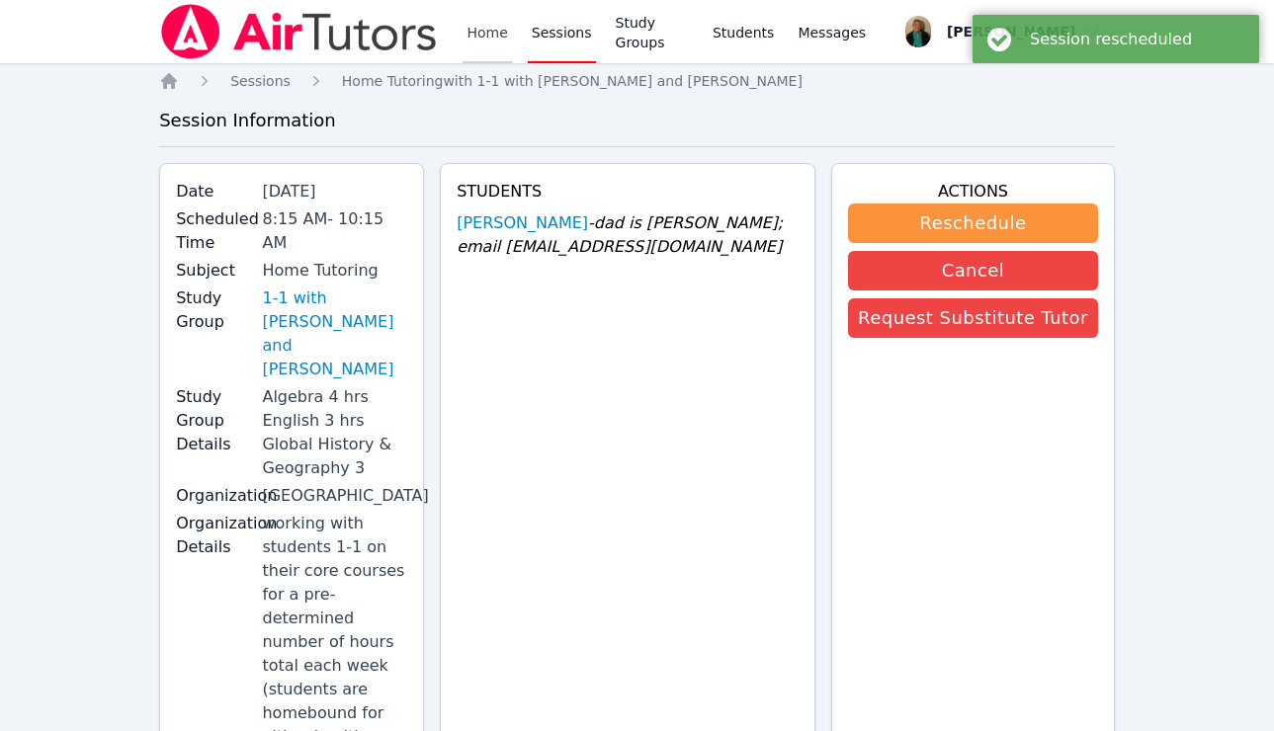
click at [485, 32] on link "Home" at bounding box center [487, 31] width 48 height 63
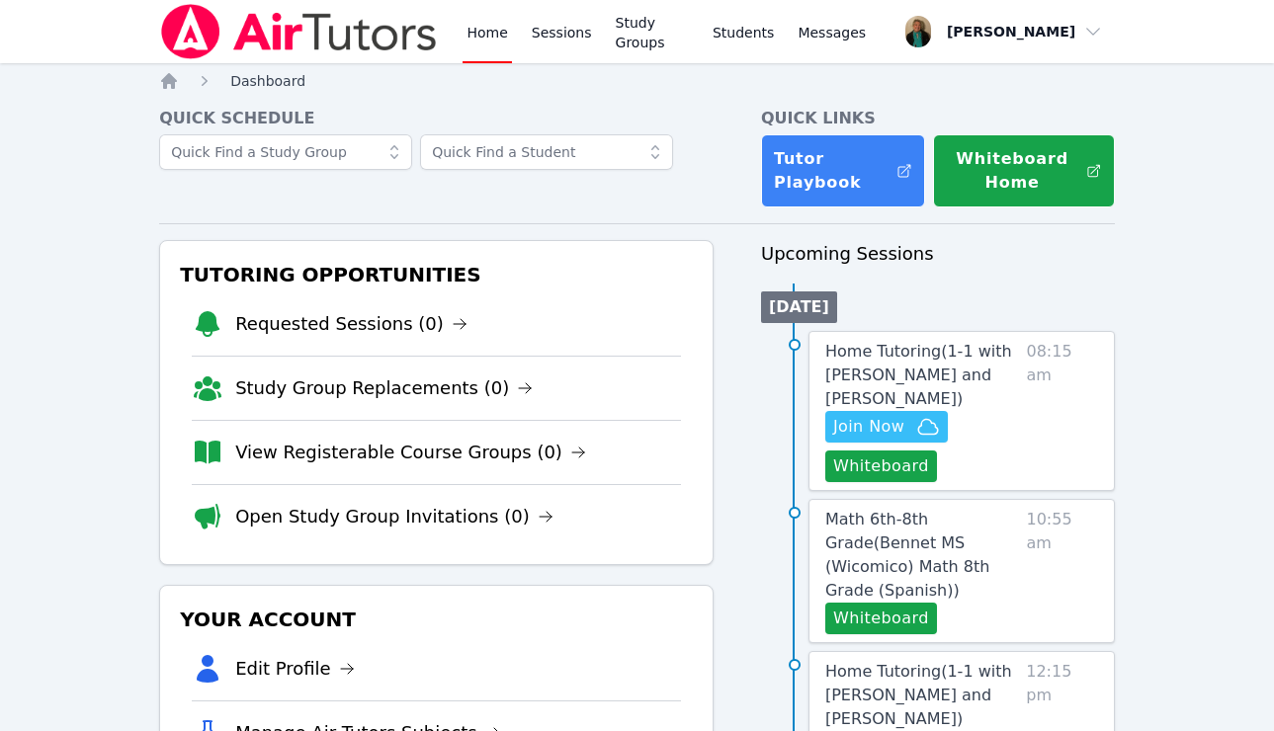
click at [272, 85] on span "Dashboard" at bounding box center [267, 81] width 75 height 16
click at [552, 37] on link "Sessions" at bounding box center [562, 31] width 68 height 63
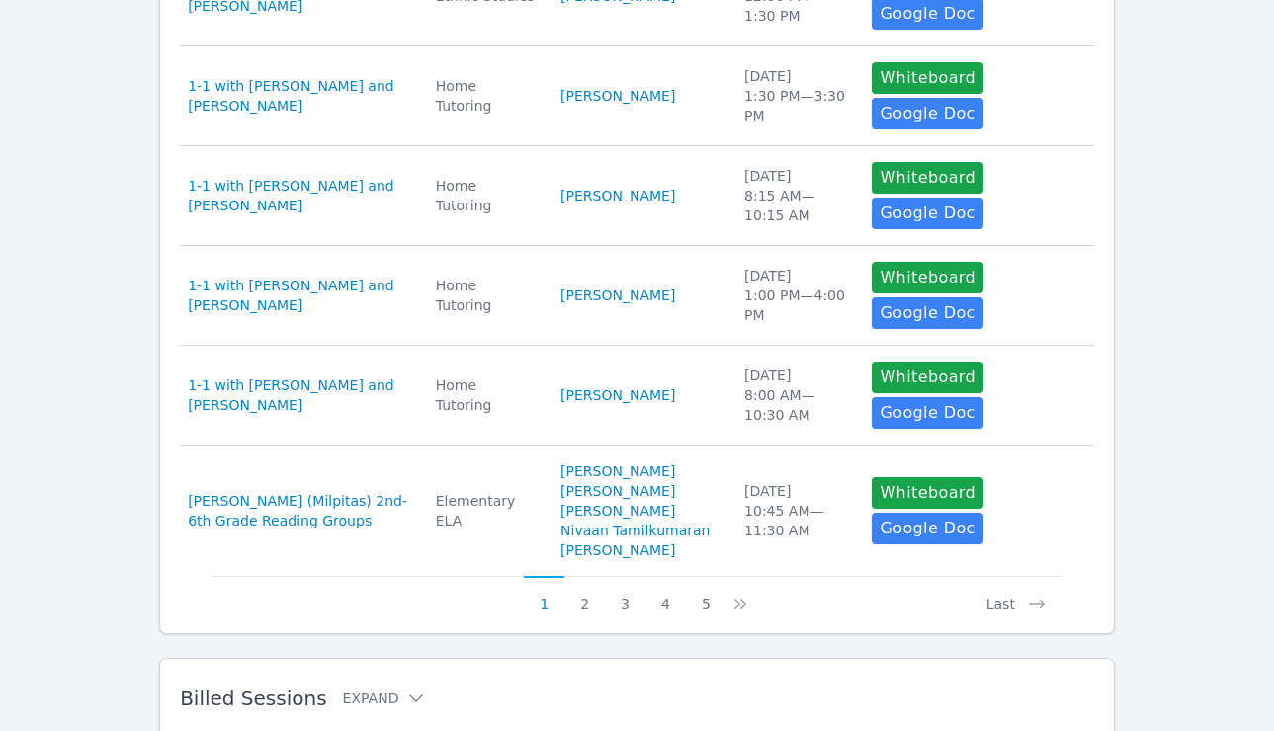
scroll to position [1012, 0]
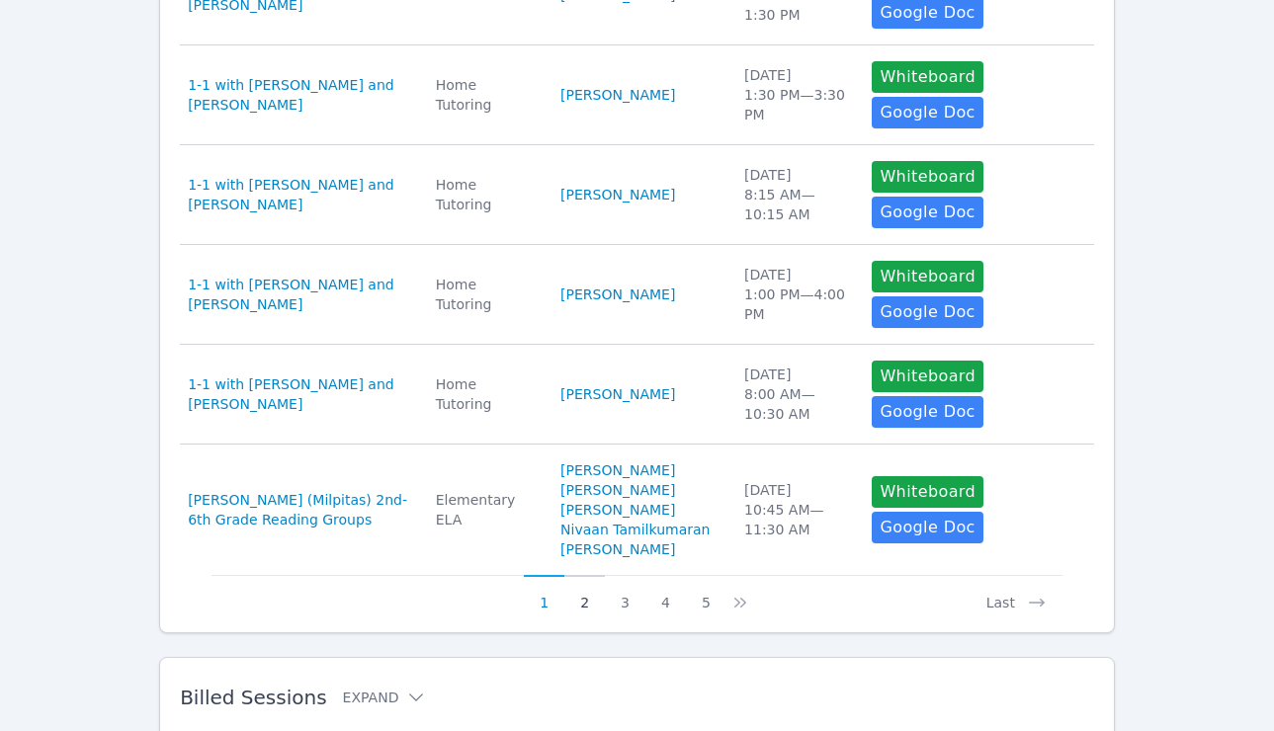
click at [582, 575] on button "2" at bounding box center [584, 594] width 41 height 38
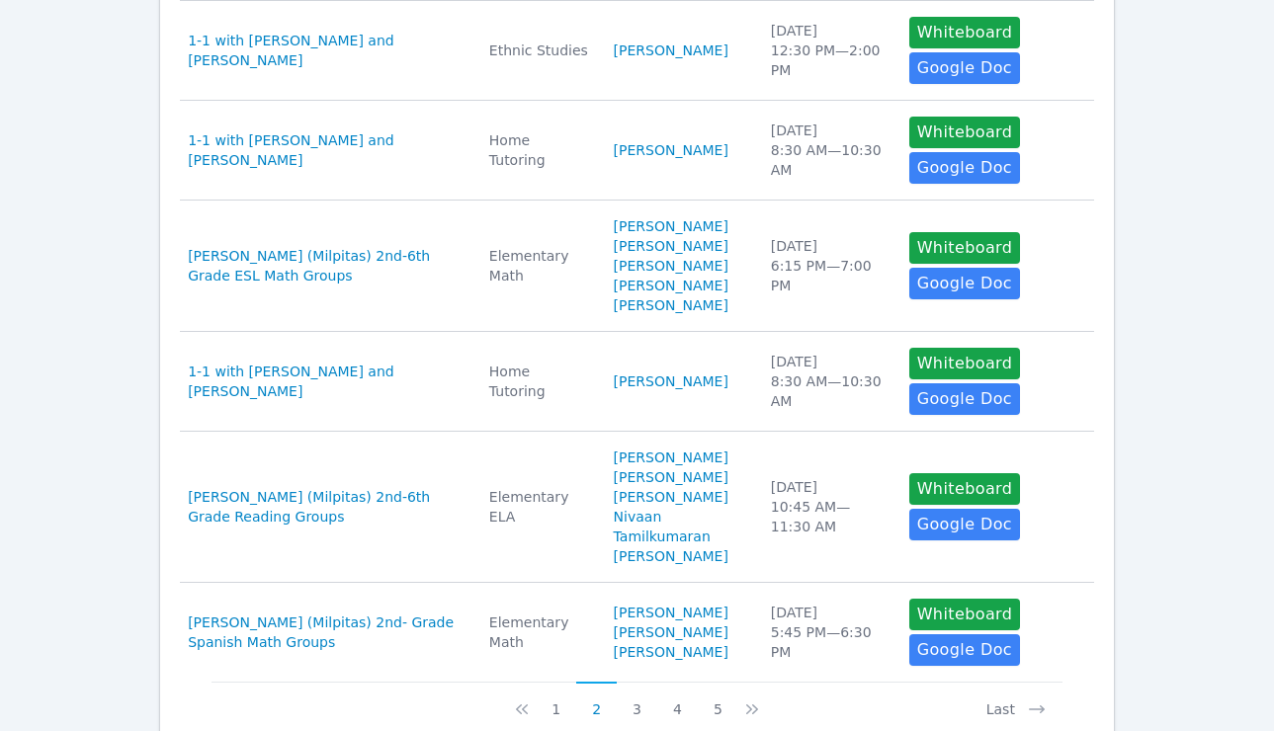
scroll to position [934, 0]
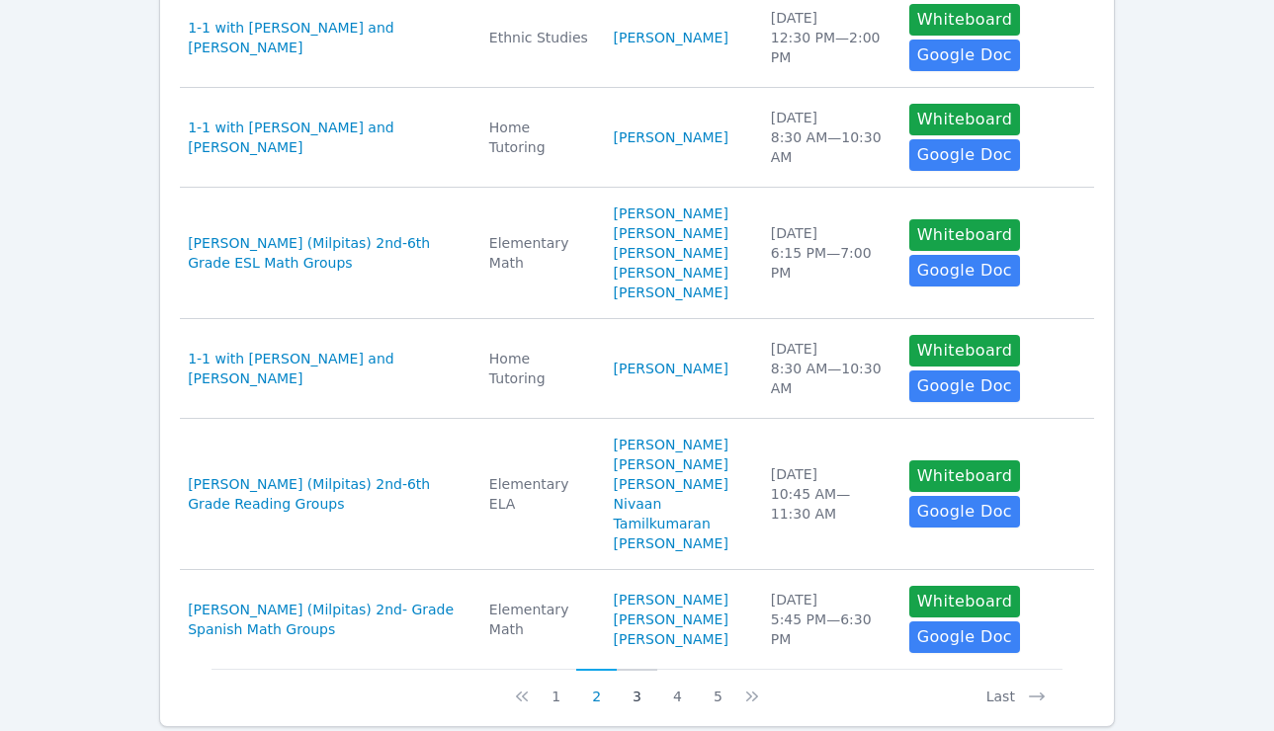
click at [633, 674] on button "3" at bounding box center [637, 688] width 41 height 38
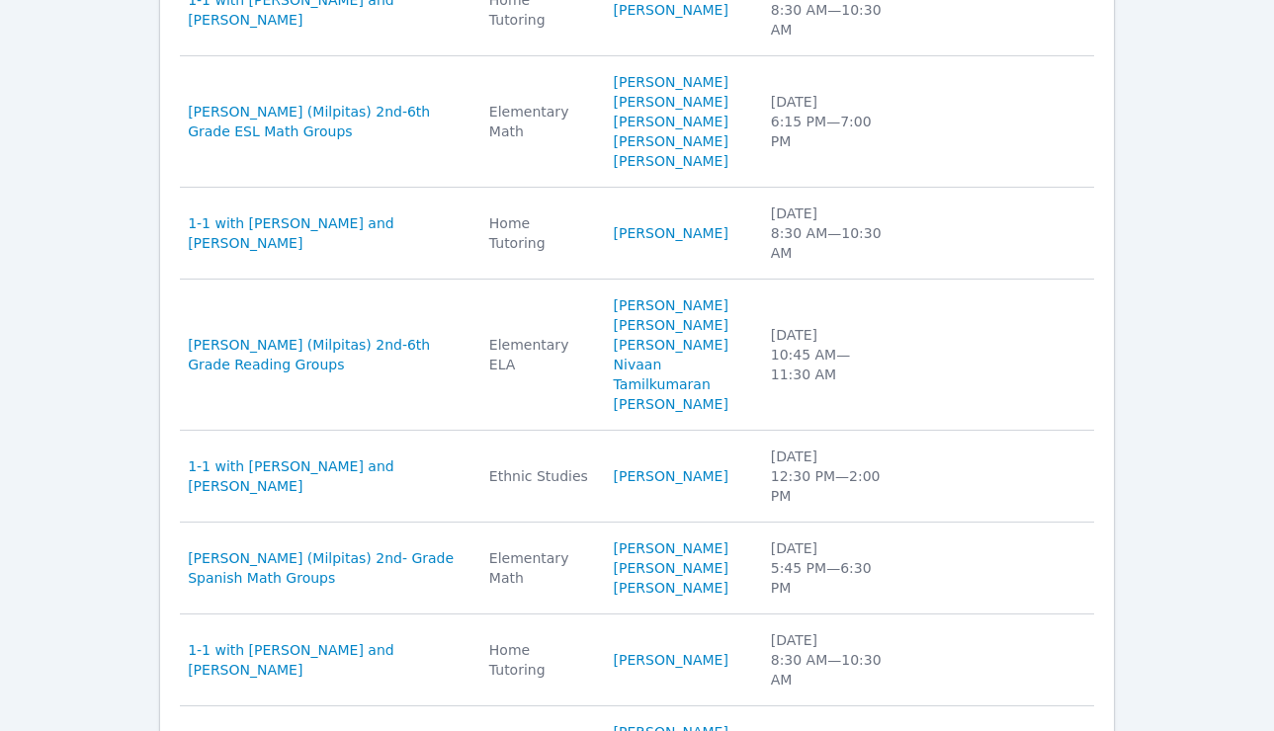
scroll to position [720, 0]
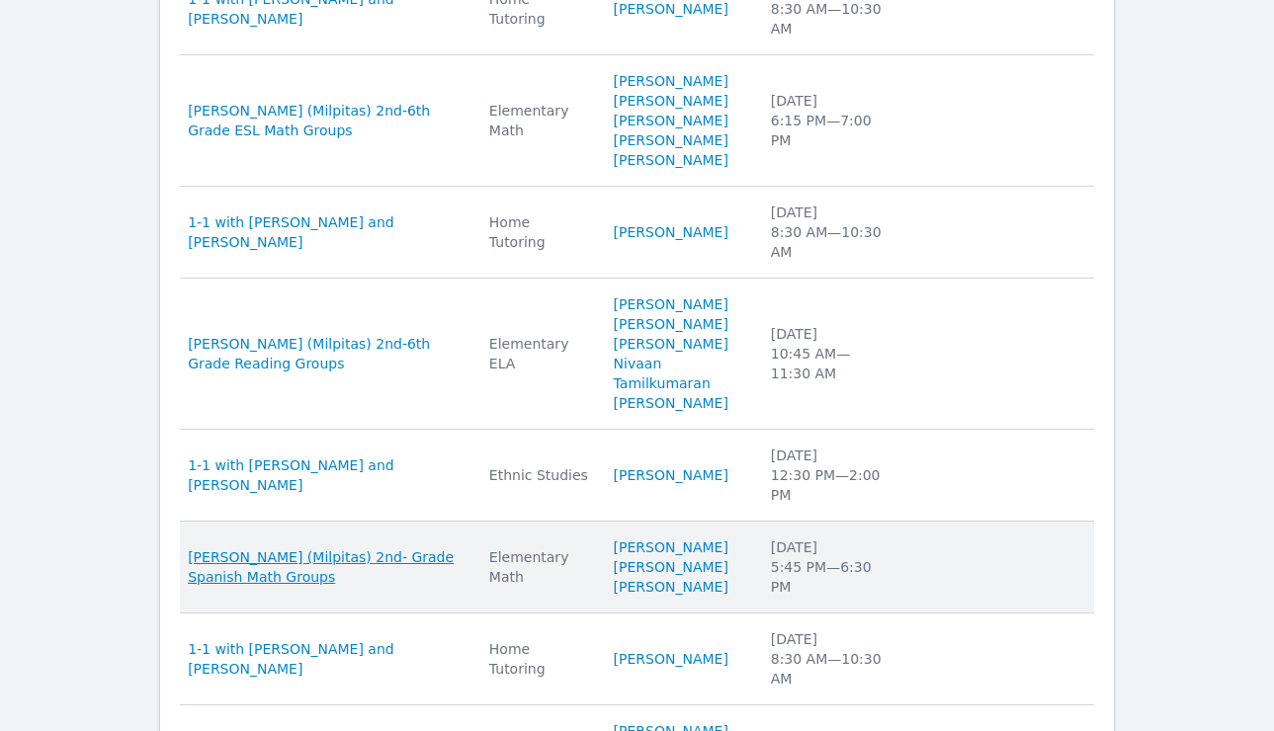
click at [286, 577] on span "Randall (Milpitas) 2nd- Grade Spanish Math Groups" at bounding box center [327, 568] width 278 height 40
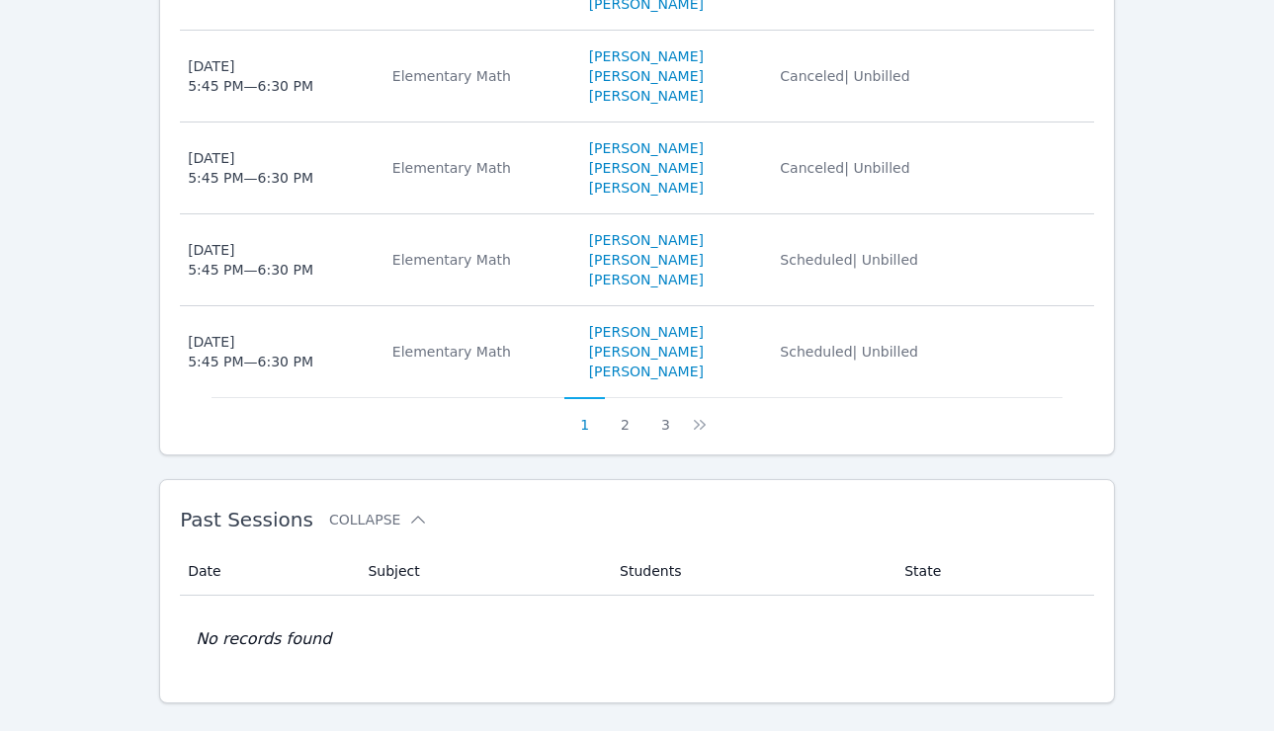
scroll to position [1226, 0]
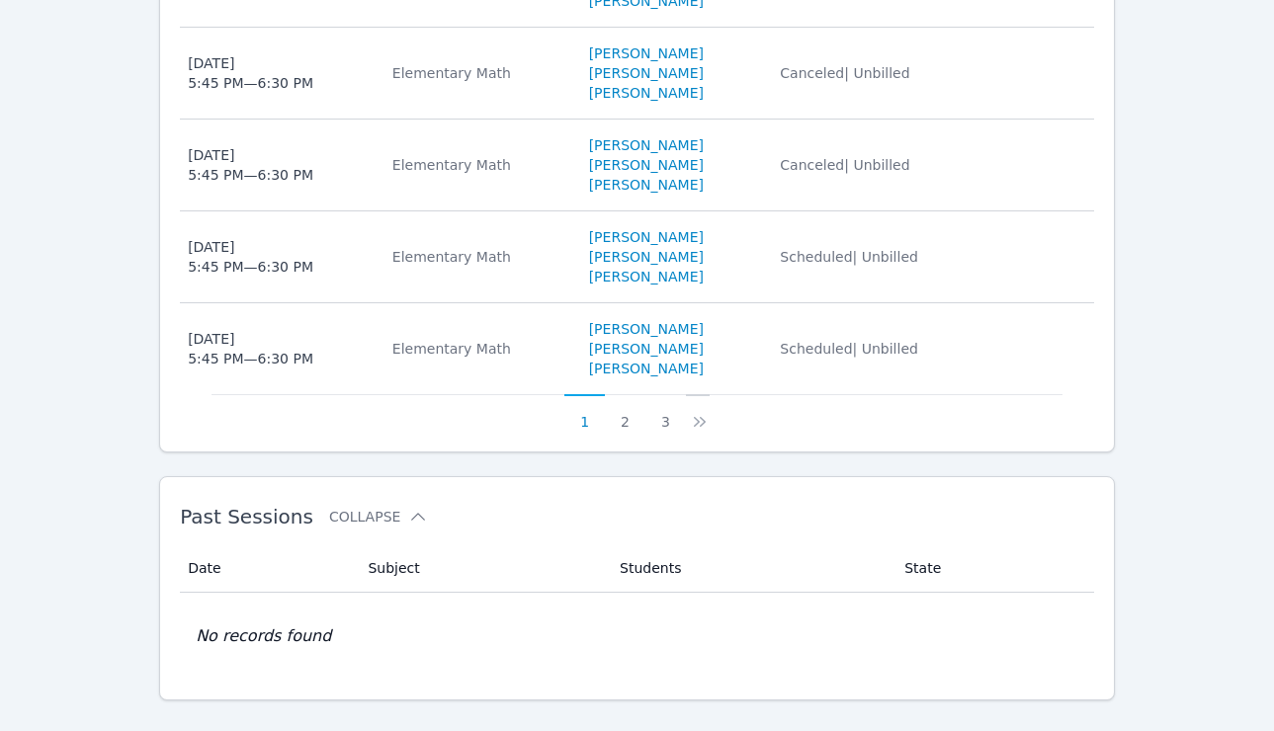
click at [694, 432] on icon at bounding box center [700, 422] width 20 height 20
click at [683, 432] on button "3" at bounding box center [677, 413] width 41 height 38
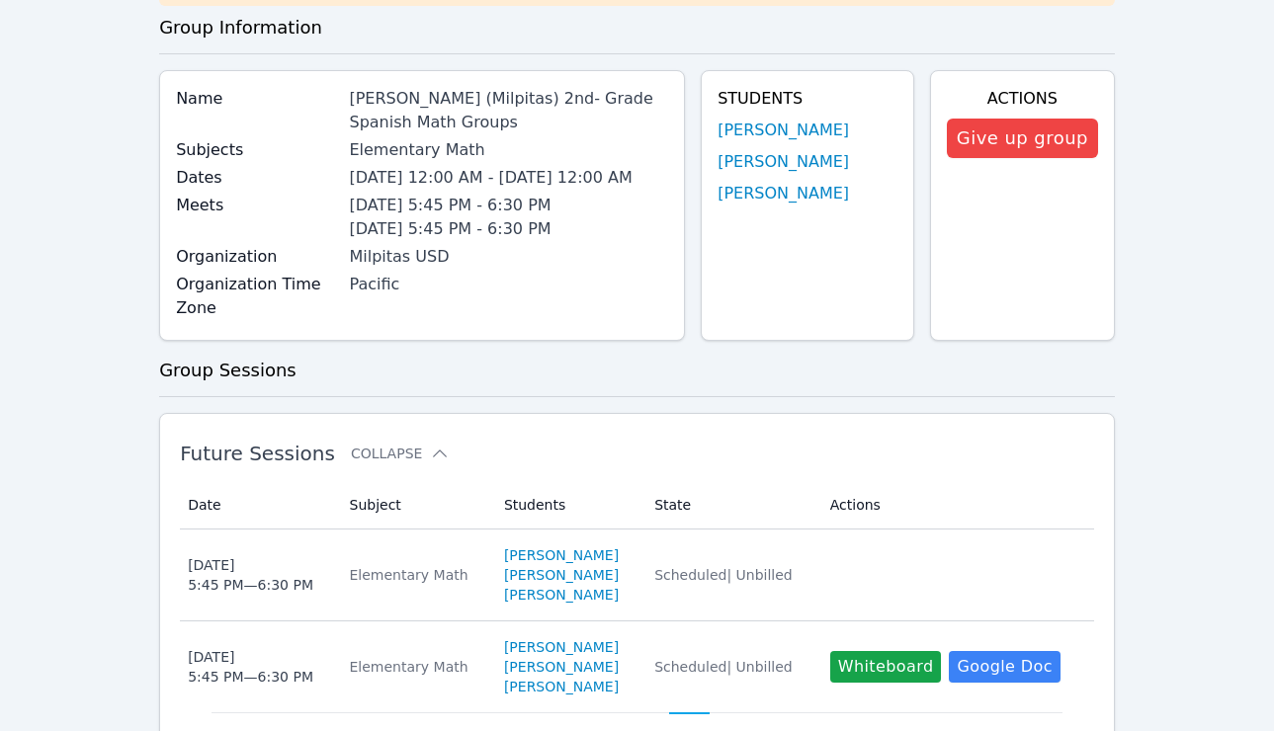
scroll to position [490, 0]
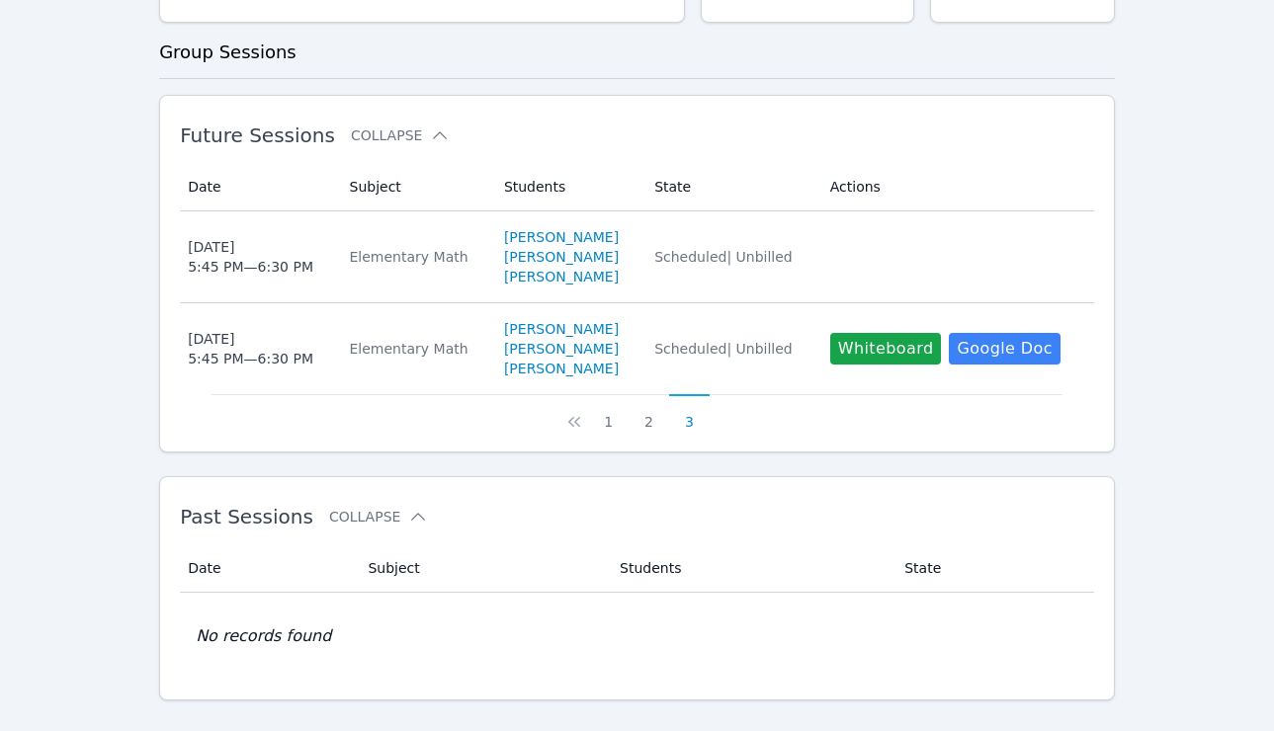
click at [690, 432] on button "3" at bounding box center [689, 413] width 41 height 38
click at [647, 432] on button "2" at bounding box center [649, 413] width 41 height 38
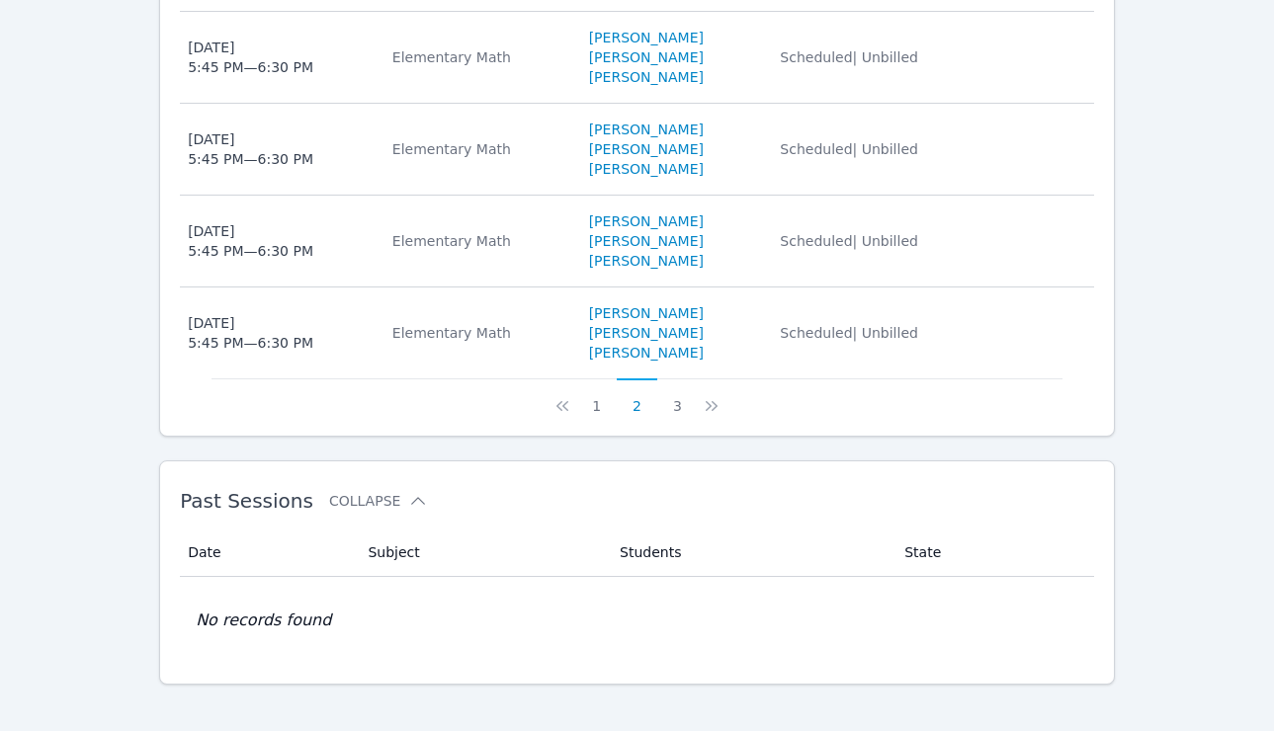
scroll to position [1245, 0]
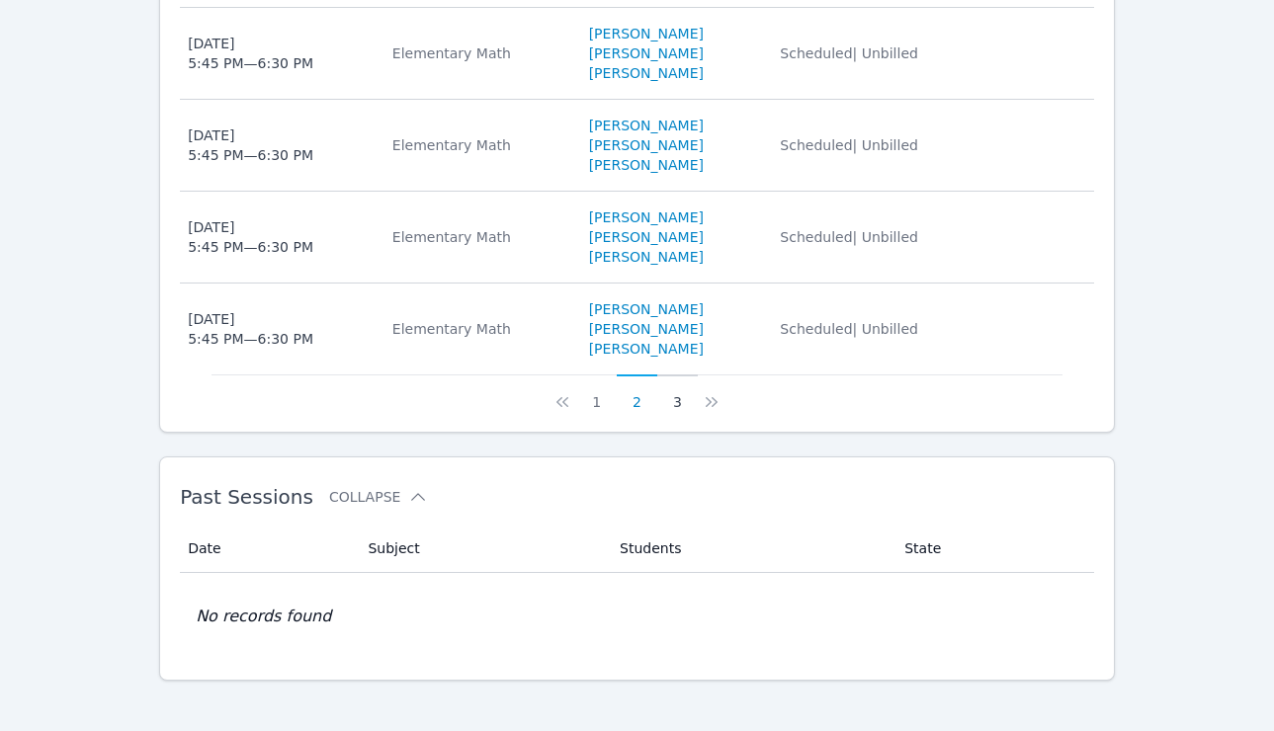
click at [673, 412] on button "3" at bounding box center [677, 394] width 41 height 38
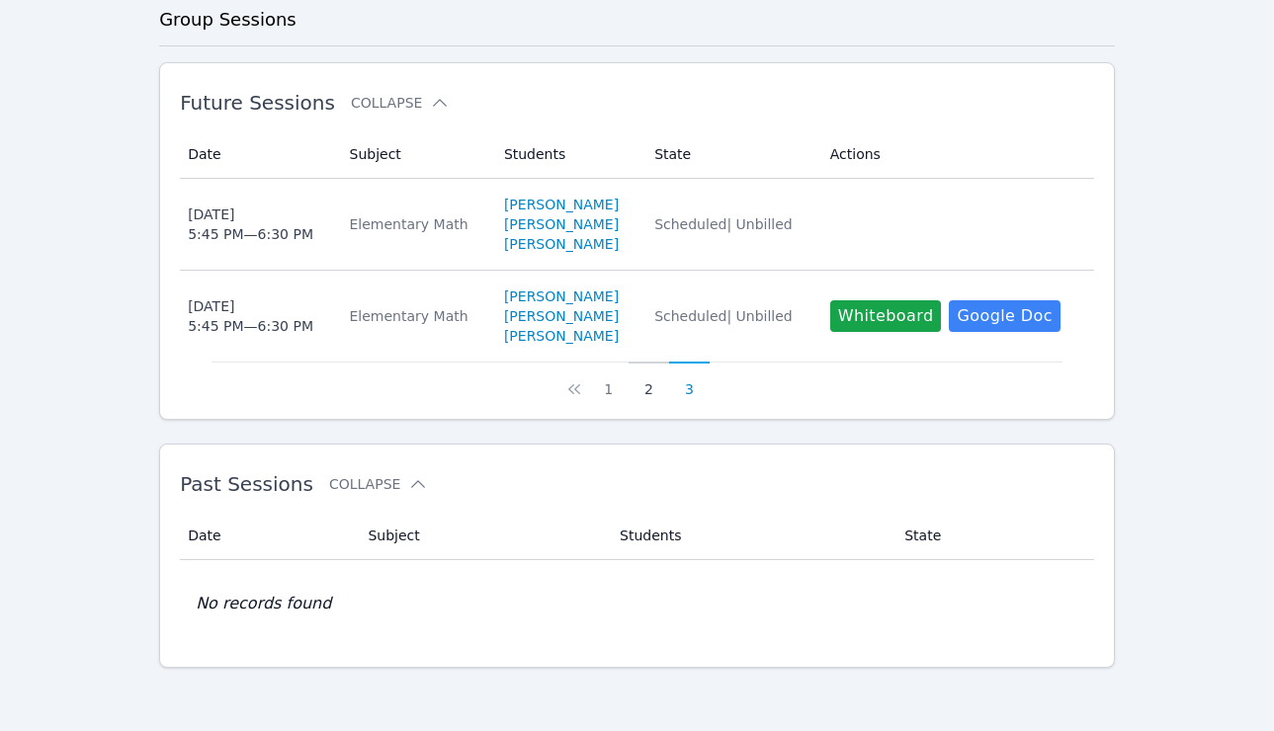
click at [646, 387] on button "2" at bounding box center [649, 381] width 41 height 38
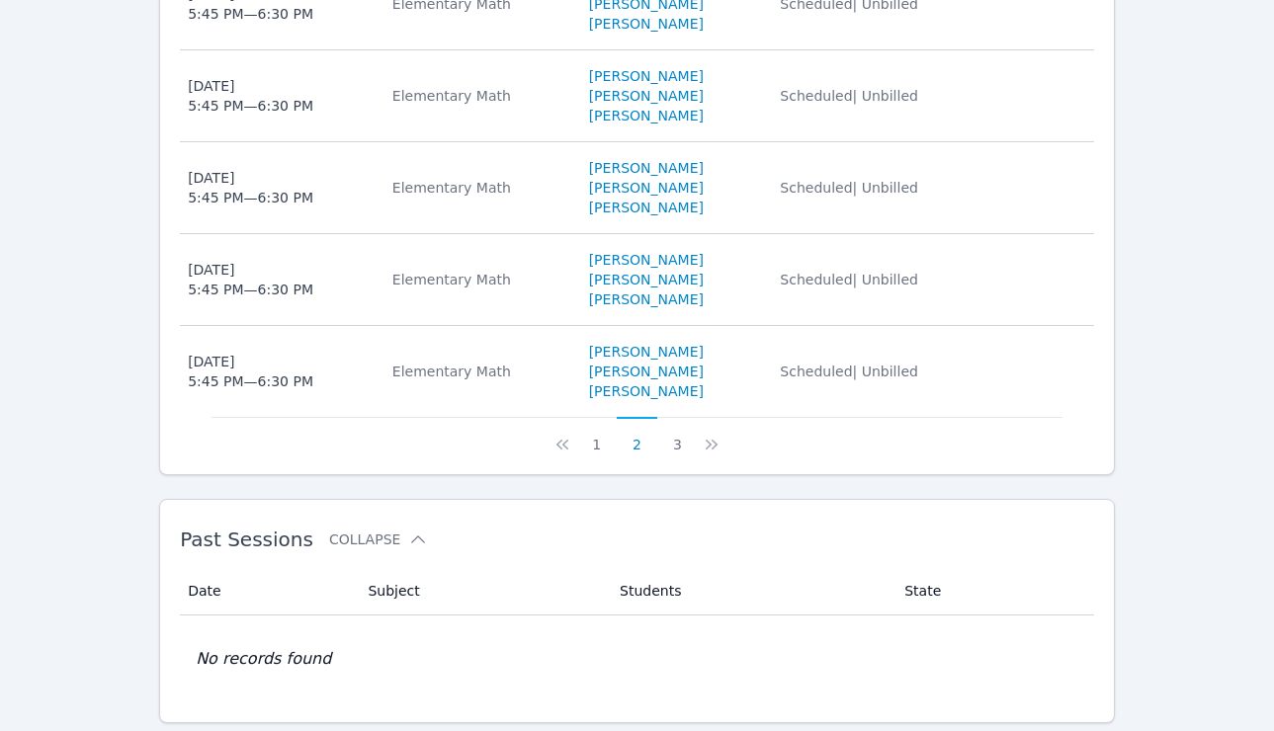
scroll to position [1206, 0]
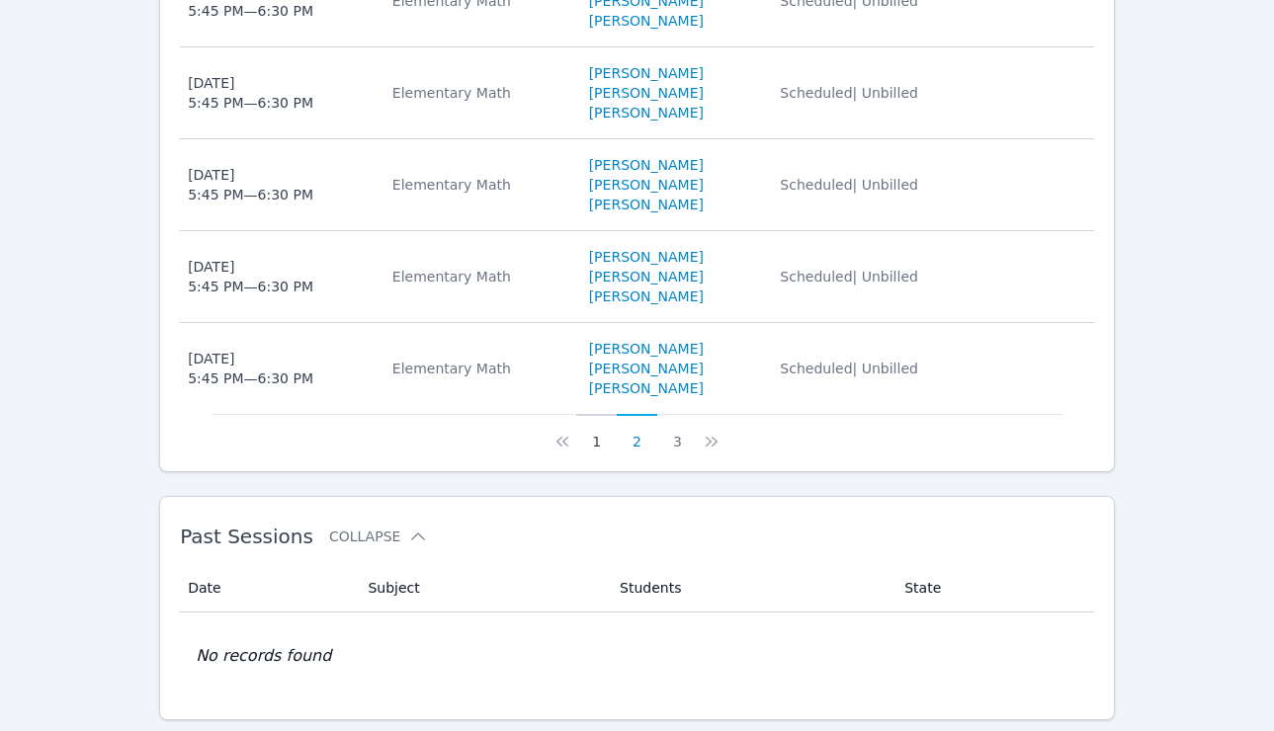
click at [601, 452] on button "1" at bounding box center [596, 433] width 41 height 38
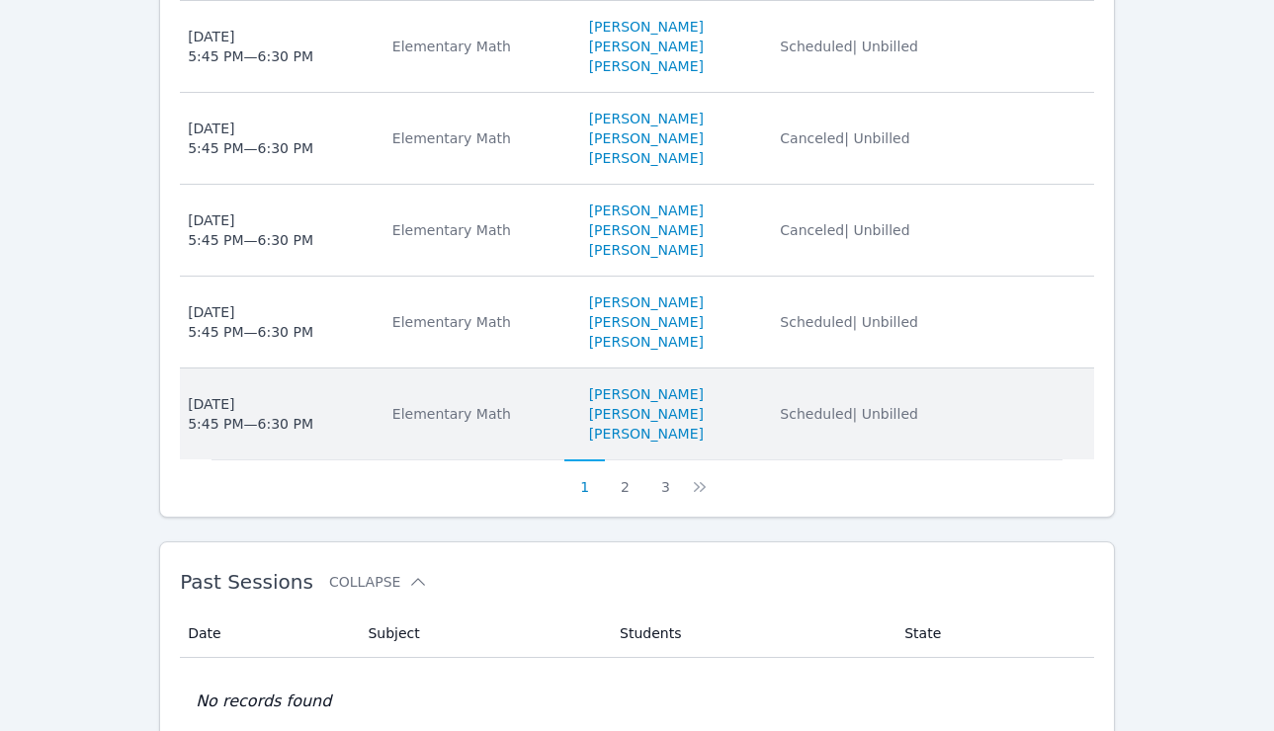
scroll to position [1164, 0]
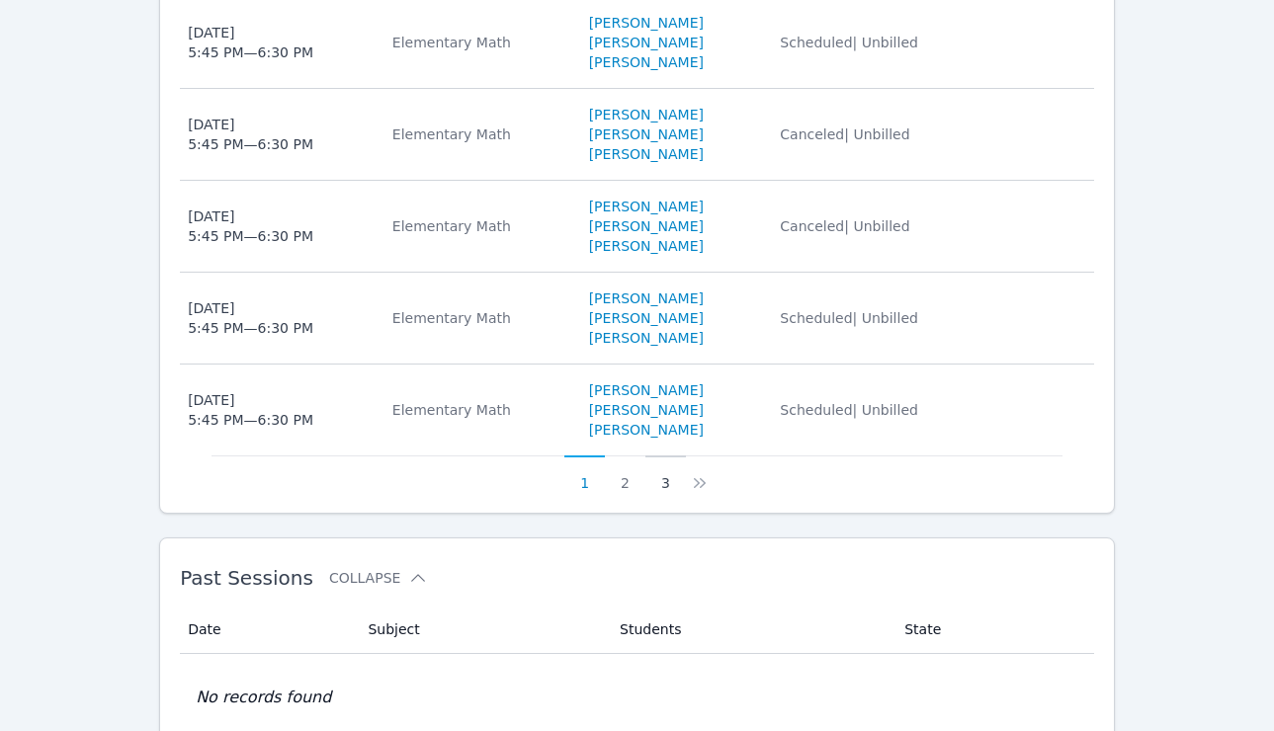
click at [666, 493] on button "3" at bounding box center [665, 475] width 41 height 38
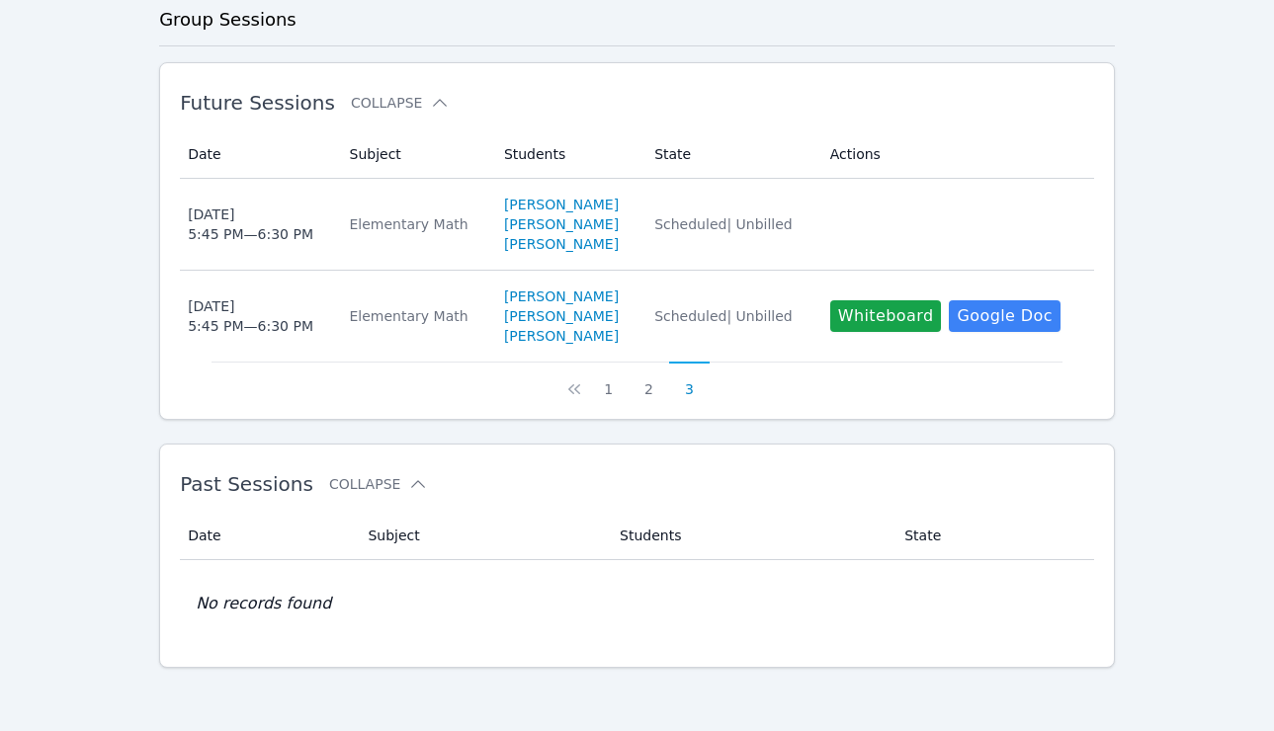
scroll to position [547, 0]
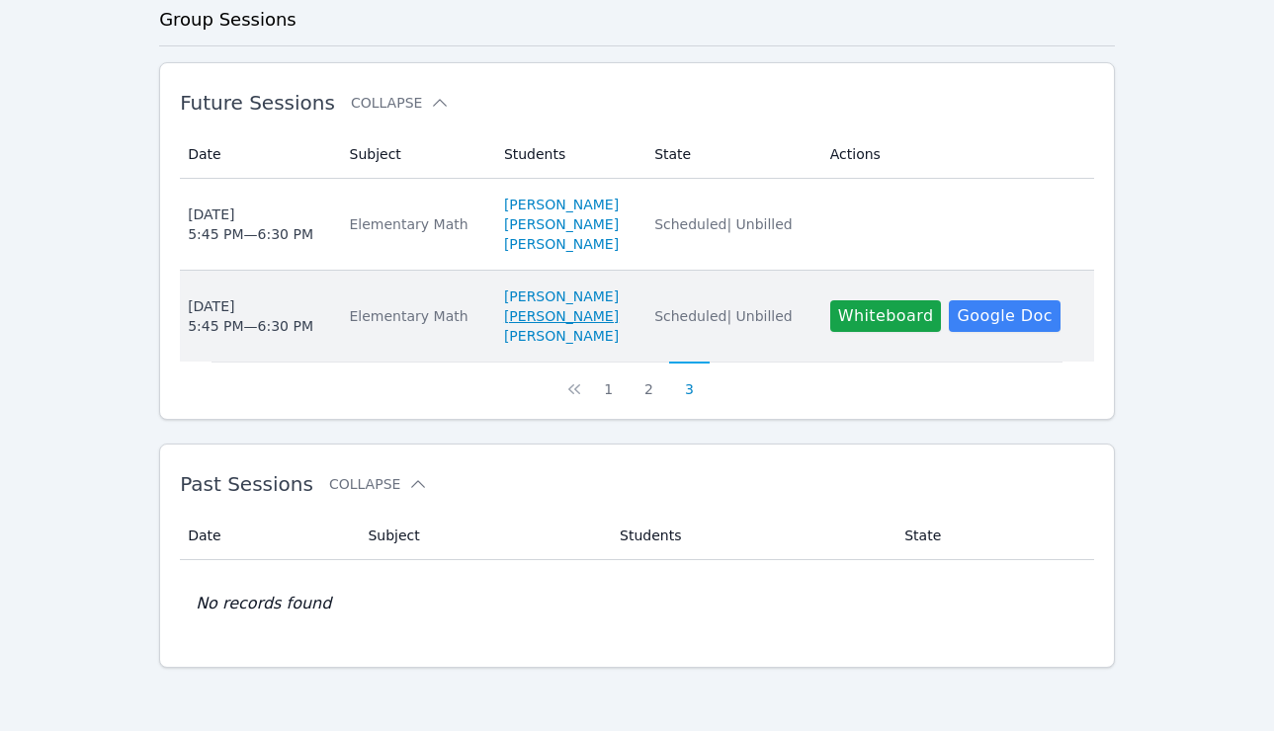
click at [588, 312] on link "Julieta Garcia Pacheco" at bounding box center [561, 316] width 115 height 20
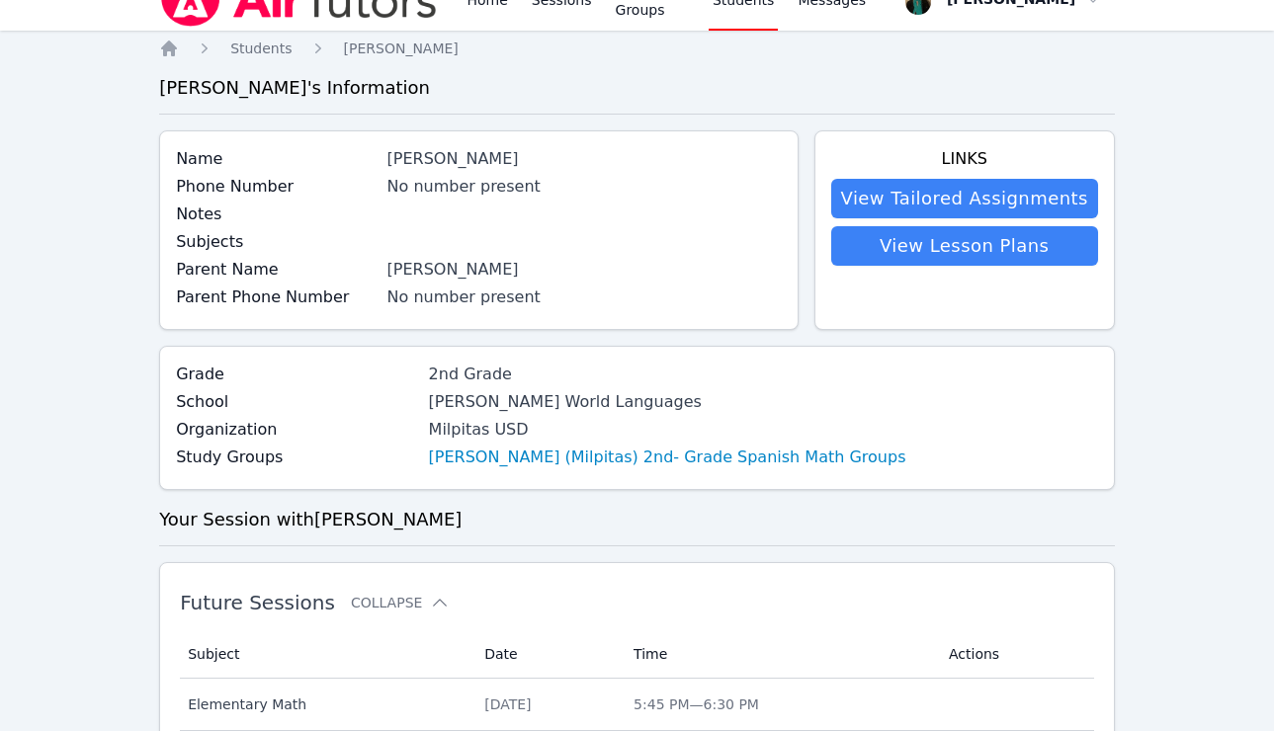
scroll to position [48, 0]
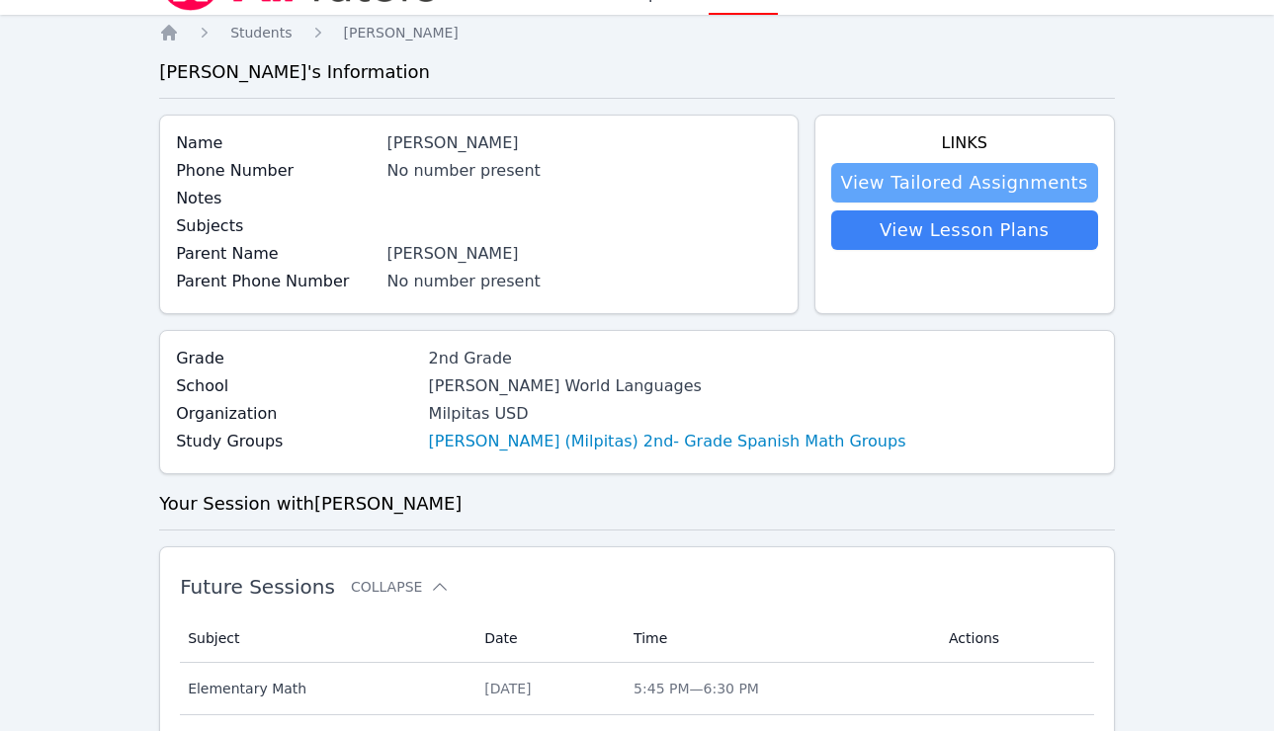
click at [780, 178] on link "View Tailored Assignments" at bounding box center [964, 183] width 267 height 40
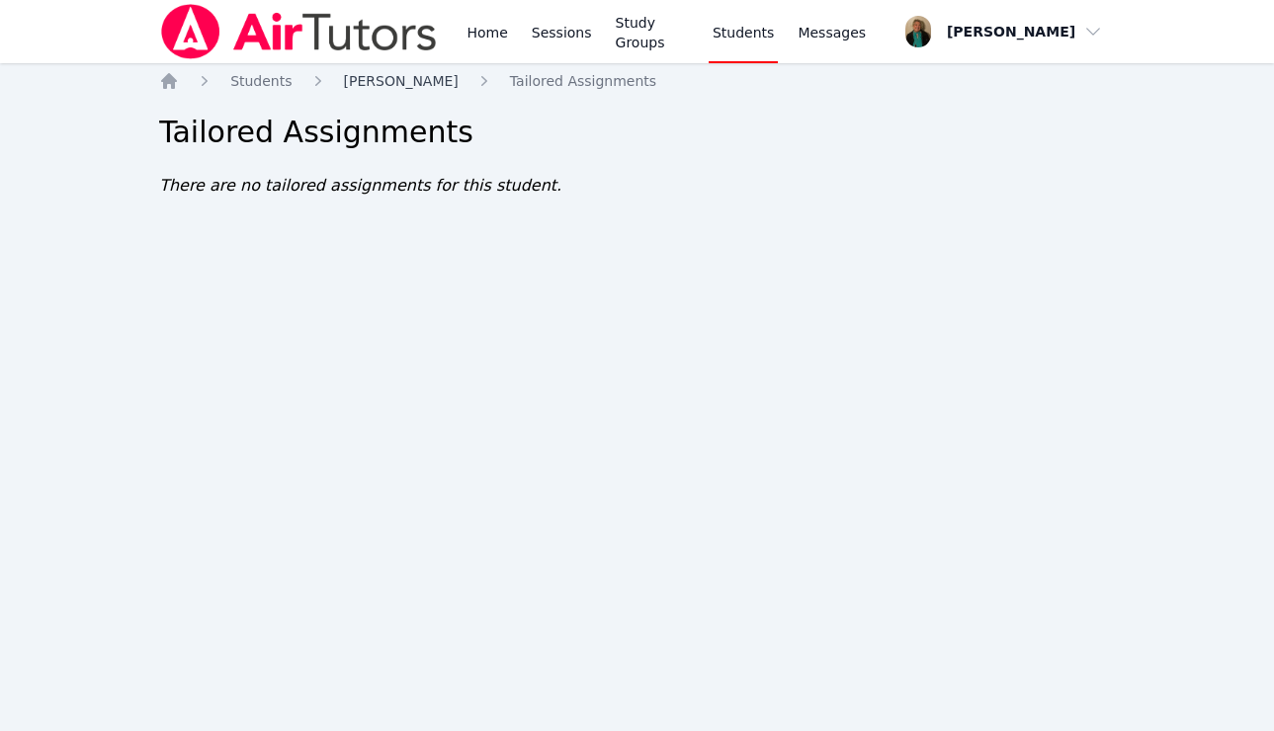
click at [419, 81] on span "Julieta Garcia Pacheco" at bounding box center [401, 81] width 115 height 16
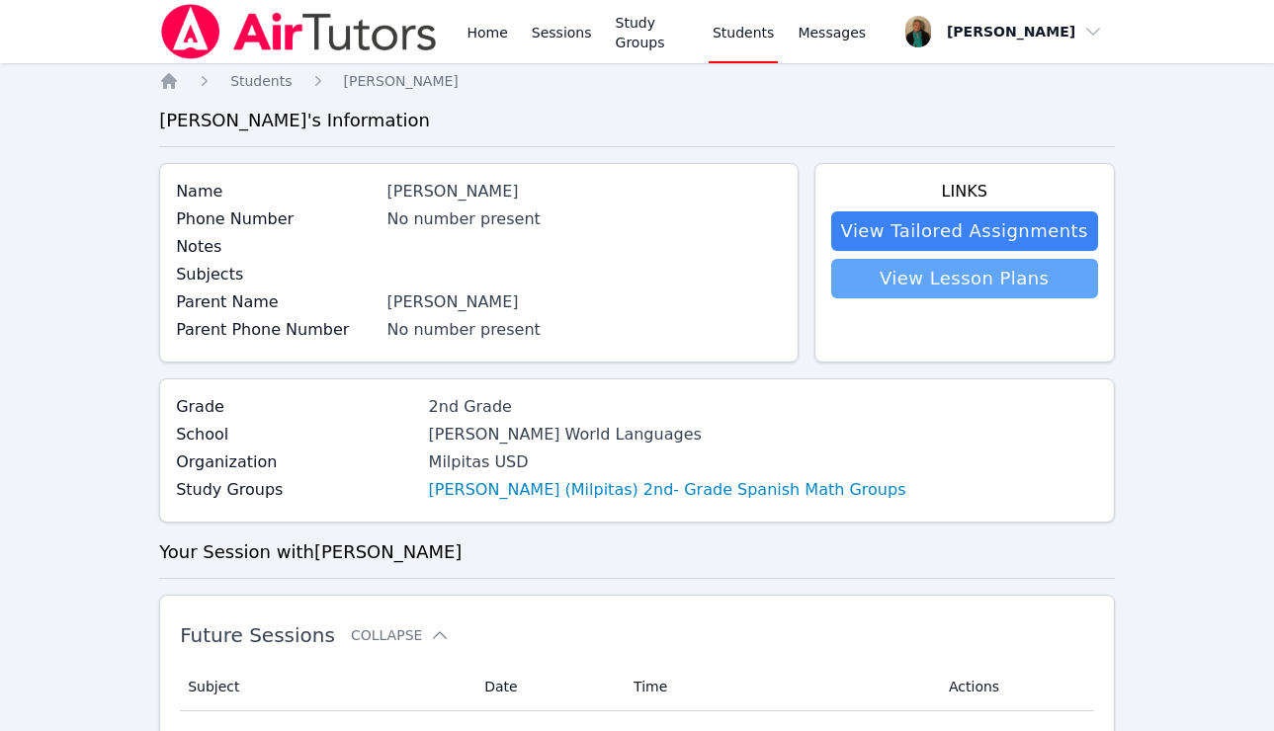
click at [780, 278] on link "View Lesson Plans" at bounding box center [964, 279] width 267 height 40
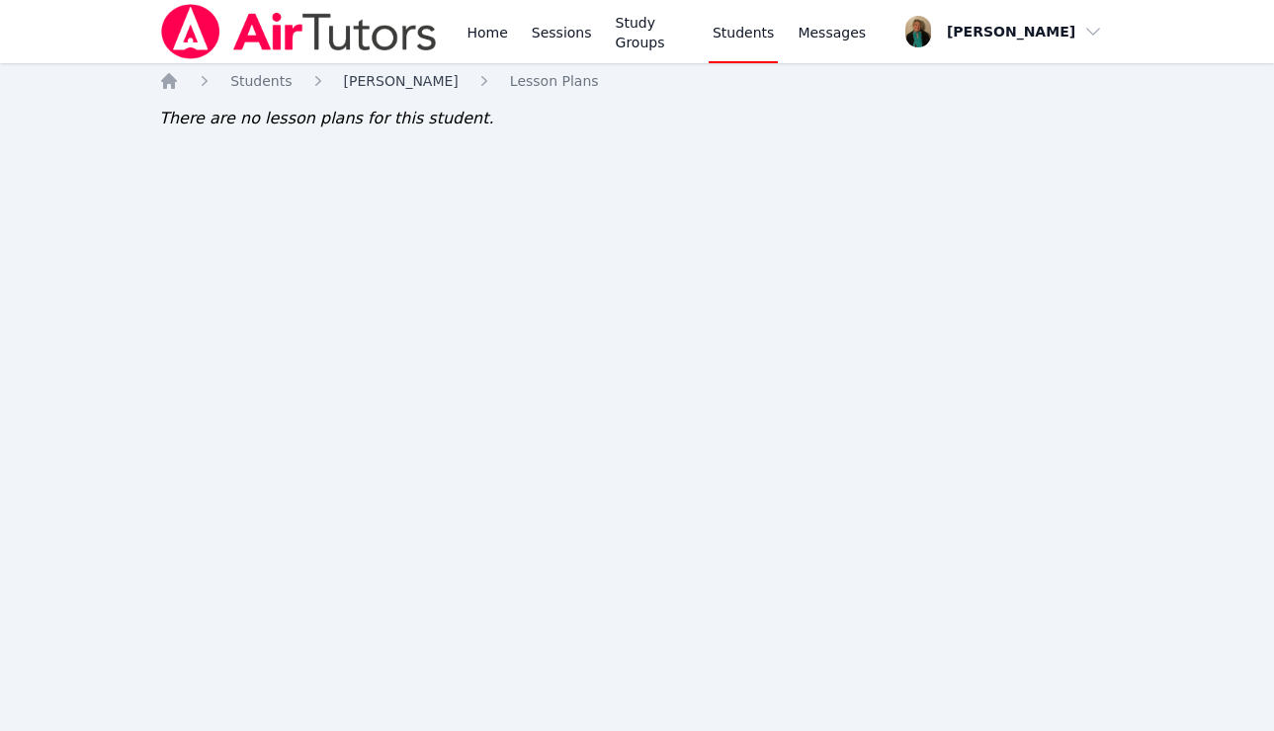
click at [404, 83] on span "Julieta Garcia Pacheco" at bounding box center [401, 81] width 115 height 16
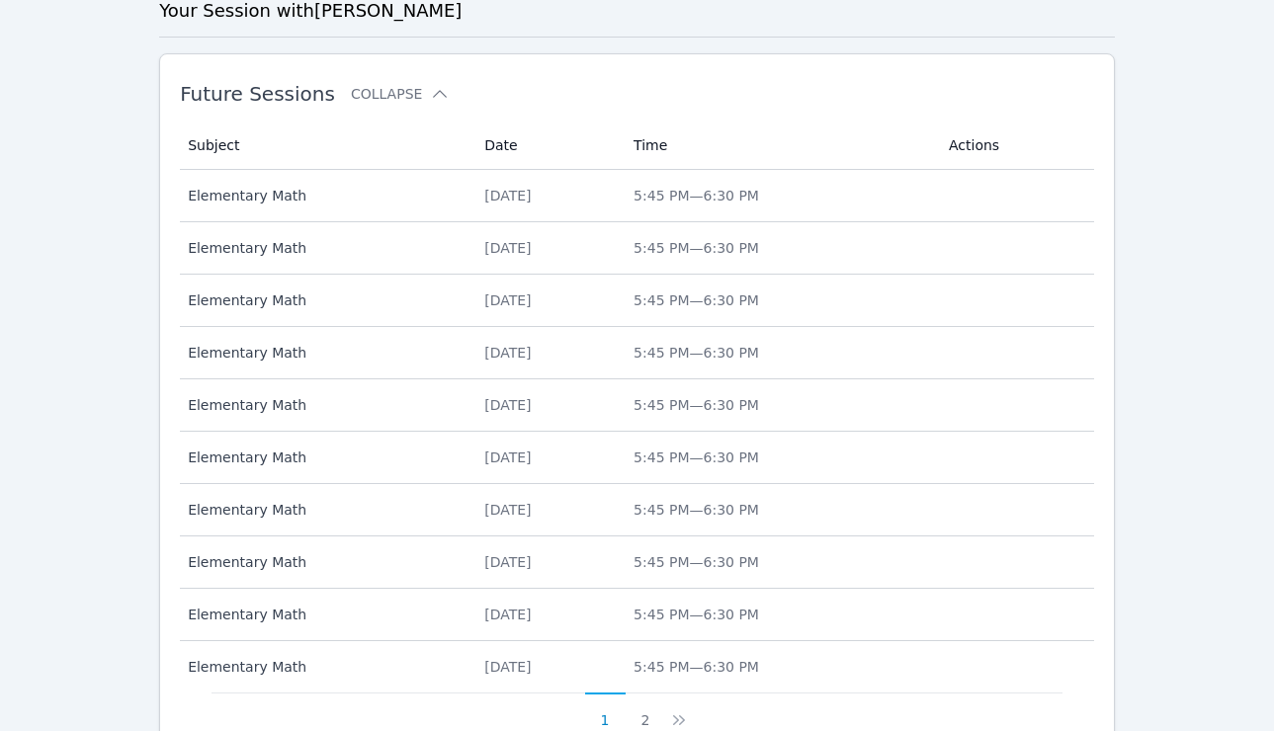
scroll to position [557, 0]
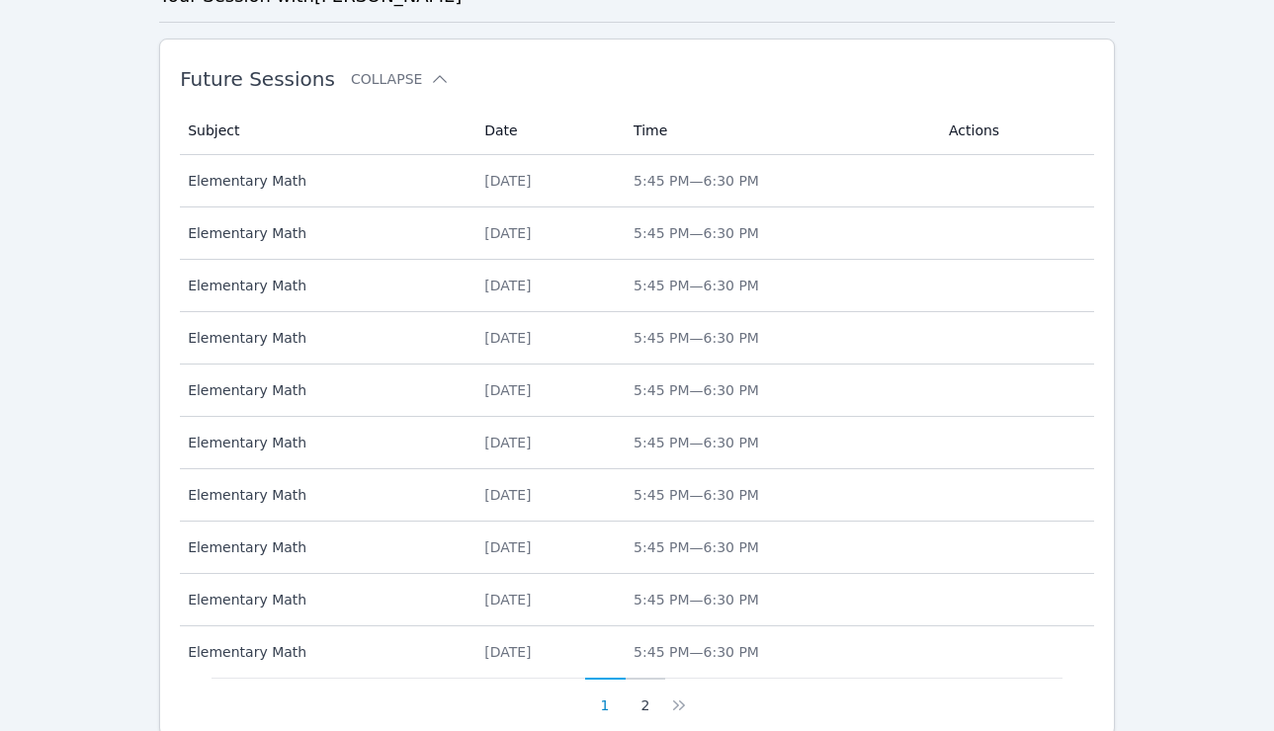
click at [647, 699] on button "2" at bounding box center [646, 697] width 41 height 38
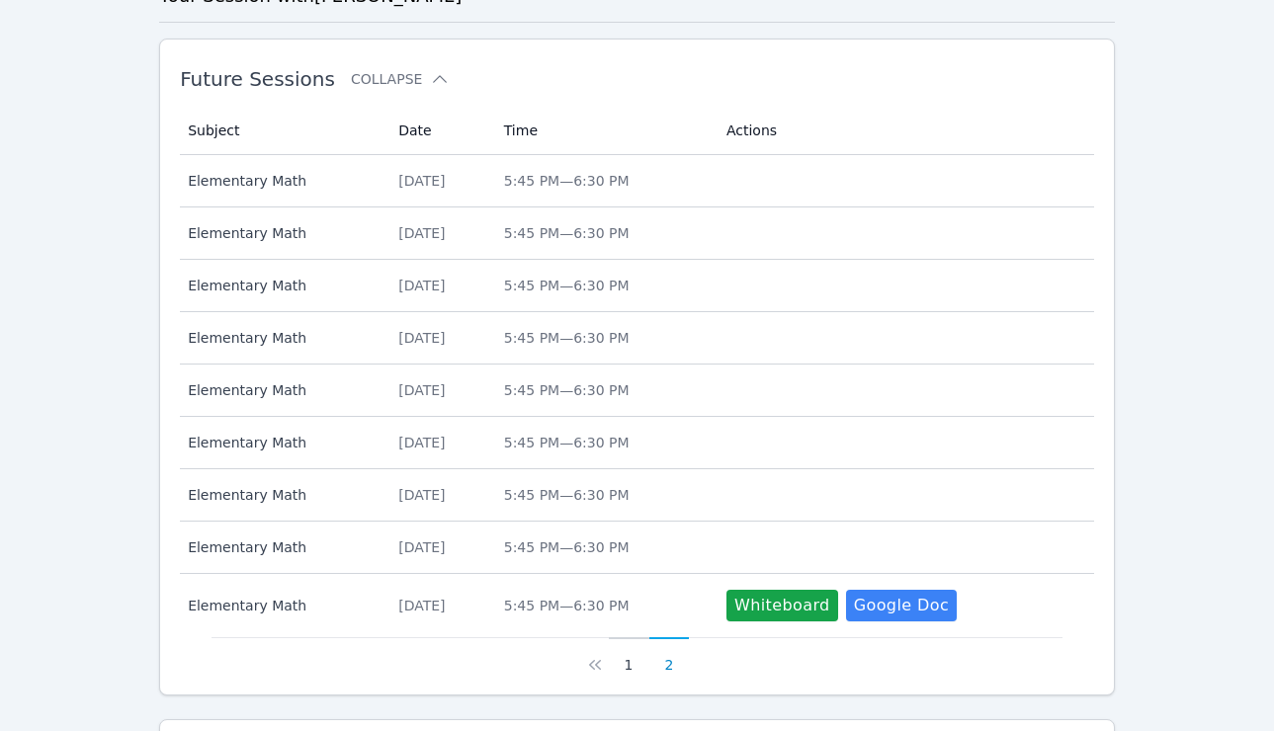
click at [627, 665] on button "1" at bounding box center [629, 657] width 41 height 38
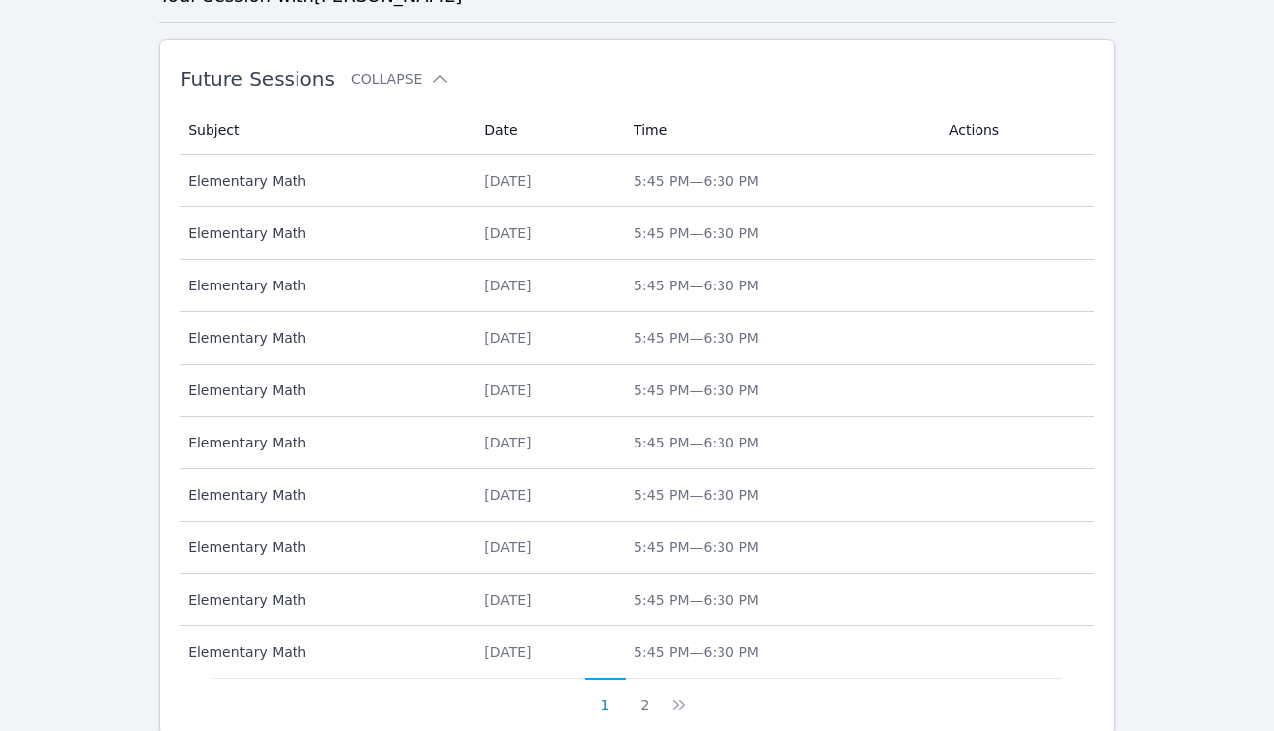
scroll to position [0, 0]
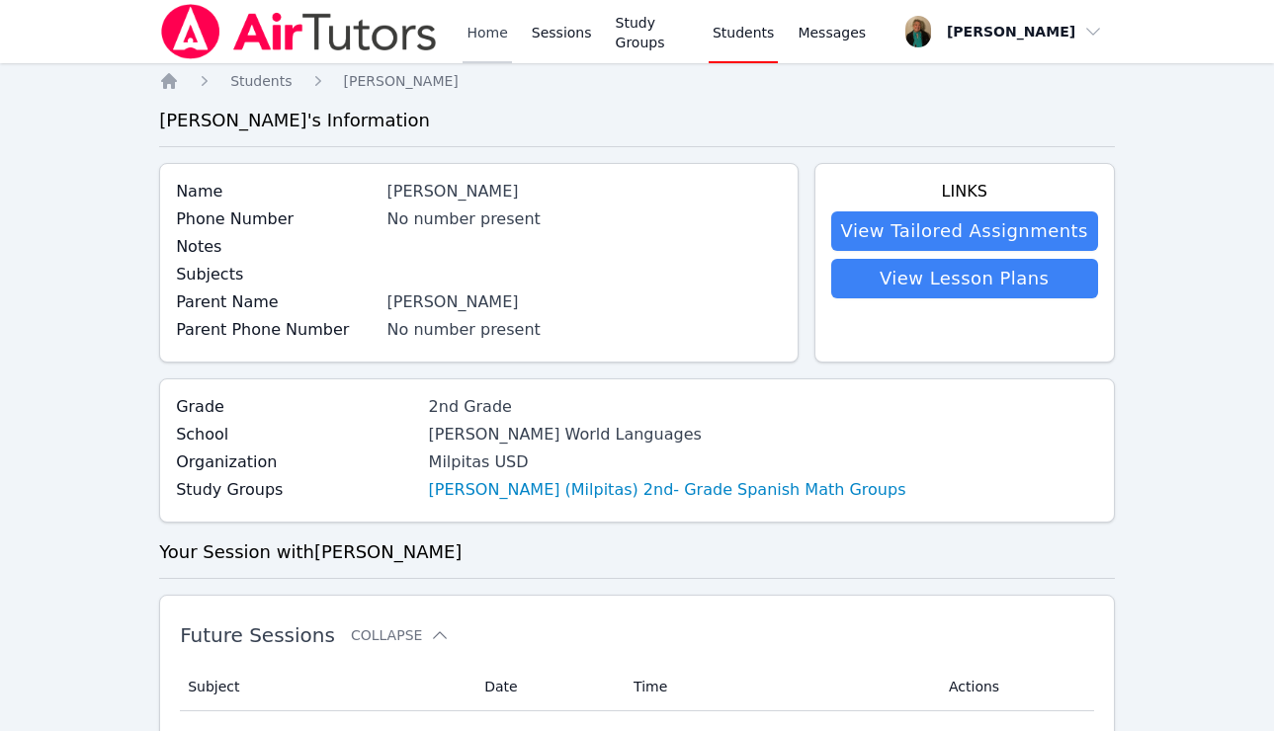
click at [467, 32] on link "Home" at bounding box center [487, 31] width 48 height 63
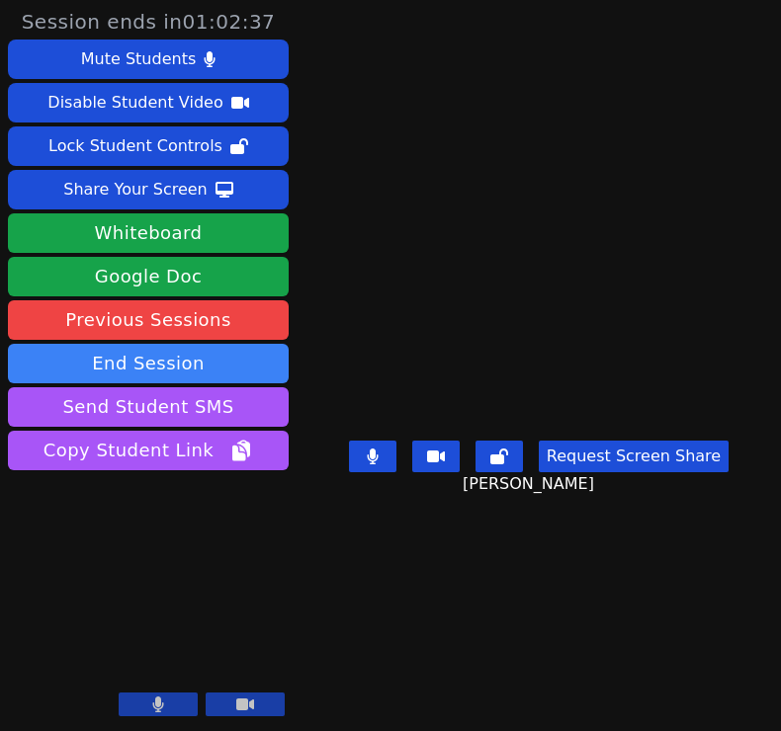
click at [156, 704] on icon at bounding box center [158, 705] width 11 height 16
click at [156, 700] on icon at bounding box center [158, 705] width 20 height 16
click at [149, 699] on button at bounding box center [158, 705] width 79 height 24
click at [162, 705] on icon at bounding box center [158, 705] width 20 height 16
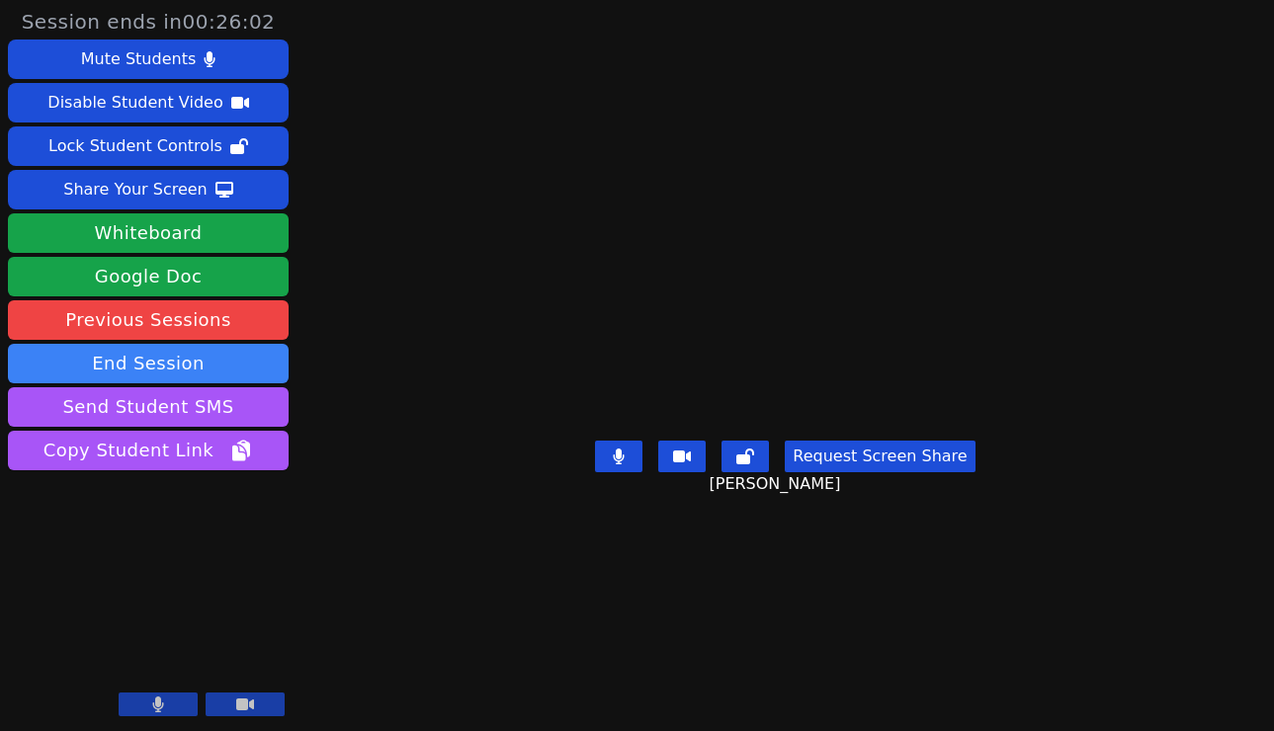
click at [145, 702] on button at bounding box center [158, 705] width 79 height 24
click at [175, 704] on button at bounding box center [158, 705] width 79 height 24
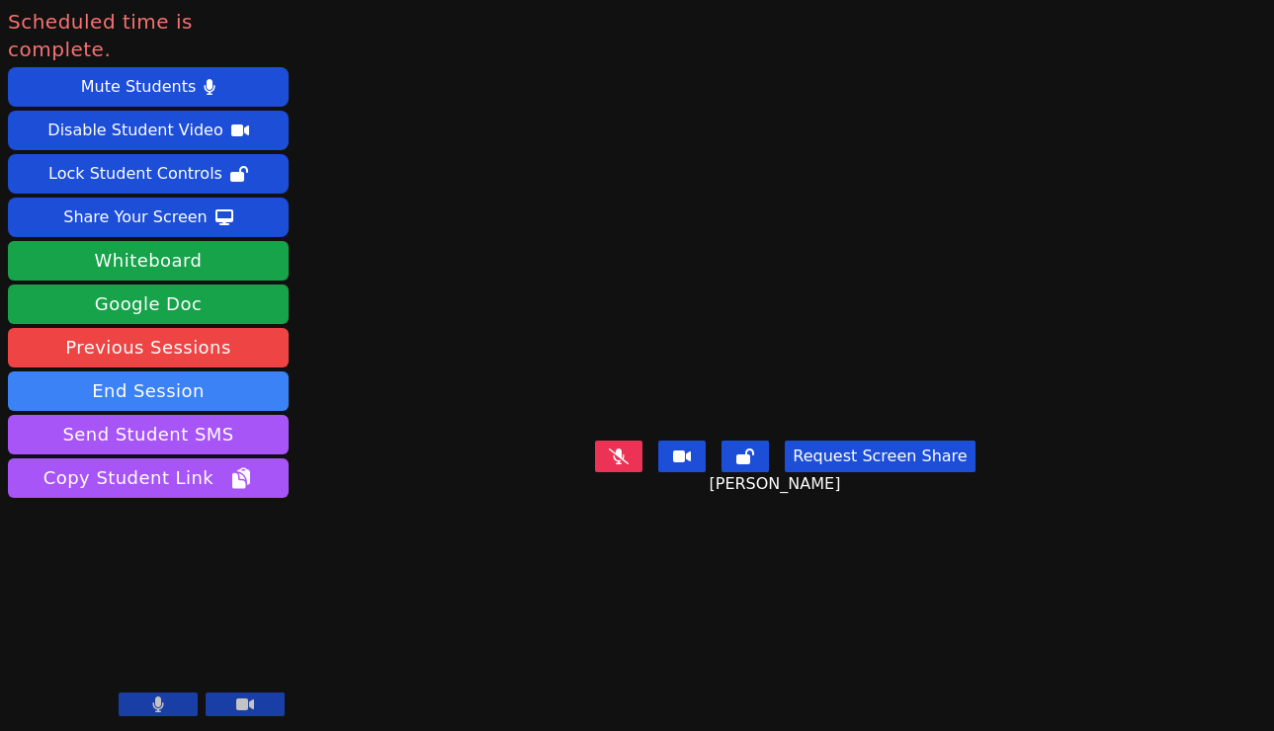
click at [171, 703] on button at bounding box center [158, 705] width 79 height 24
click at [151, 702] on icon at bounding box center [158, 705] width 20 height 16
click at [154, 702] on icon at bounding box center [158, 705] width 12 height 16
click at [152, 700] on icon at bounding box center [158, 705] width 20 height 16
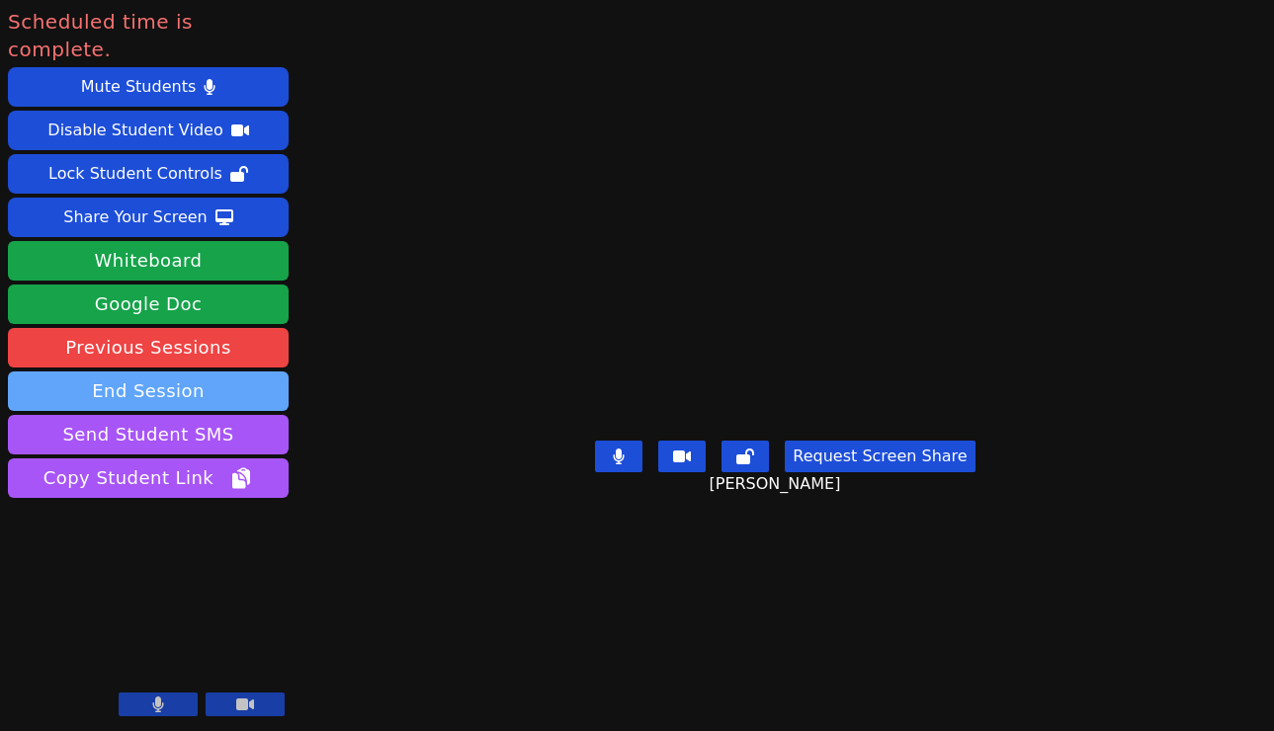
click at [168, 372] on button "End Session" at bounding box center [148, 392] width 281 height 40
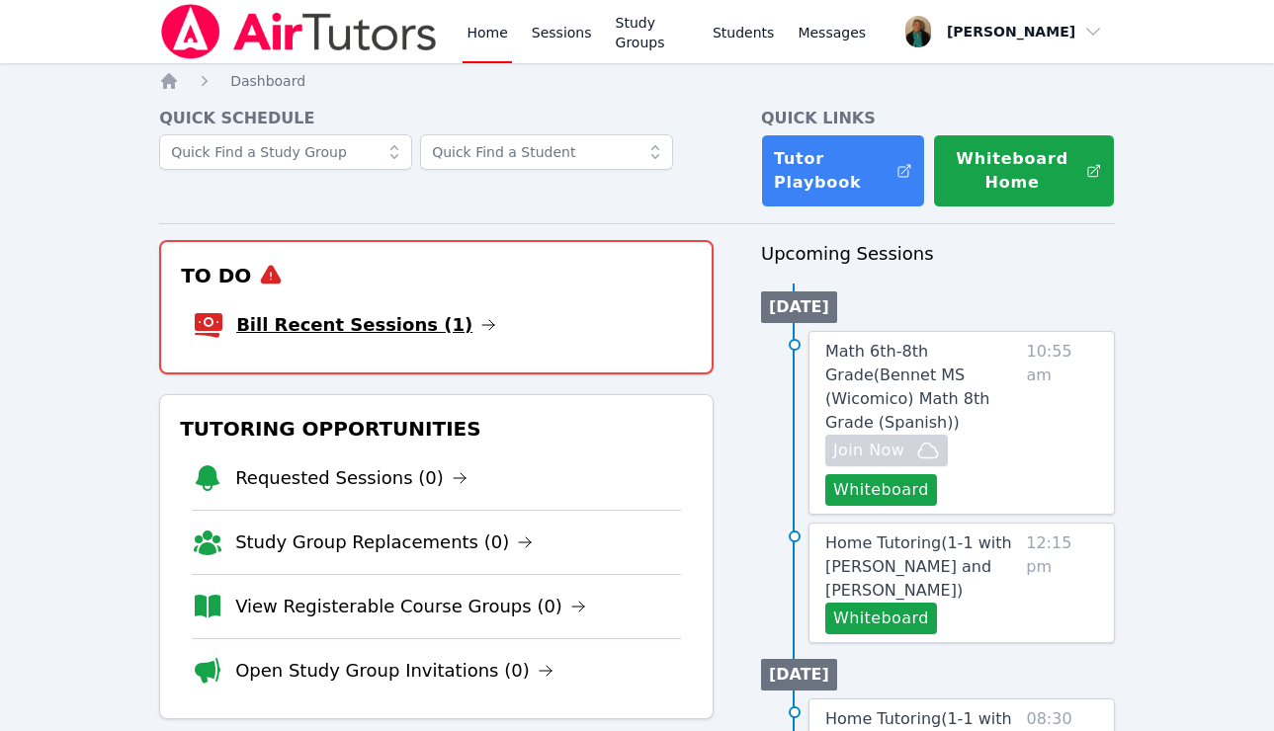
click at [363, 324] on link "Bill Recent Sessions (1)" at bounding box center [366, 325] width 260 height 28
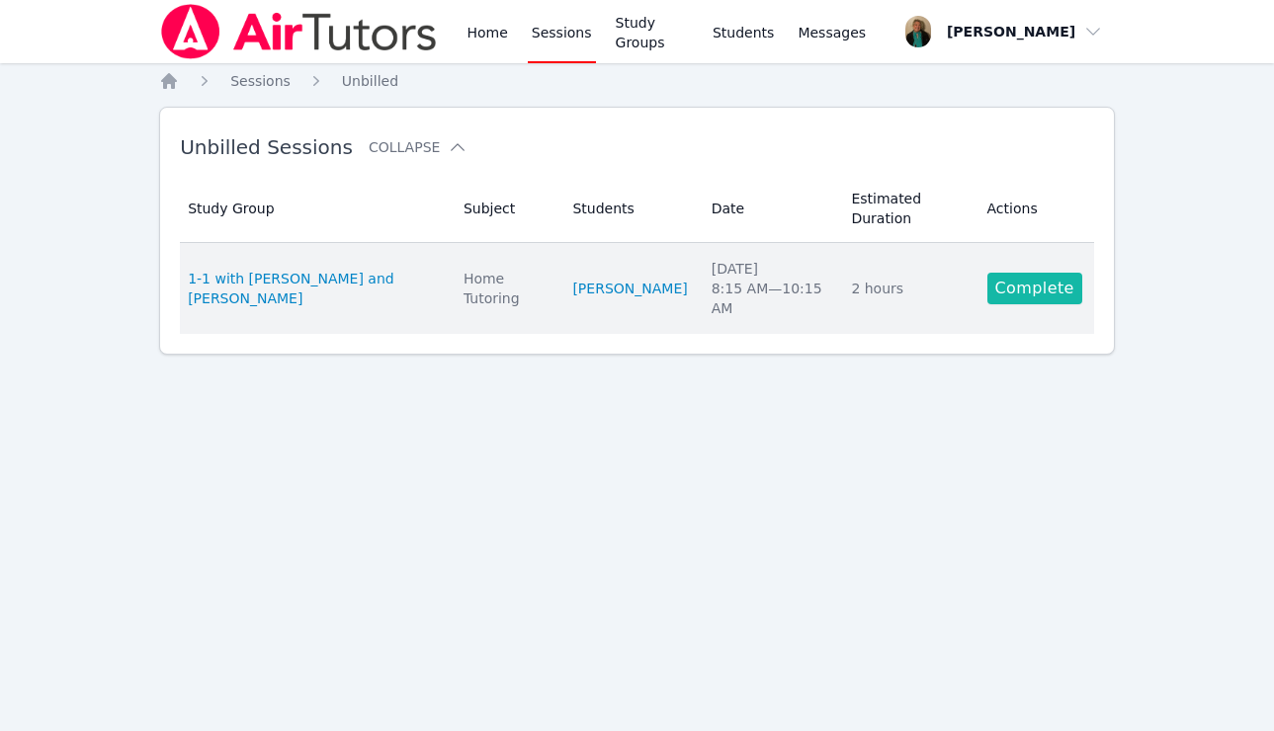
click at [1052, 286] on link "Complete" at bounding box center [1034, 289] width 95 height 32
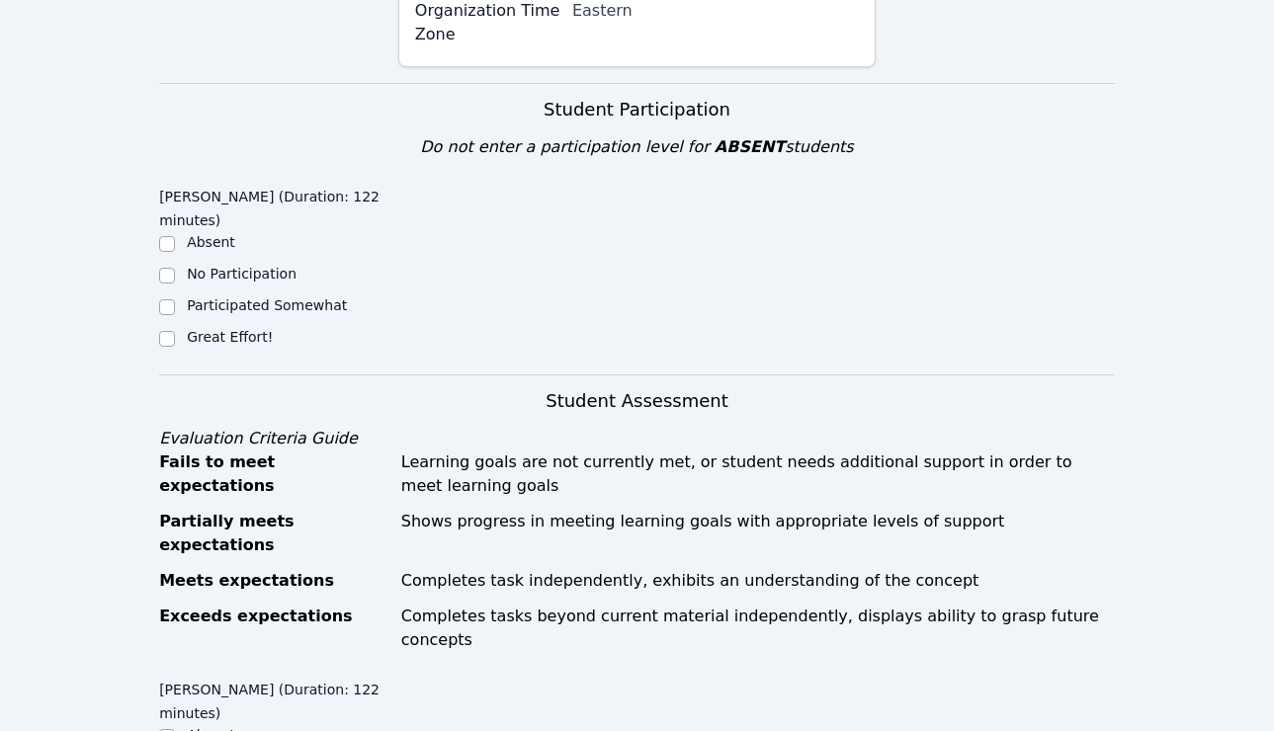
scroll to position [570, 0]
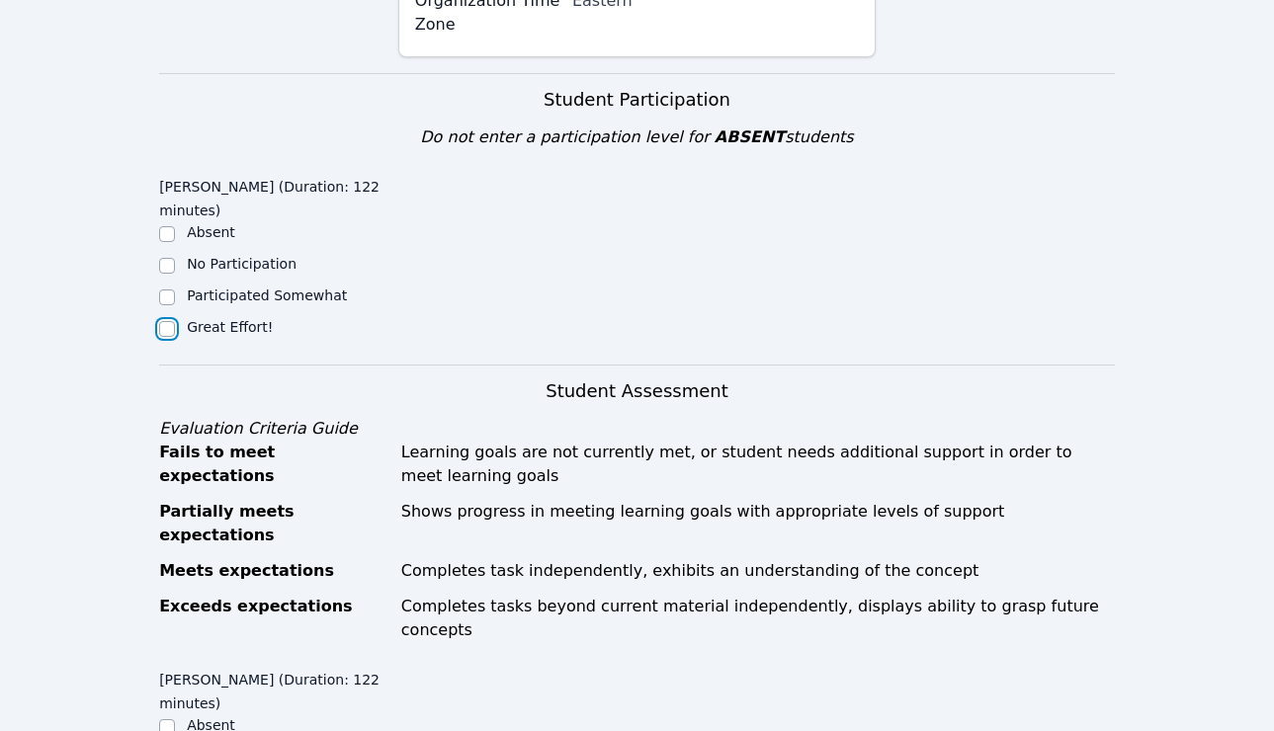
click at [167, 327] on input "Great Effort!" at bounding box center [167, 329] width 16 height 16
checkbox input "true"
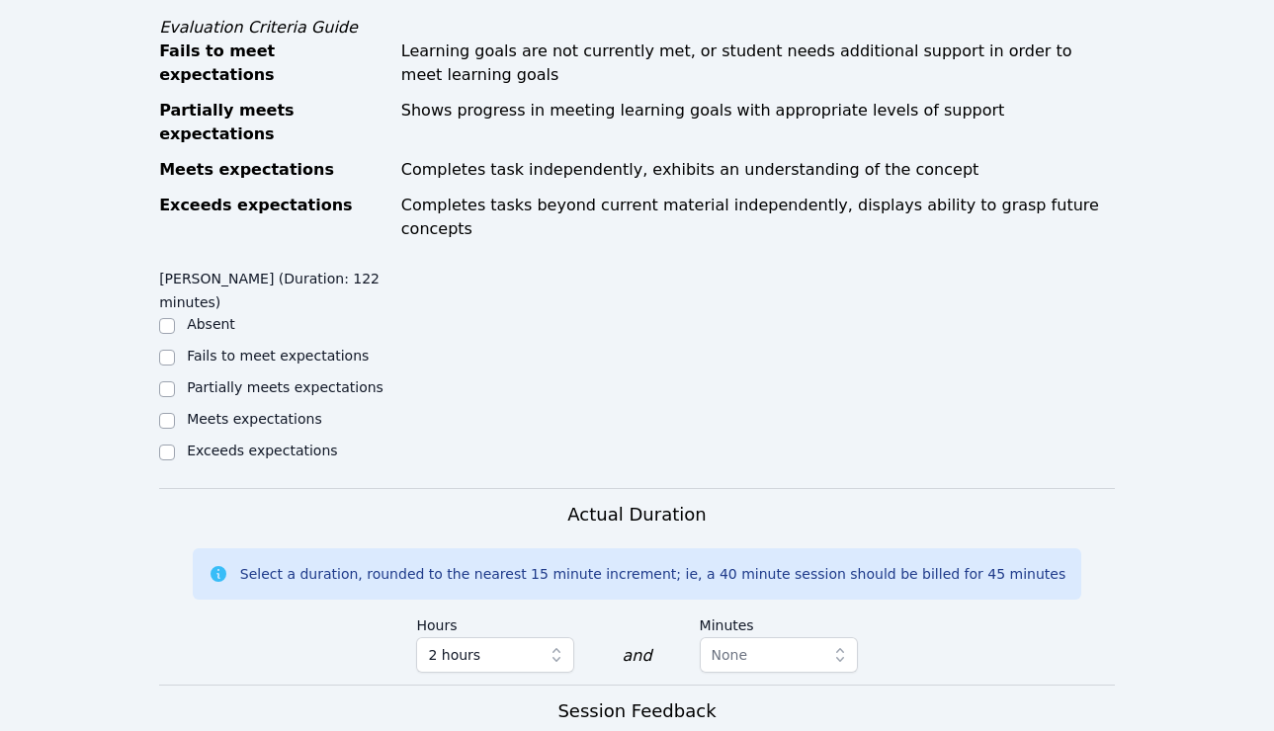
scroll to position [984, 0]
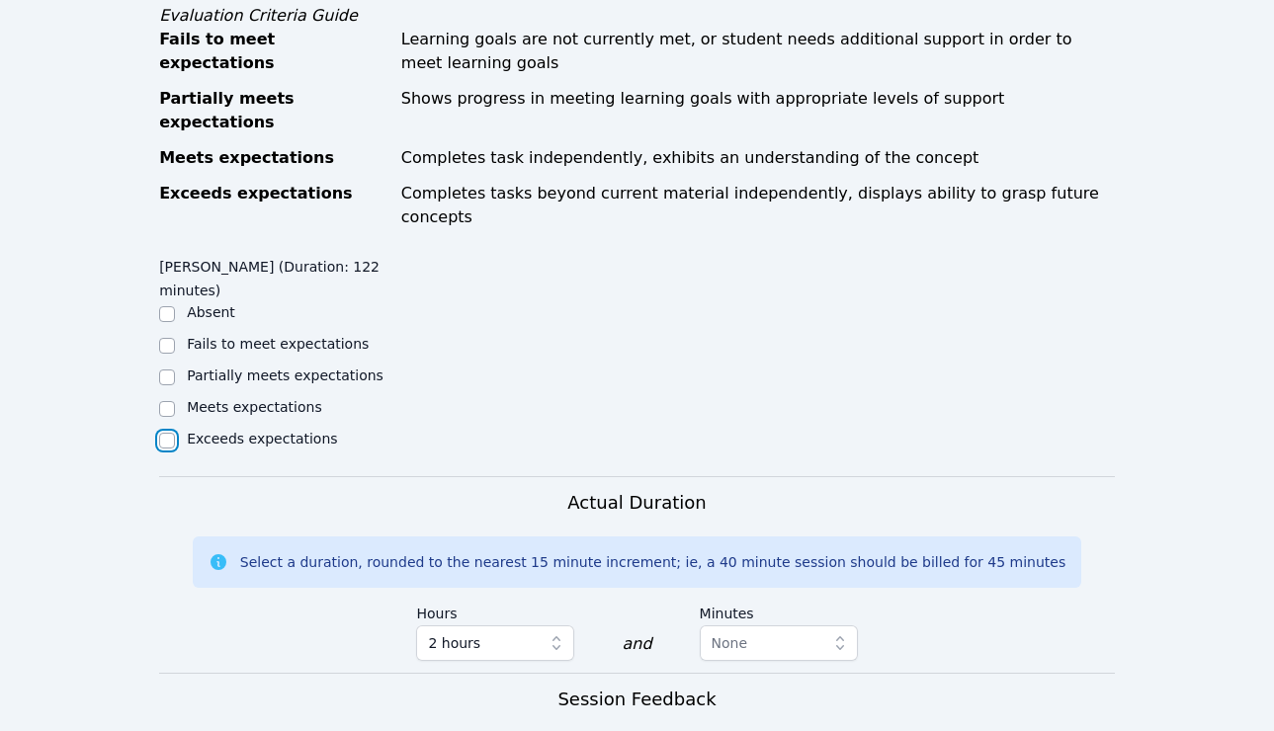
click at [166, 433] on input "Exceeds expectations" at bounding box center [167, 441] width 16 height 16
checkbox input "true"
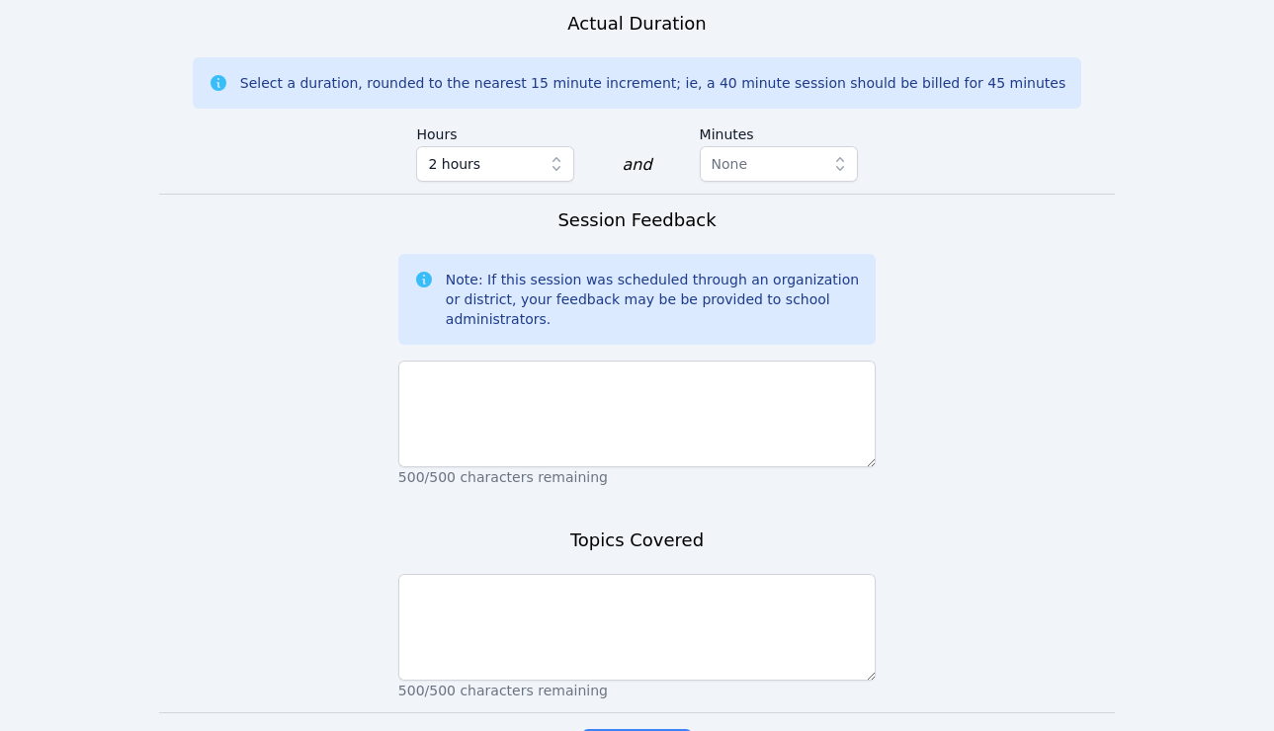
scroll to position [1475, 0]
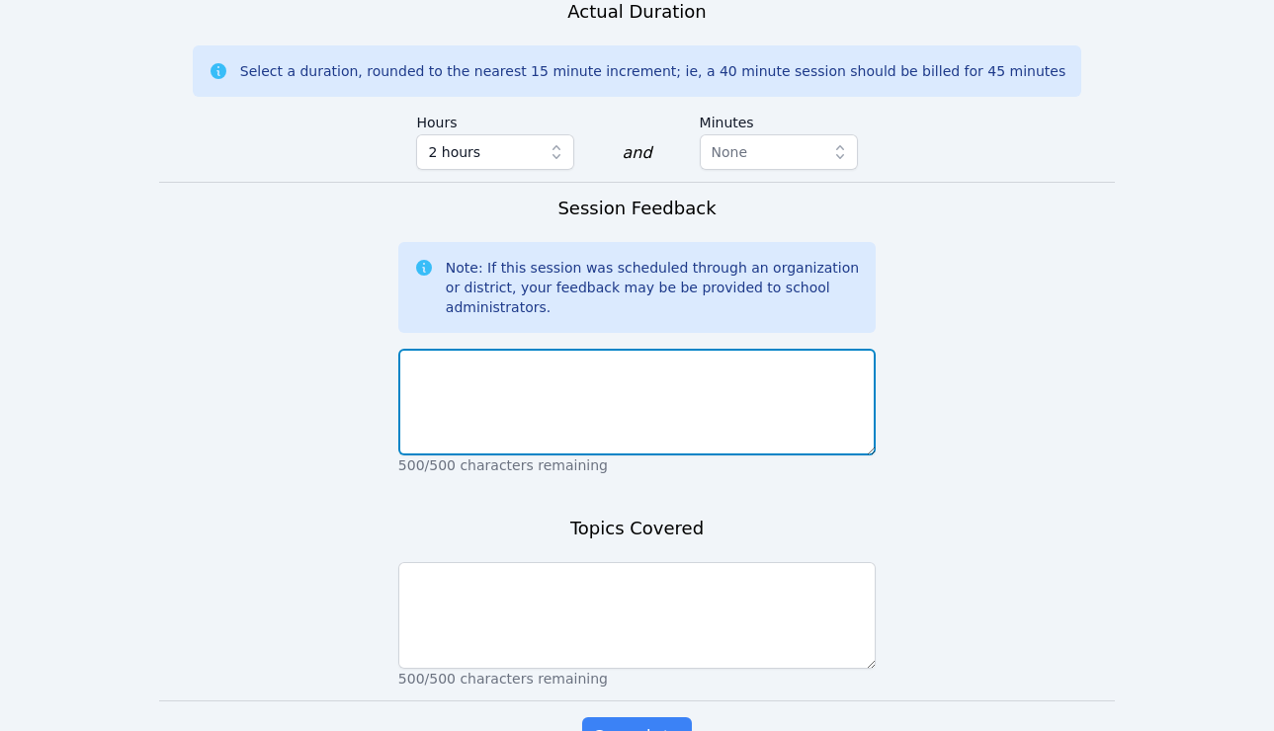
click at [511, 358] on textarea at bounding box center [636, 402] width 477 height 107
type textarea "Another productive session with [PERSON_NAME]!"
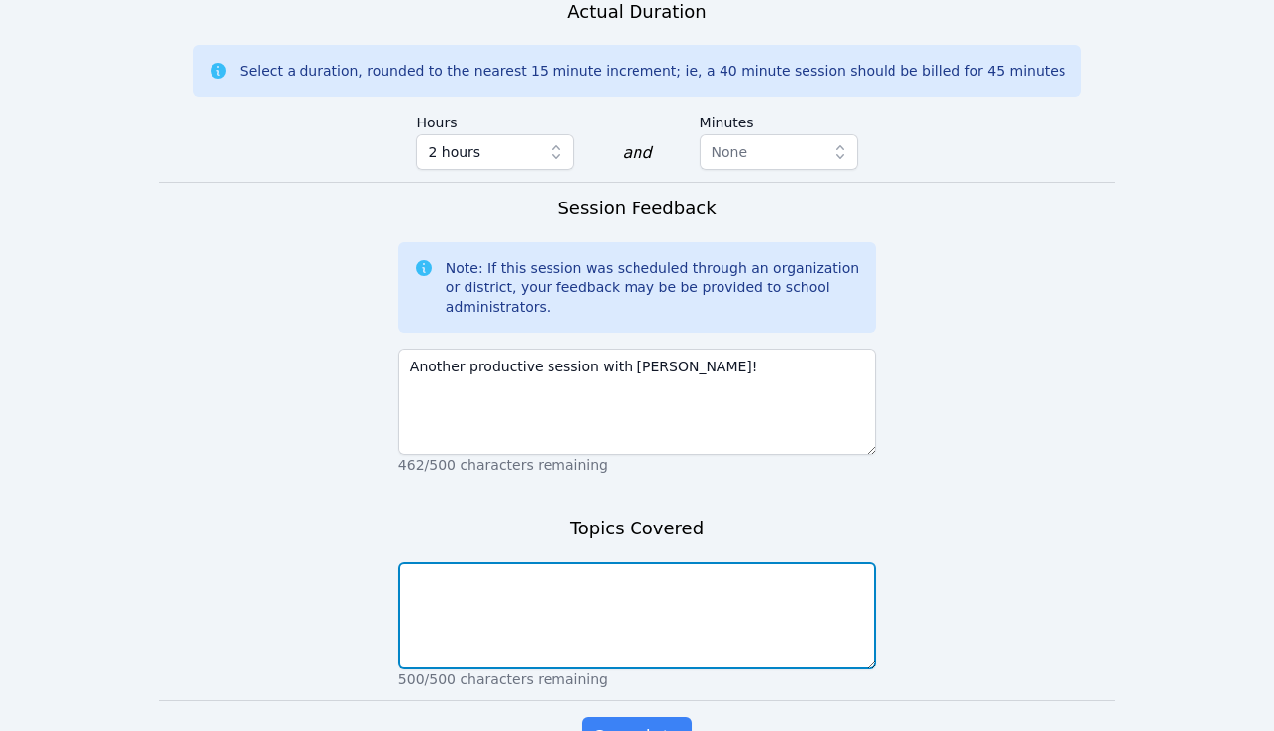
click at [485, 562] on textarea at bounding box center [636, 615] width 477 height 107
type textarea "Algebra solving equations"
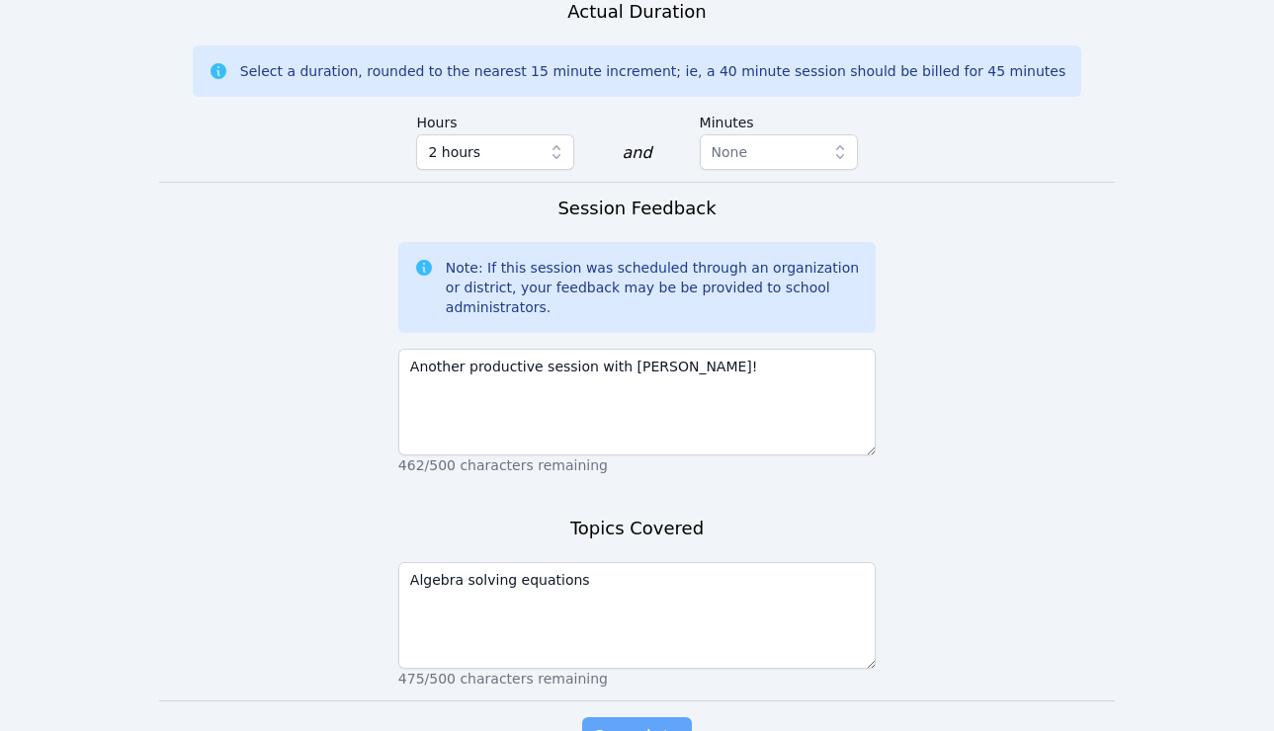
click at [619, 724] on span "Complete" at bounding box center [636, 738] width 89 height 28
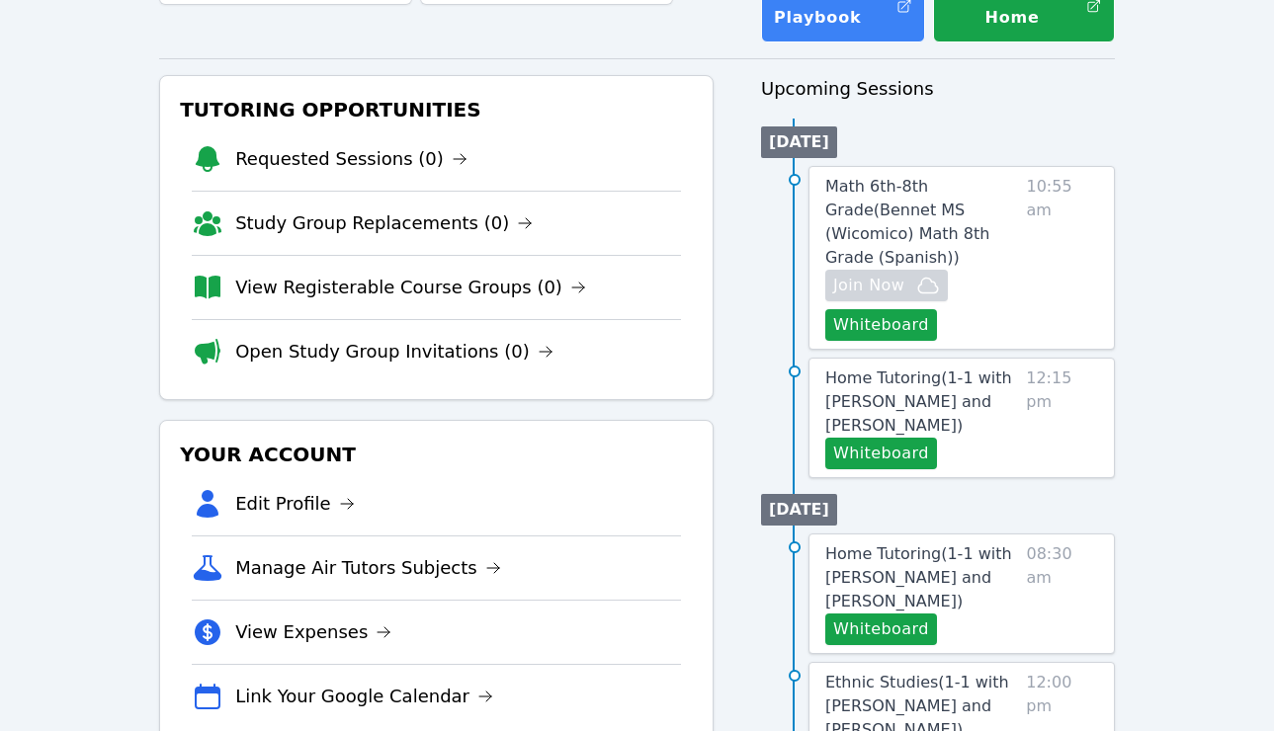
scroll to position [168, 0]
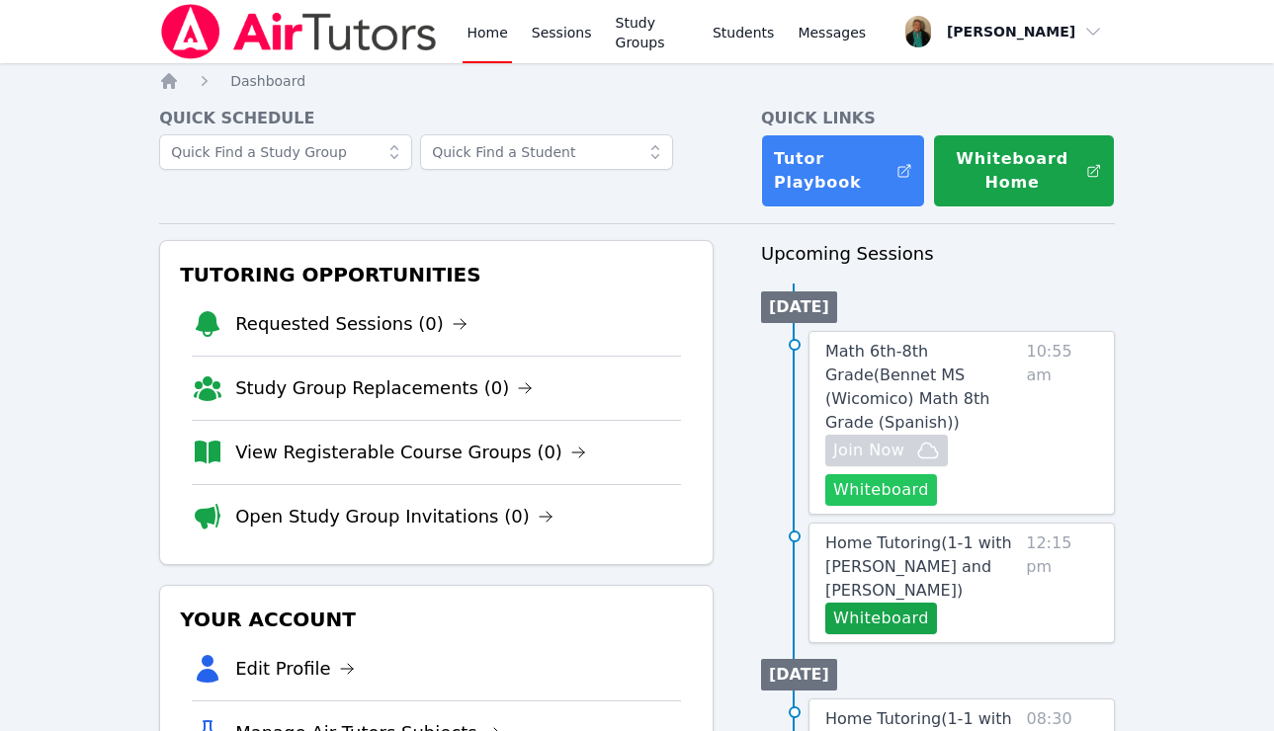
click at [876, 474] on button "Whiteboard" at bounding box center [881, 490] width 112 height 32
